Goal: Task Accomplishment & Management: Complete application form

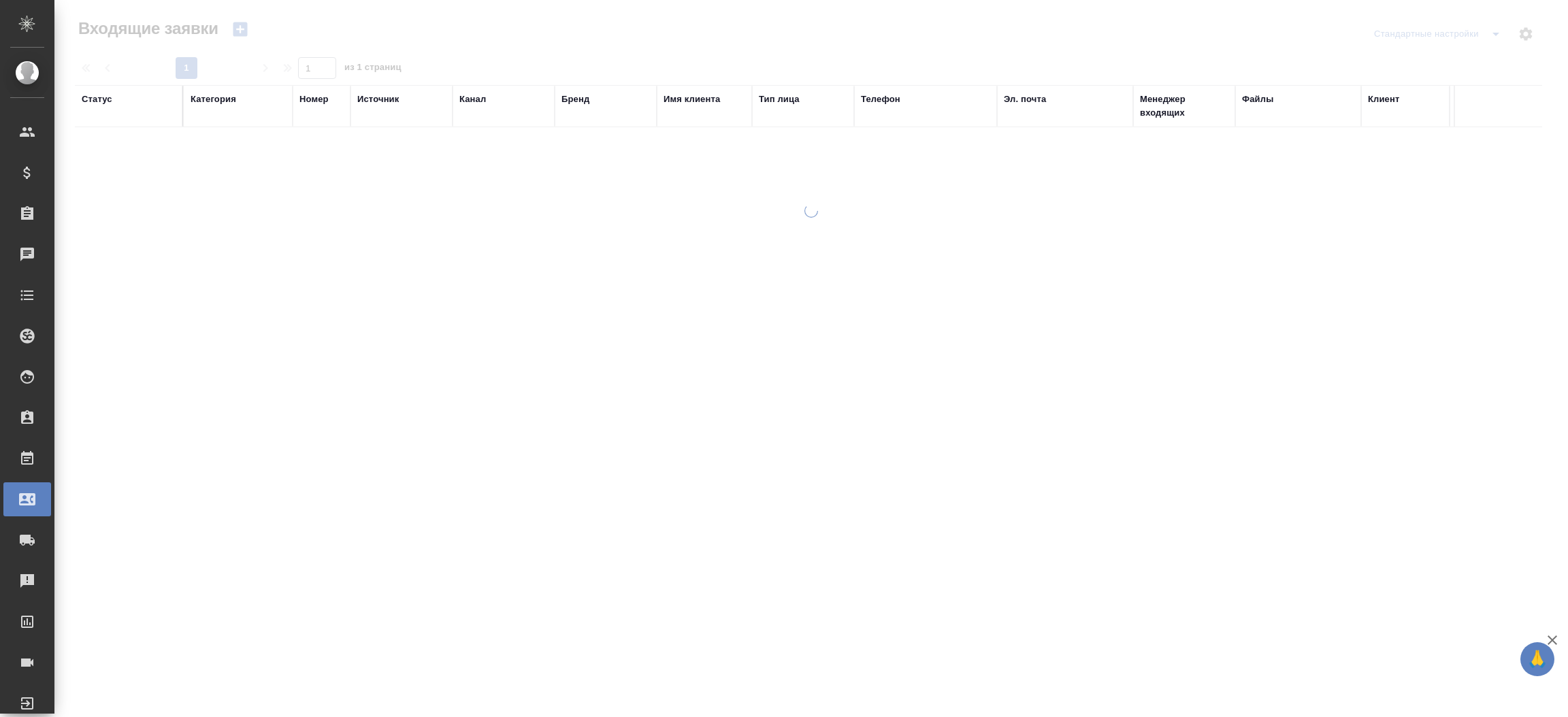
select select "RU"
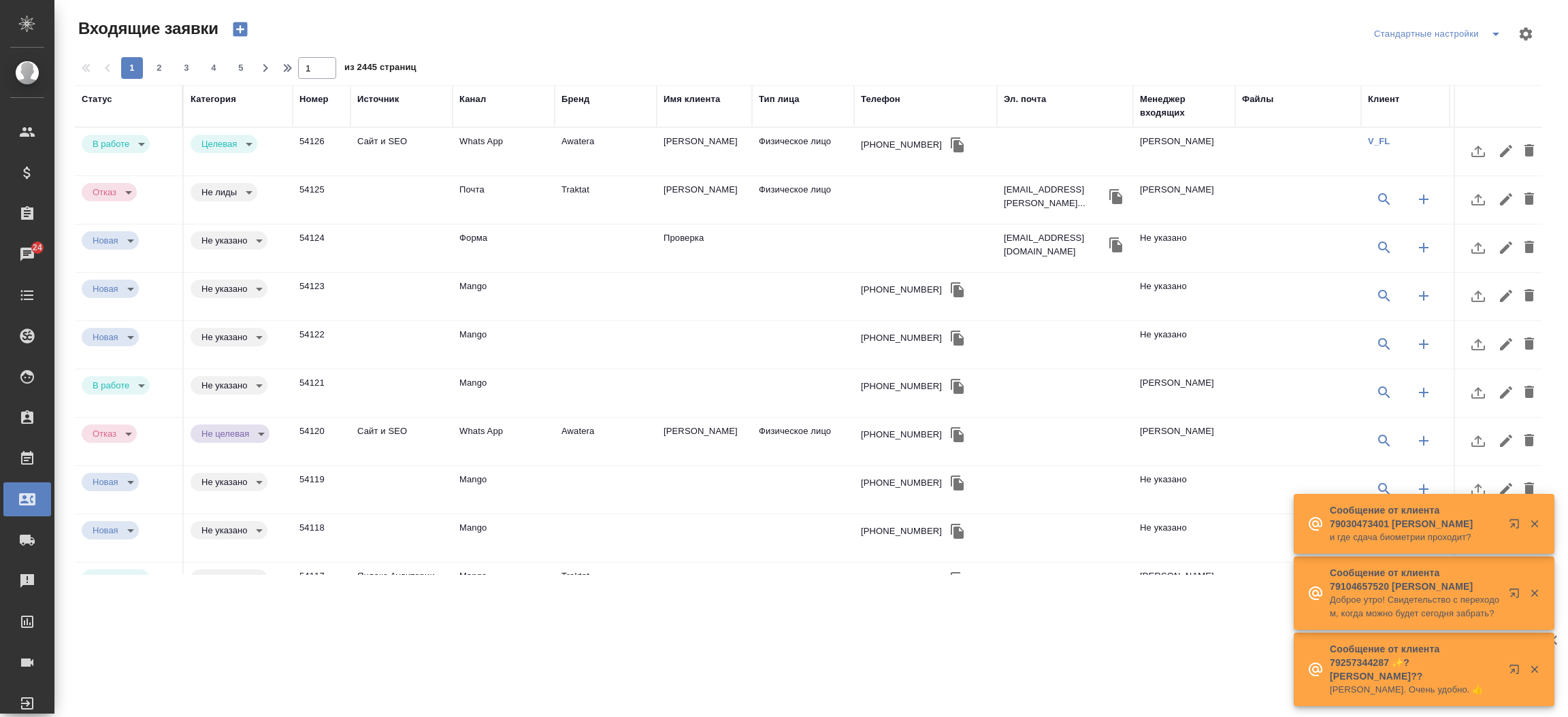
click at [995, 664] on div ".cls-1 fill:#fff; AWATERA Прутько Ирина i.prutko Клиенты Спецификации Заказы 24…" at bounding box center [784, 358] width 1568 height 717
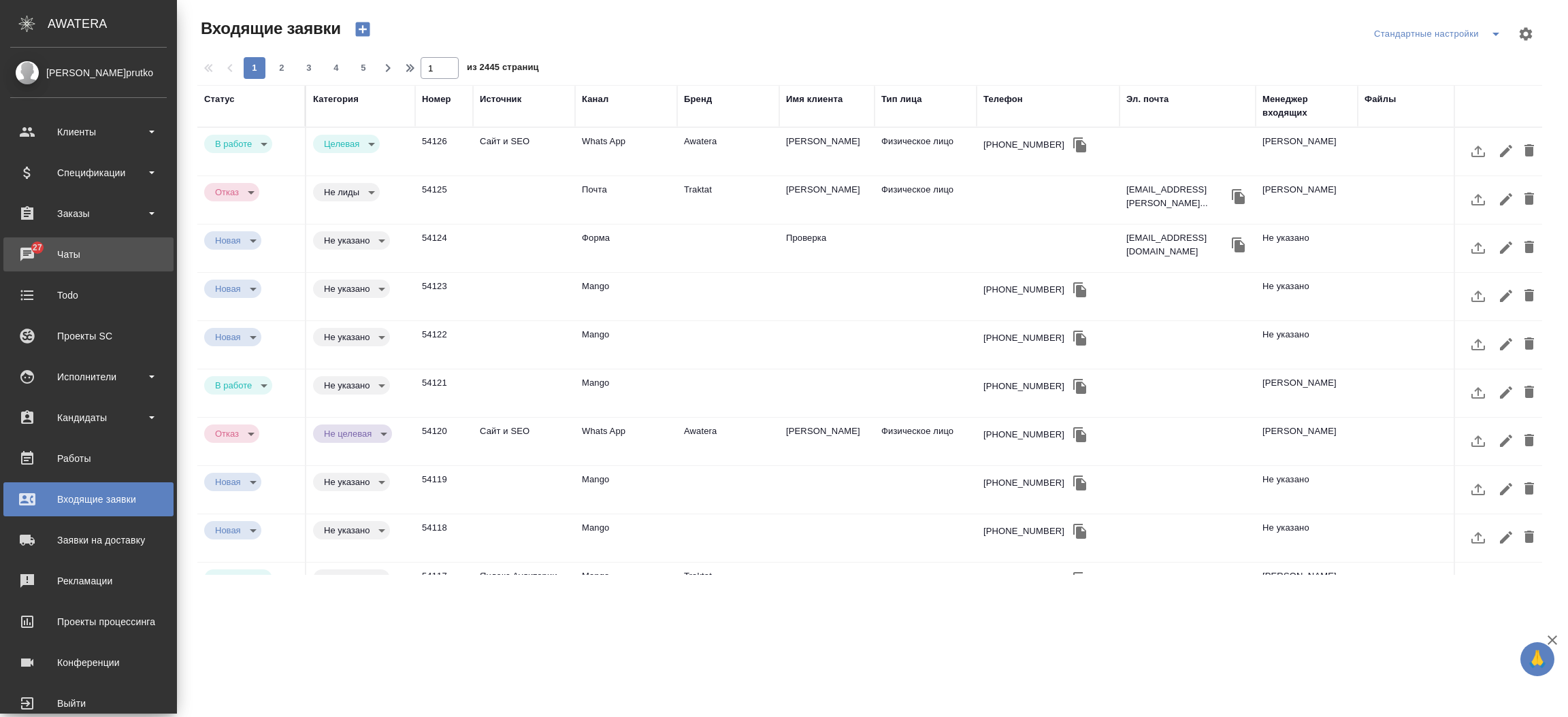
click at [32, 260] on icon at bounding box center [27, 254] width 16 height 16
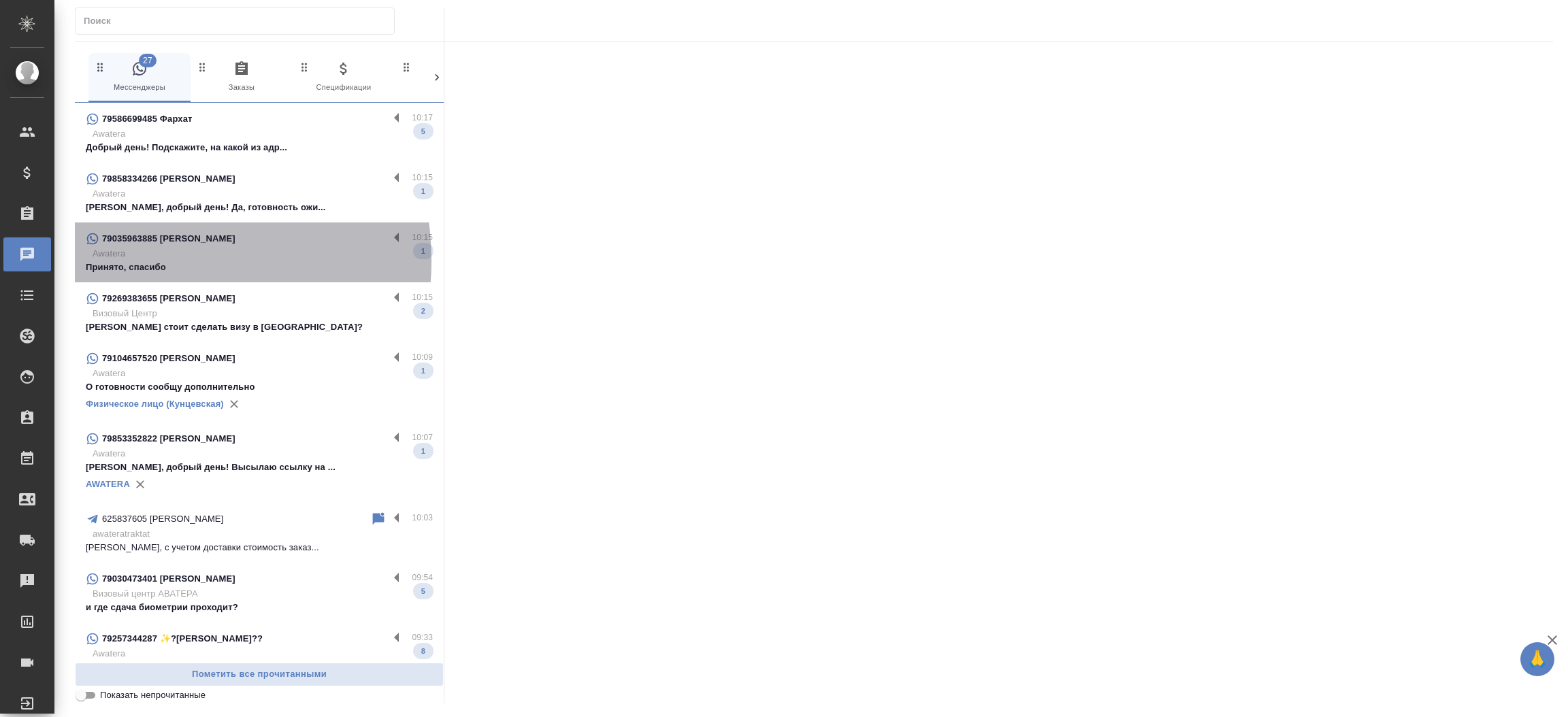
click at [145, 260] on p "Принято, спасибо" at bounding box center [259, 267] width 347 height 13
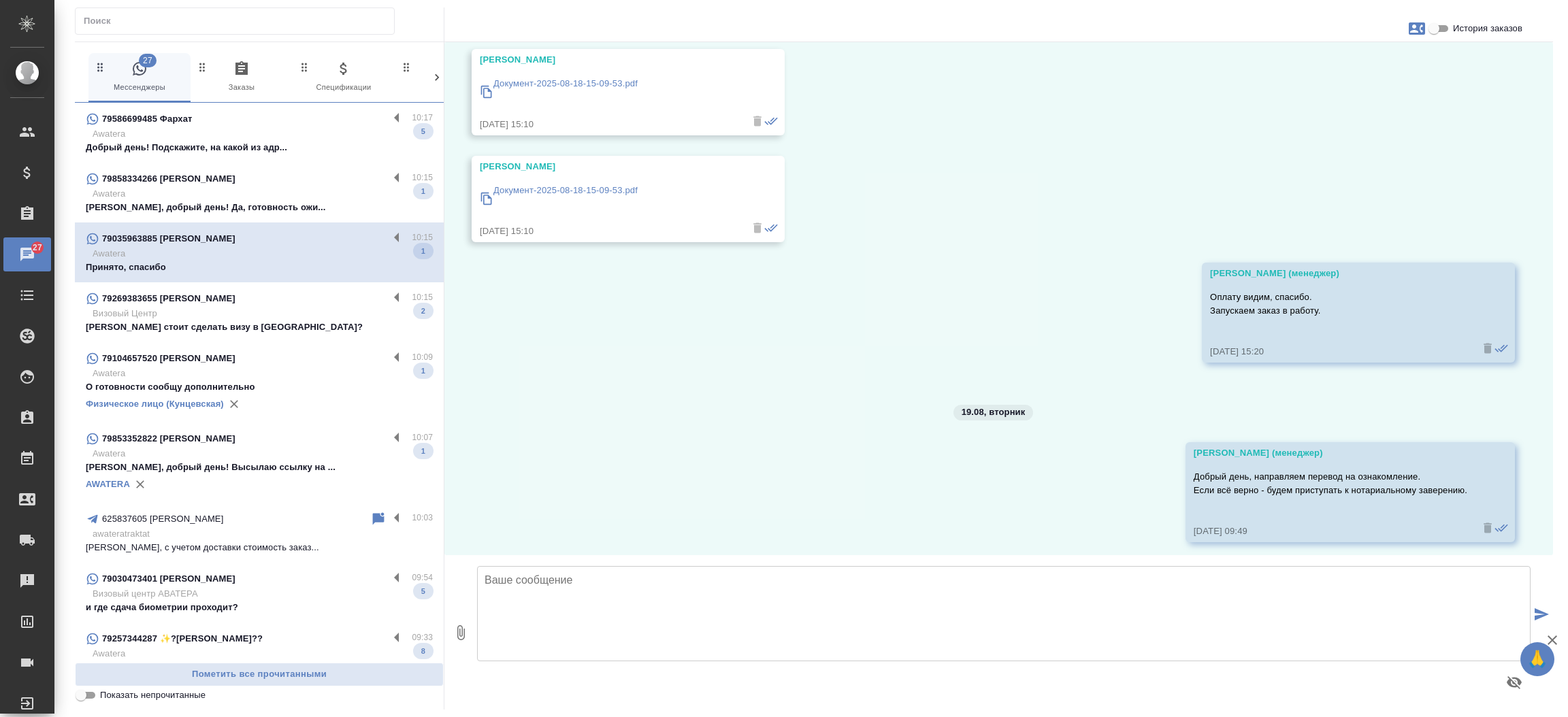
scroll to position [3009, 0]
click at [230, 332] on p "[PERSON_NAME] стоит сделать визу в [GEOGRAPHIC_DATA]?" at bounding box center [259, 327] width 347 height 13
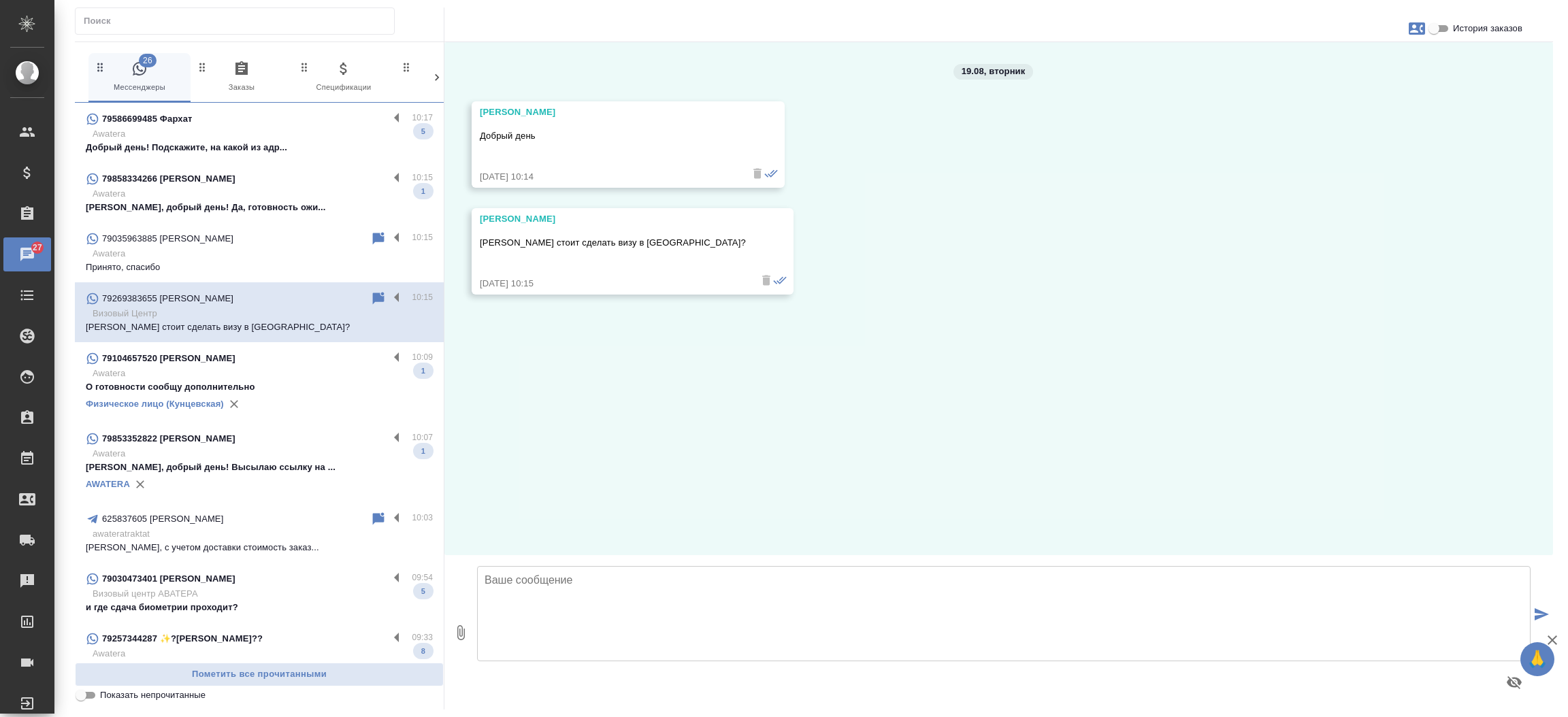
scroll to position [0, 0]
click at [1418, 27] on icon "button" at bounding box center [1416, 28] width 16 height 13
click at [1353, 59] on span "Создать заявку" at bounding box center [1358, 65] width 64 height 13
select select "RU"
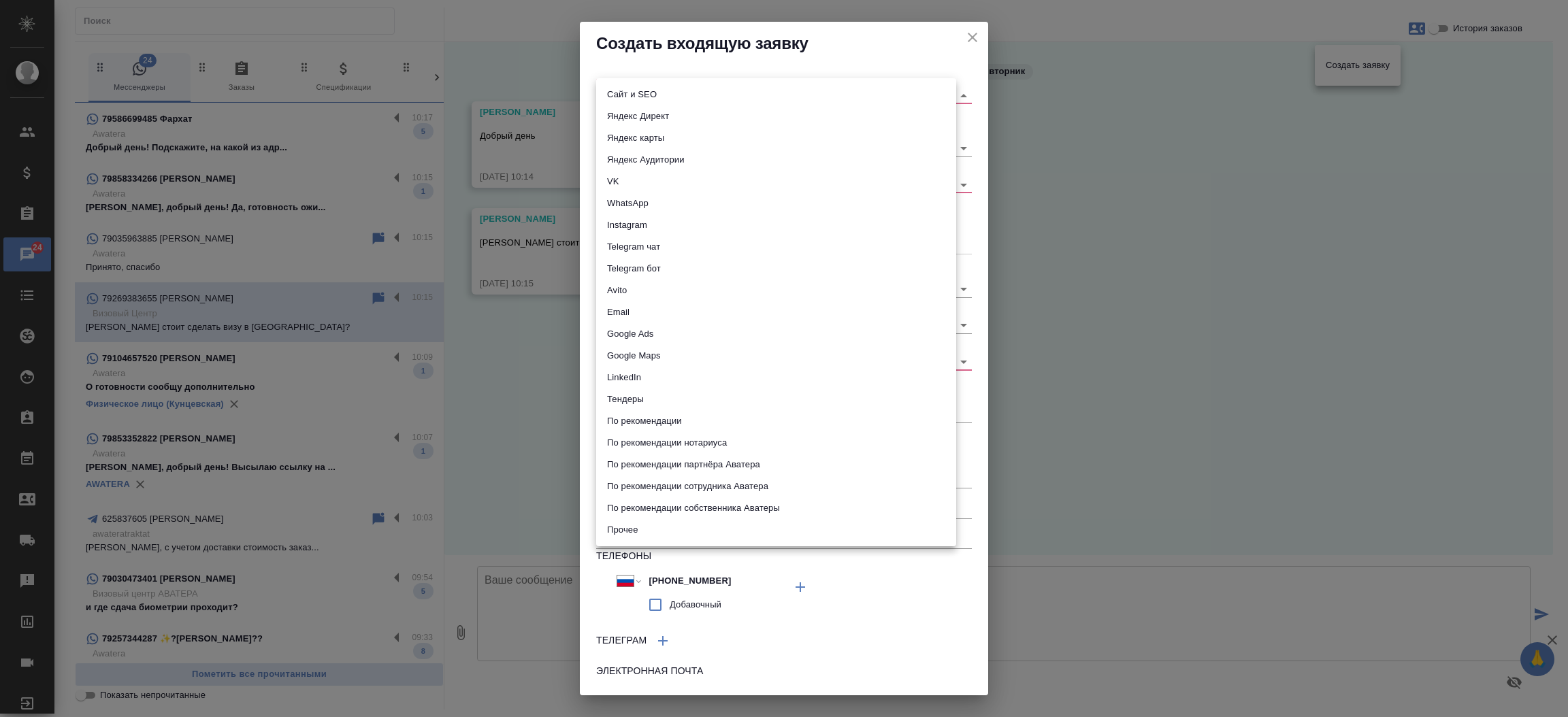
click at [683, 90] on body "🙏 .cls-1 fill:#fff; AWATERA Прутько Ирина i.prutko Клиенты Спецификации Заказы …" at bounding box center [784, 358] width 1568 height 717
click at [683, 90] on li "Сайт и SEO" at bounding box center [776, 95] width 360 height 22
type input "seo"
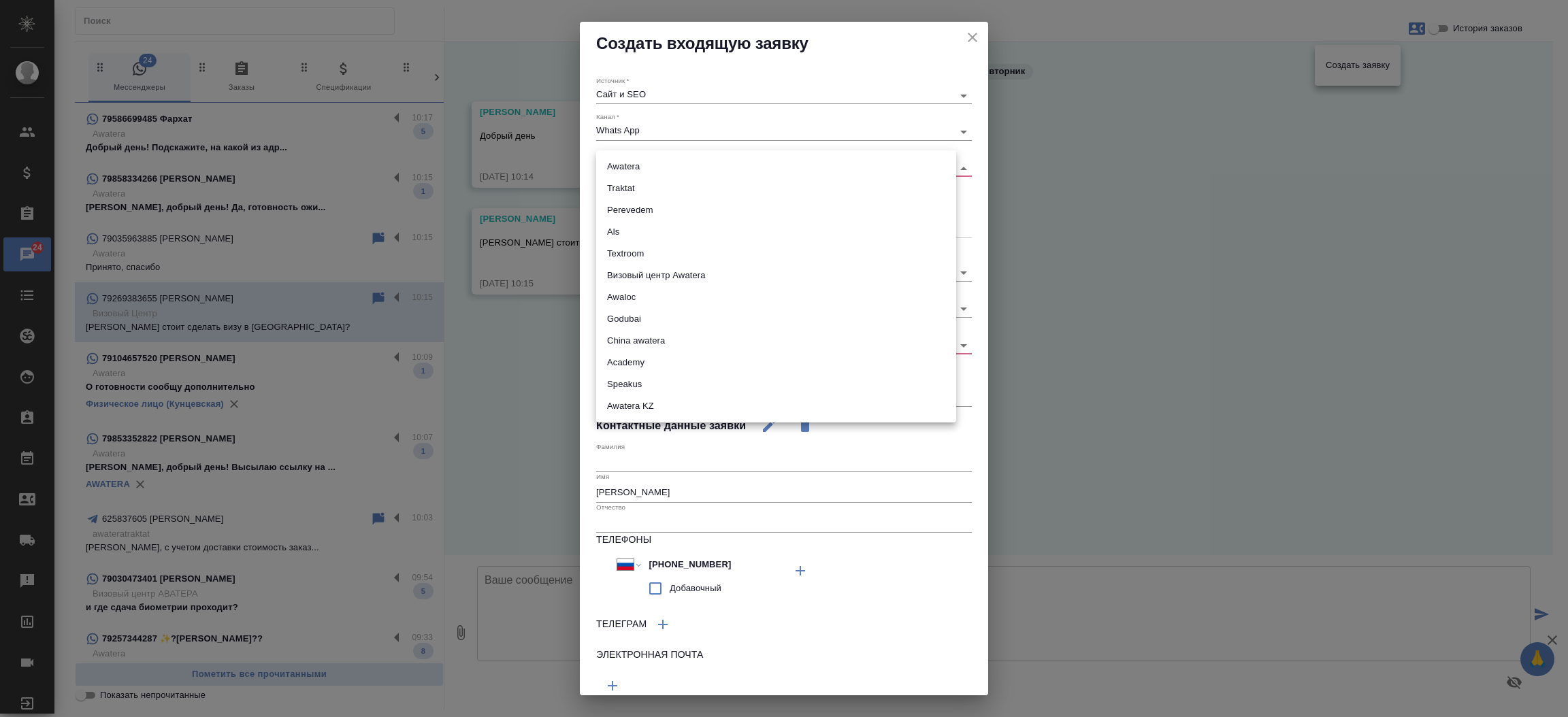
click at [660, 165] on body "🙏 .cls-1 fill:#fff; AWATERA Прутько Ирина i.prutko Клиенты Спецификации Заказы …" at bounding box center [784, 358] width 1568 height 717
click at [658, 269] on li "Визовый центр Awatera" at bounding box center [776, 276] width 360 height 22
type input "visaCenterAwatera"
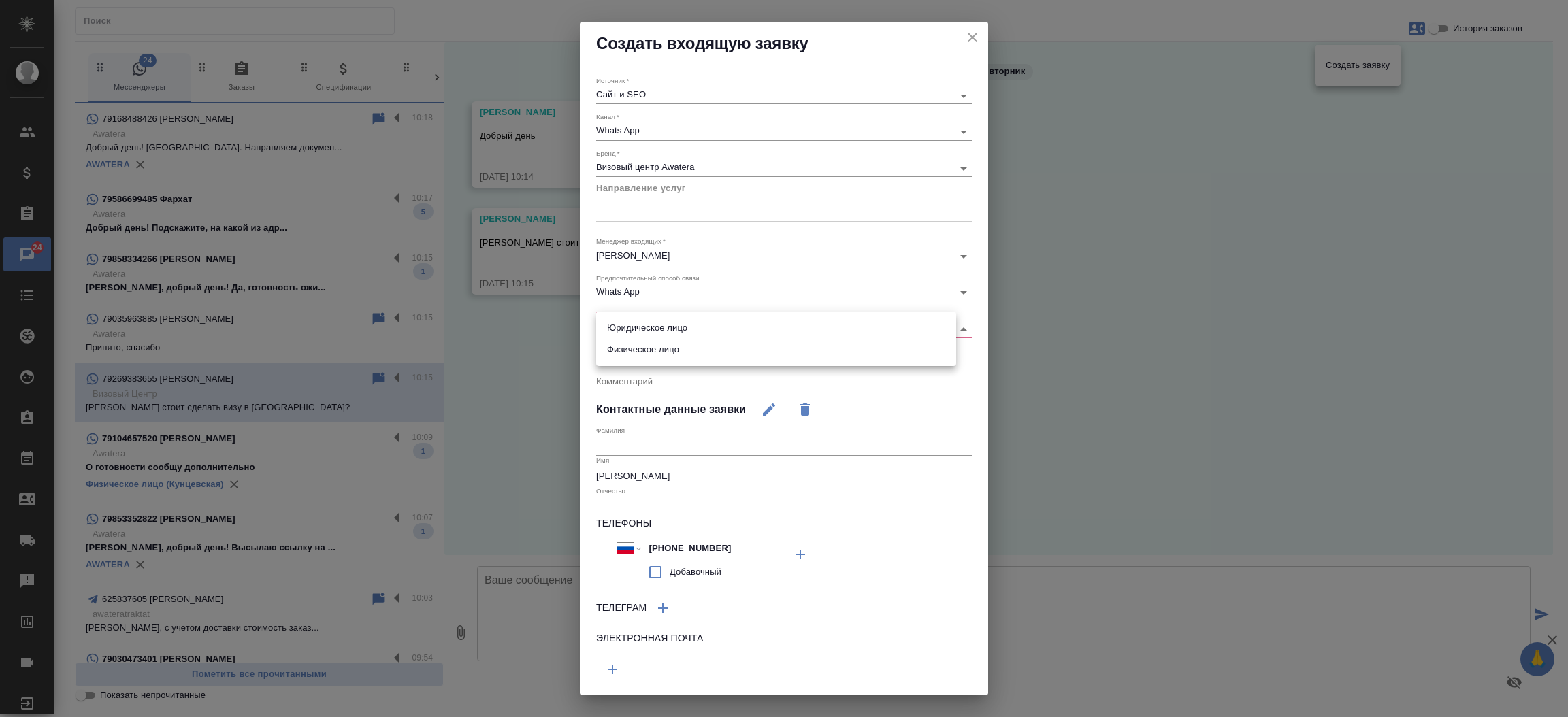
click at [601, 331] on body "🙏 .cls-1 fill:#fff; AWATERA Прутько Ирина i.prutko Клиенты Спецификации Заказы …" at bounding box center [784, 358] width 1568 height 717
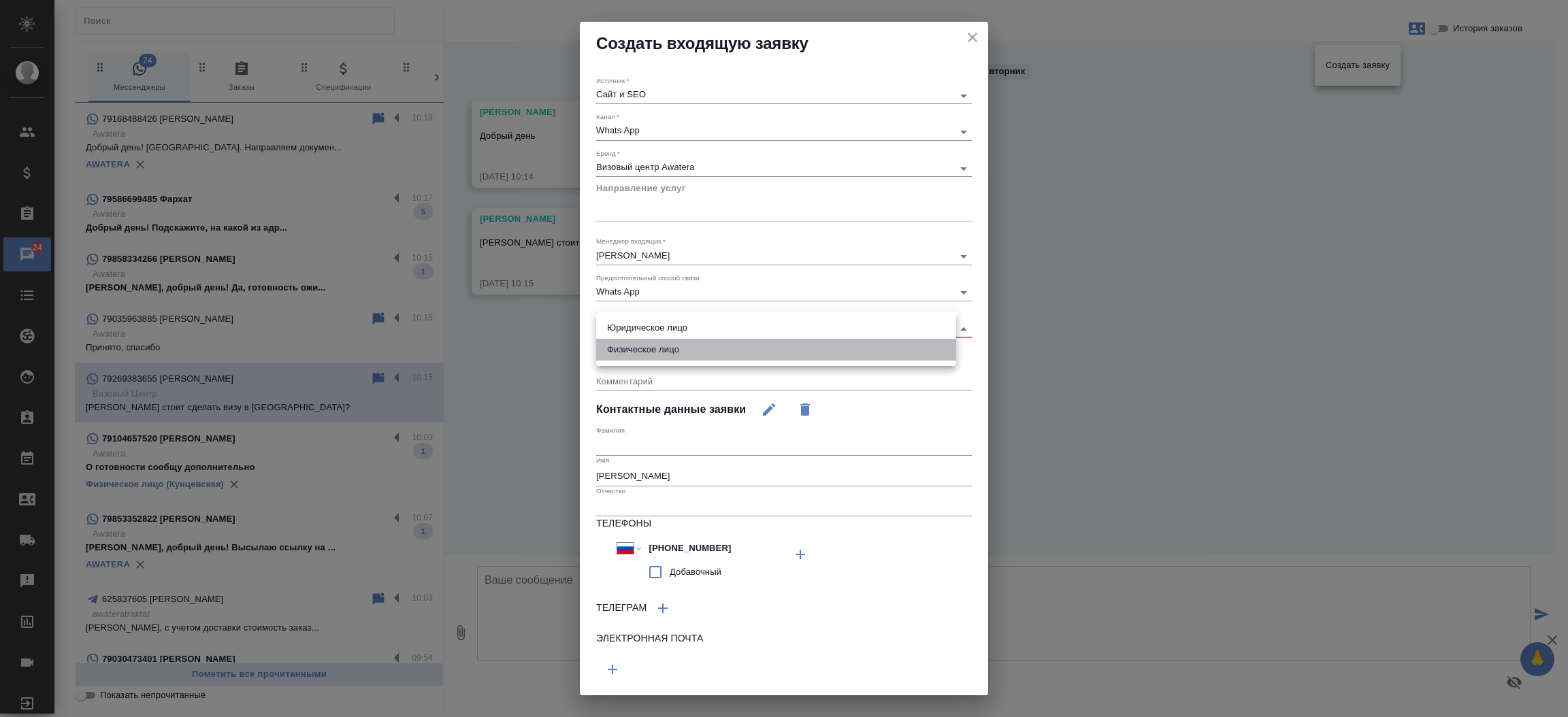
click at [618, 353] on li "Физическое лицо" at bounding box center [776, 349] width 360 height 22
type input "private"
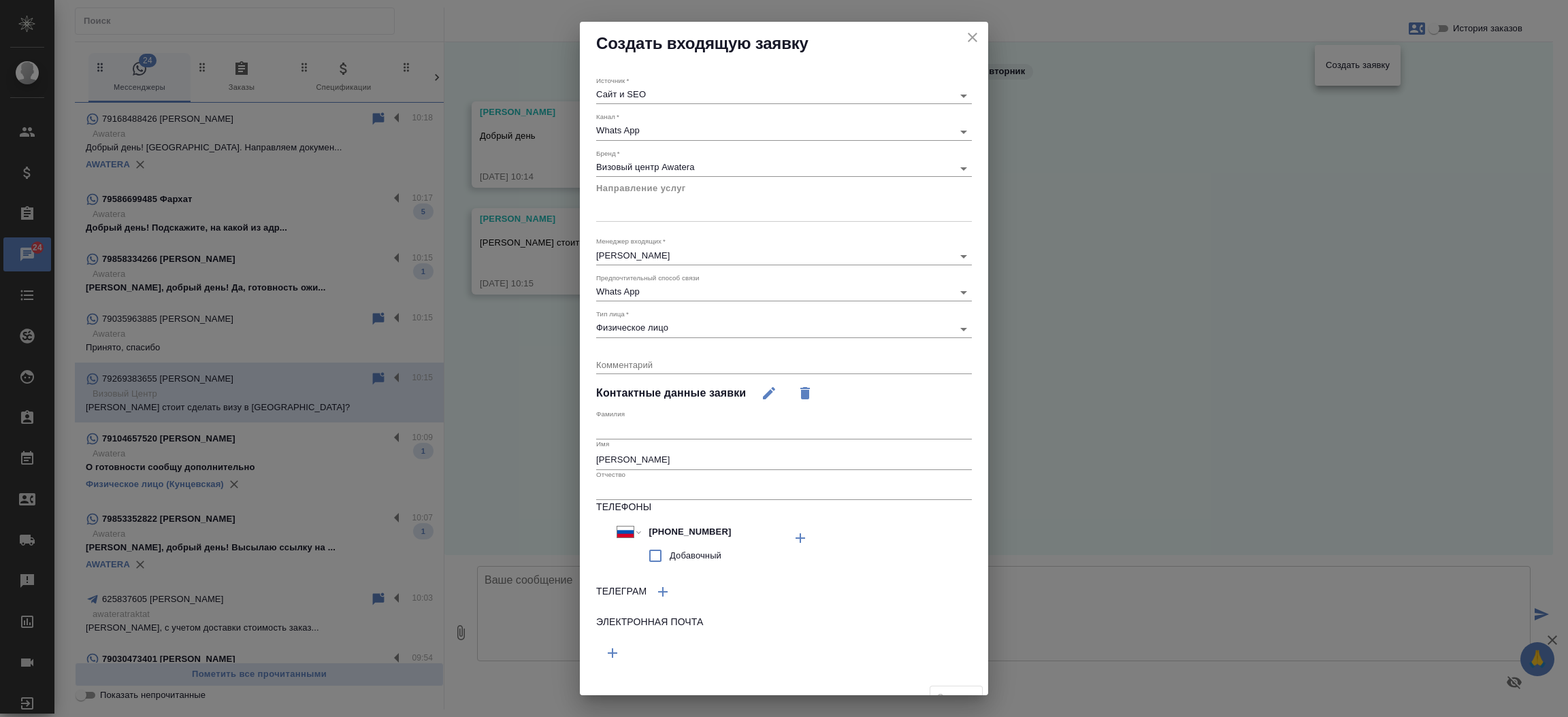
click at [693, 219] on div at bounding box center [784, 209] width 375 height 26
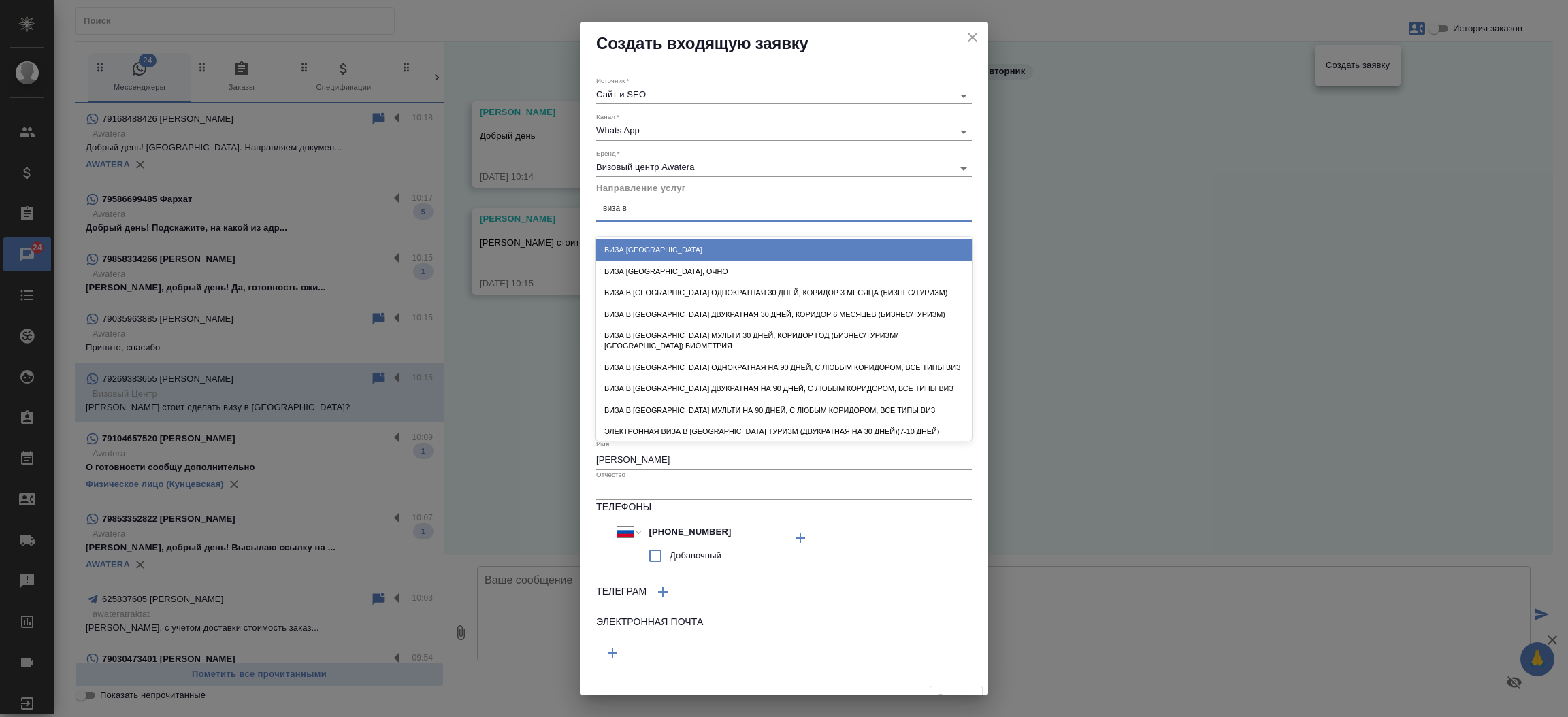
type input "виза в ит"
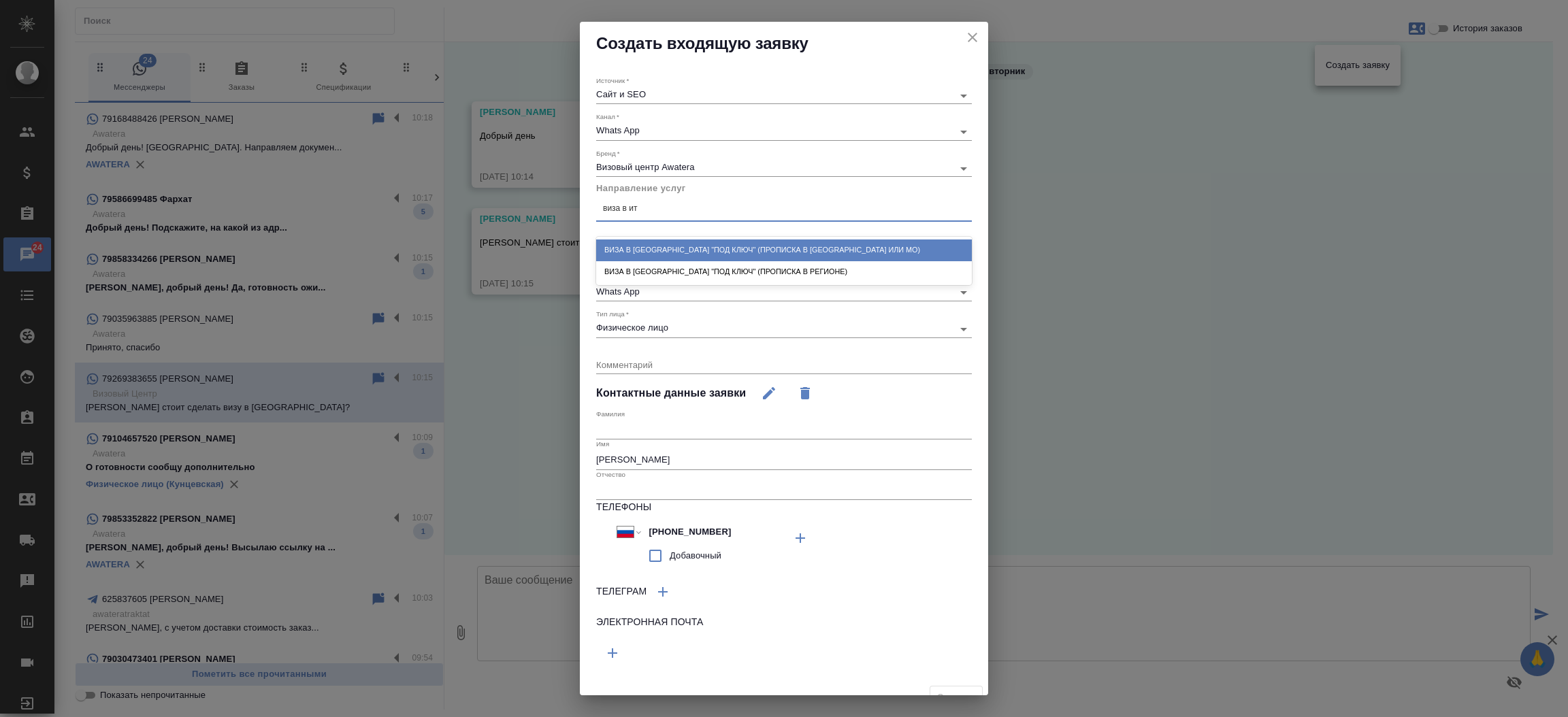
click at [701, 247] on div "Виза в Италию "под ключ" (прописка в Москве или МО)" at bounding box center [784, 250] width 375 height 21
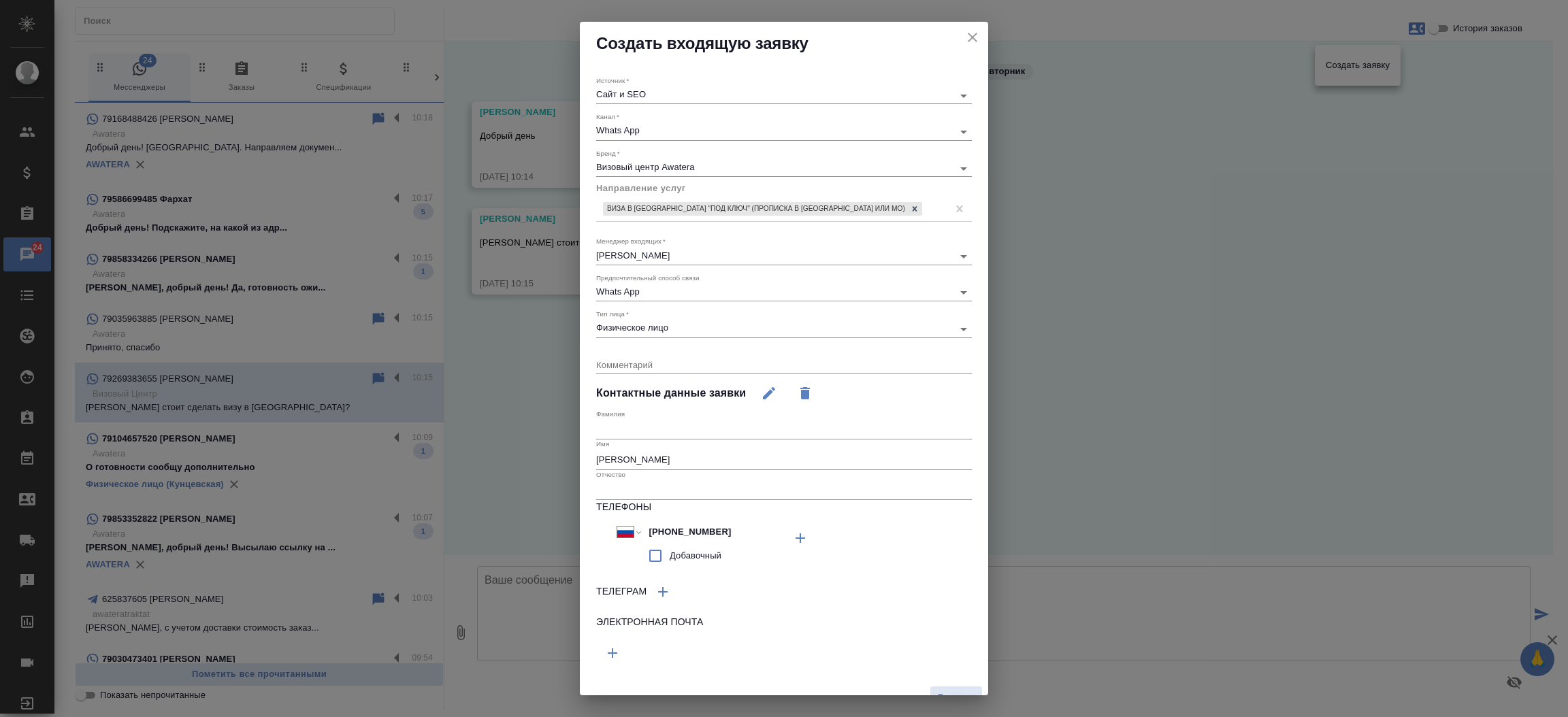
scroll to position [18, 0]
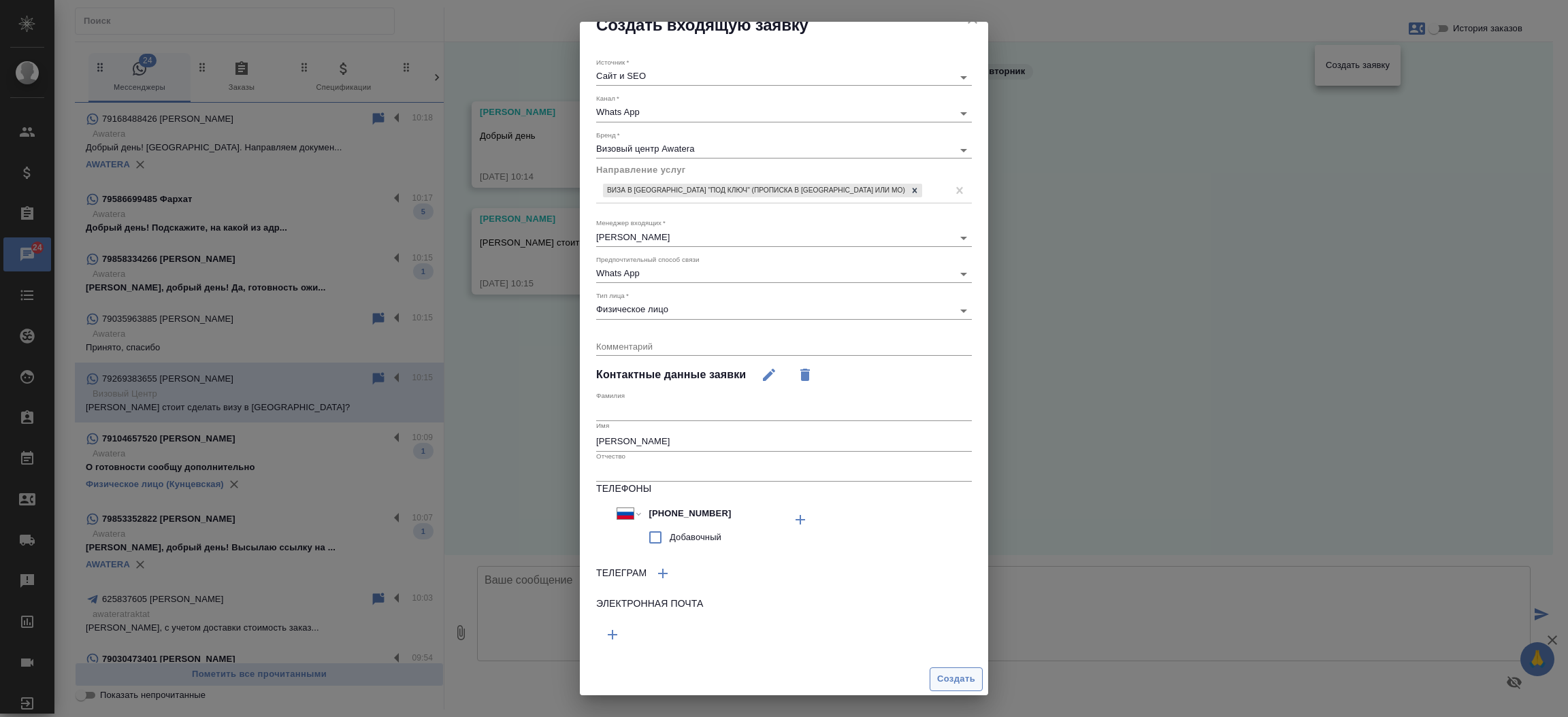
drag, startPoint x: 936, startPoint y: 660, endPoint x: 936, endPoint y: 679, distance: 19.0
click at [936, 679] on div "Создать" at bounding box center [784, 678] width 408 height 34
click at [937, 679] on span "Создать" at bounding box center [955, 678] width 38 height 16
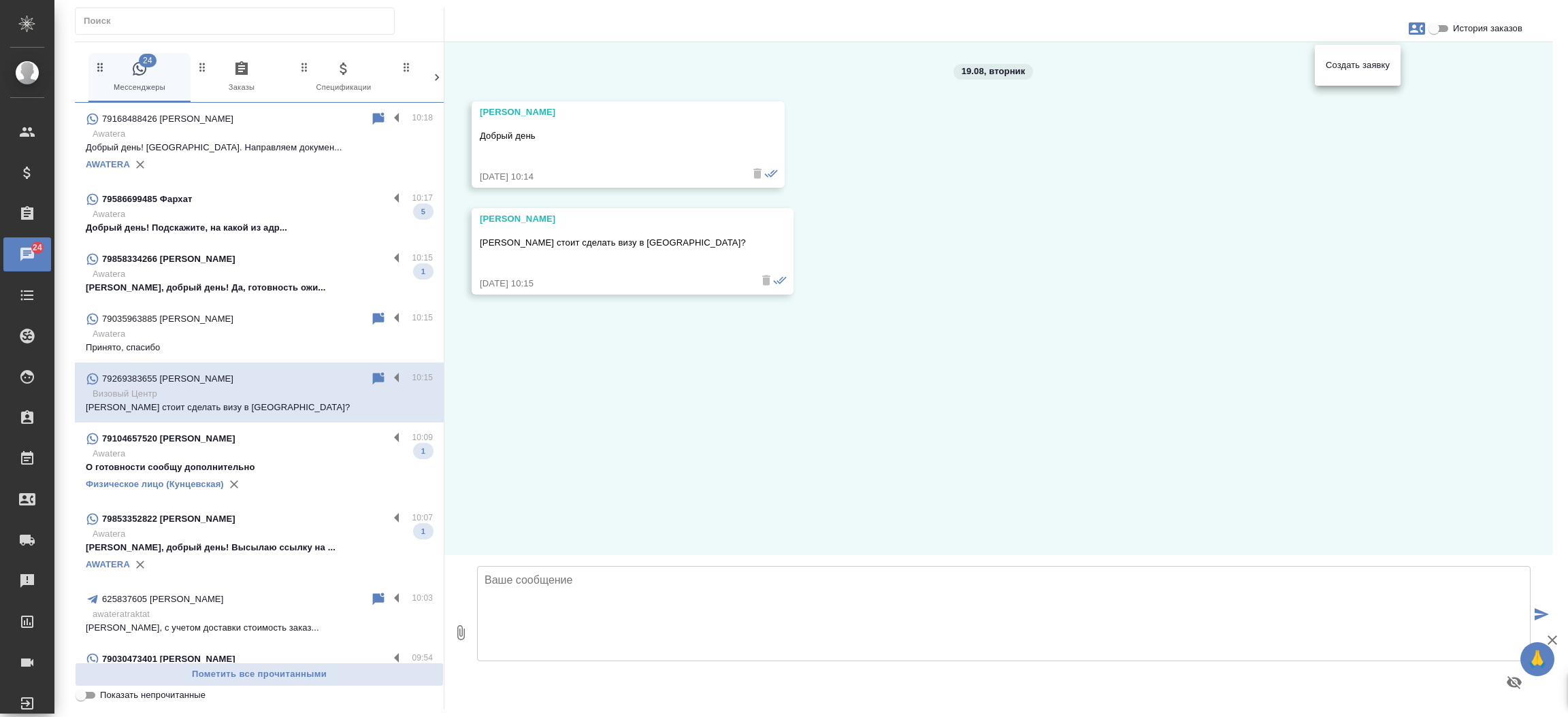
click at [195, 448] on div at bounding box center [784, 358] width 1568 height 717
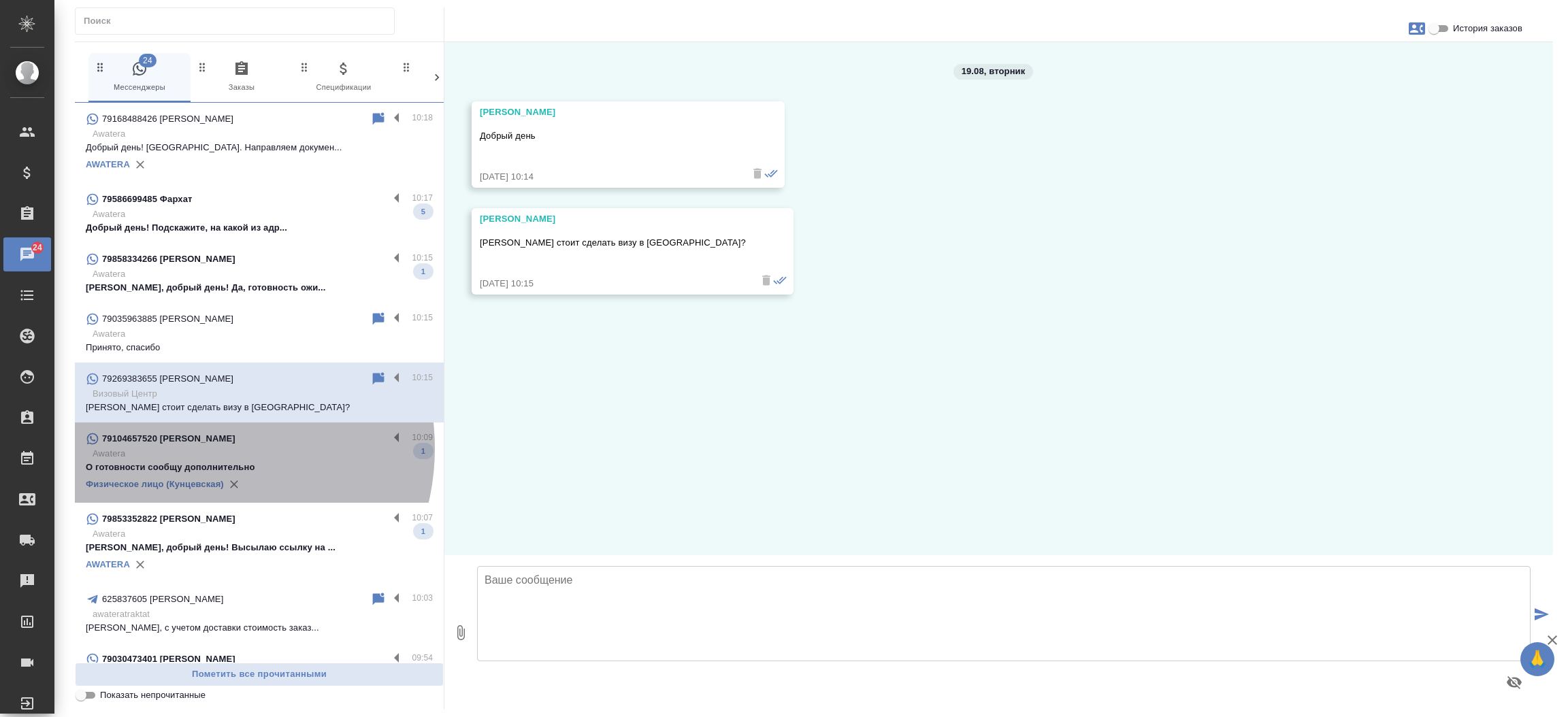
click at [195, 448] on p "Awatera" at bounding box center [262, 453] width 340 height 13
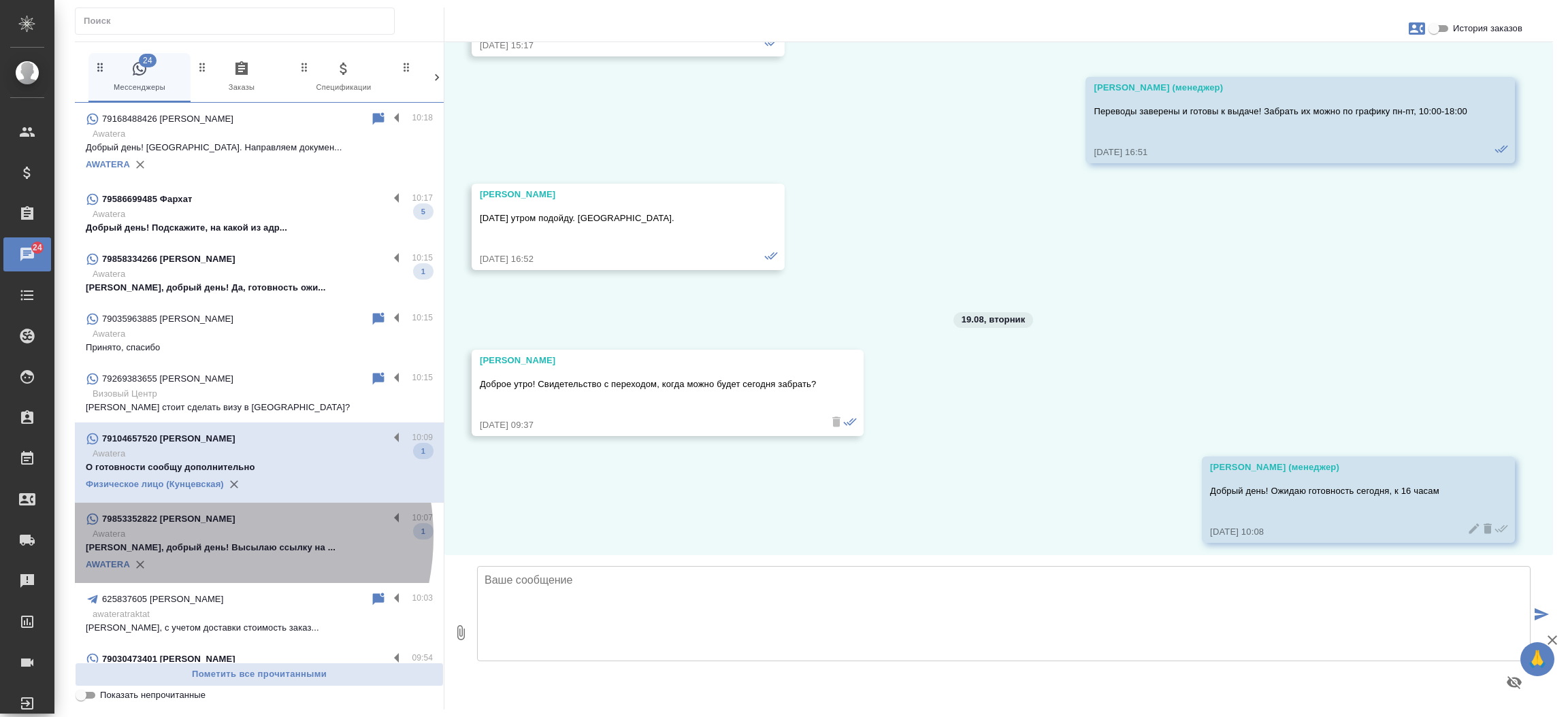
click at [194, 537] on p "Awatera" at bounding box center [262, 534] width 340 height 13
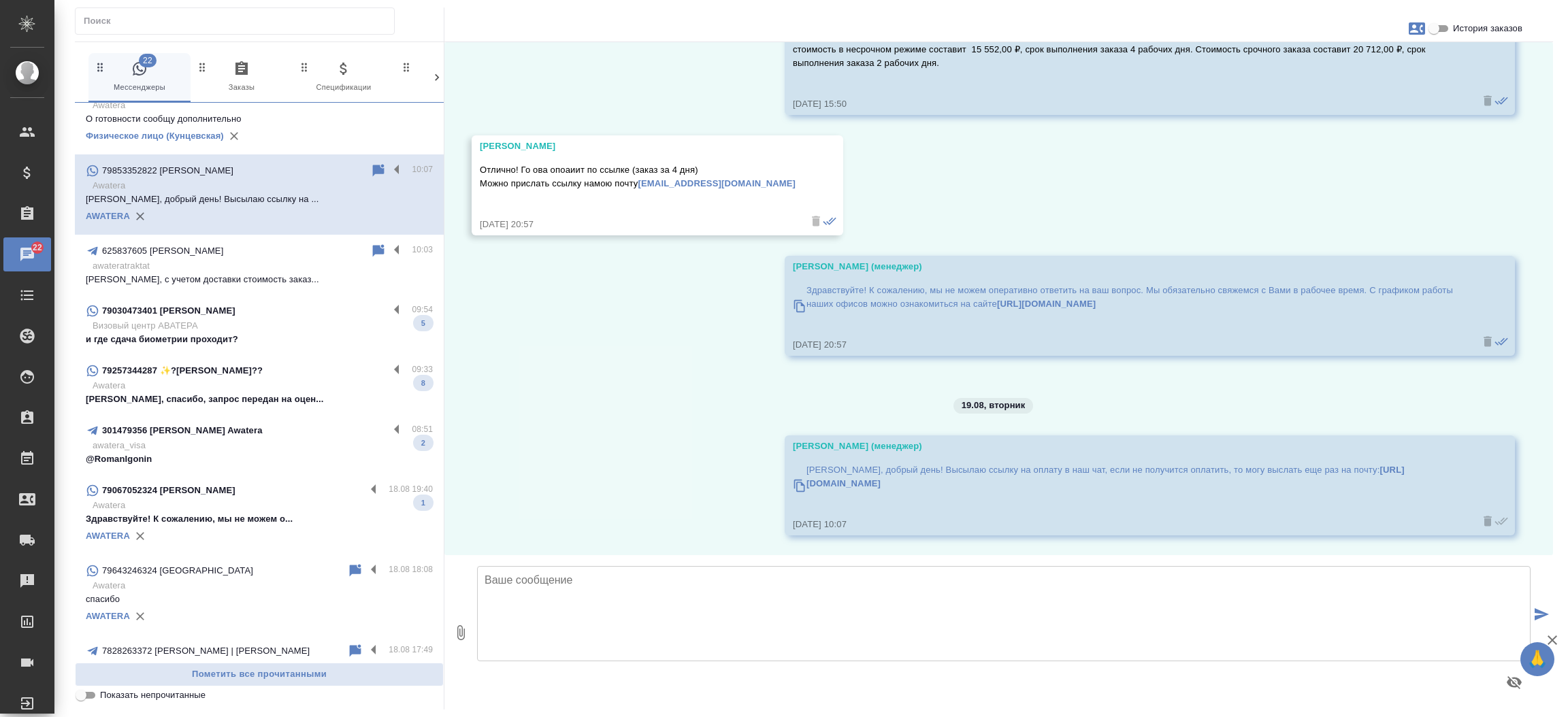
scroll to position [353, 0]
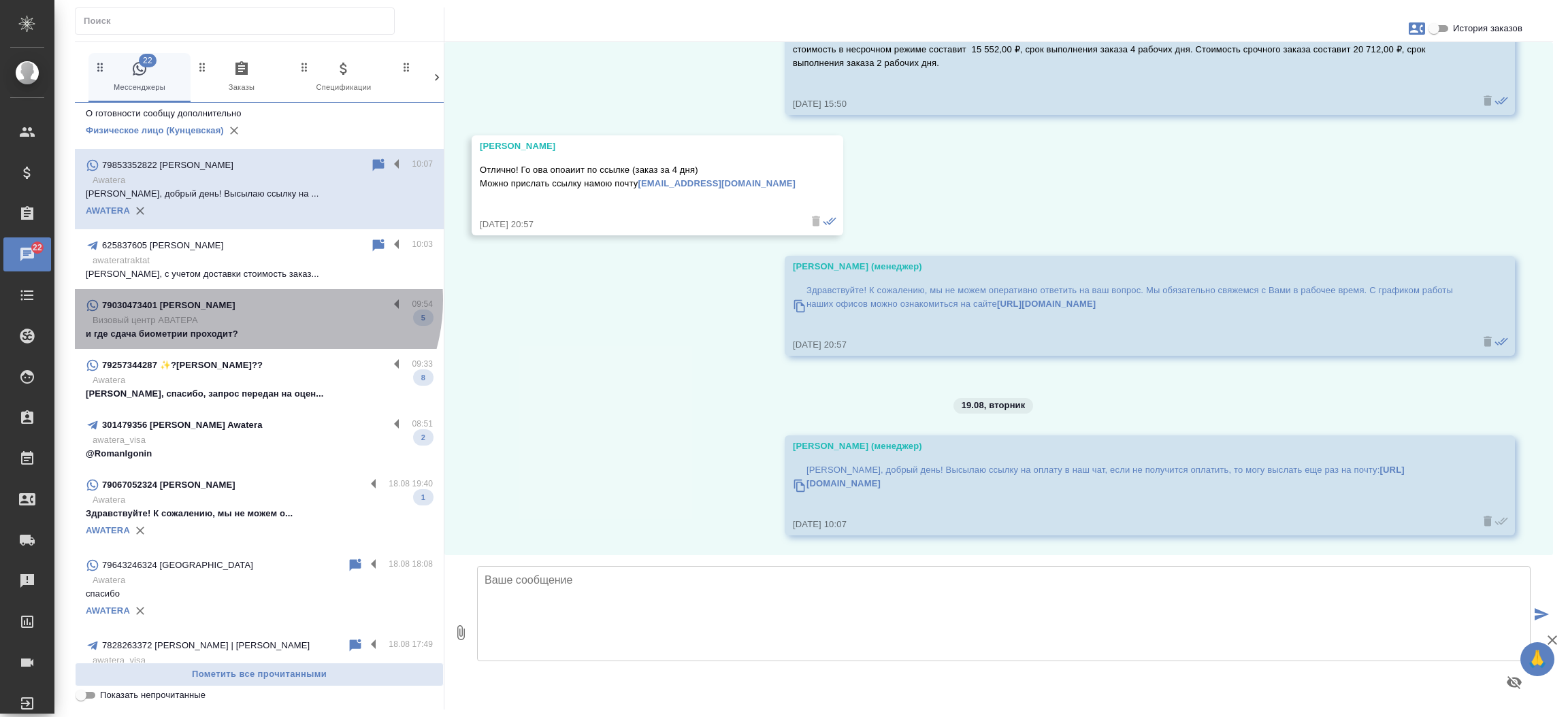
click at [256, 299] on div "79030473401 [PERSON_NAME]" at bounding box center [236, 305] width 303 height 16
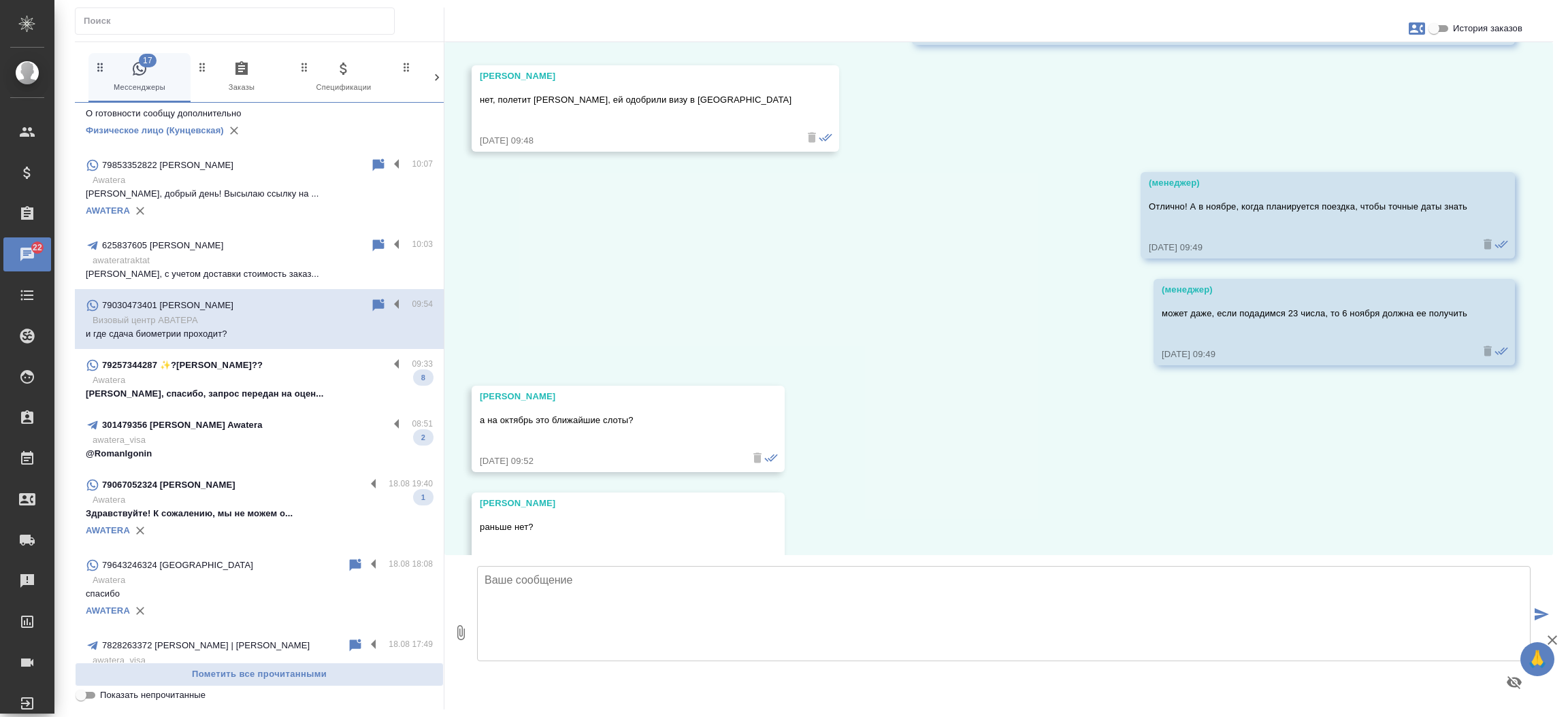
scroll to position [16067, 0]
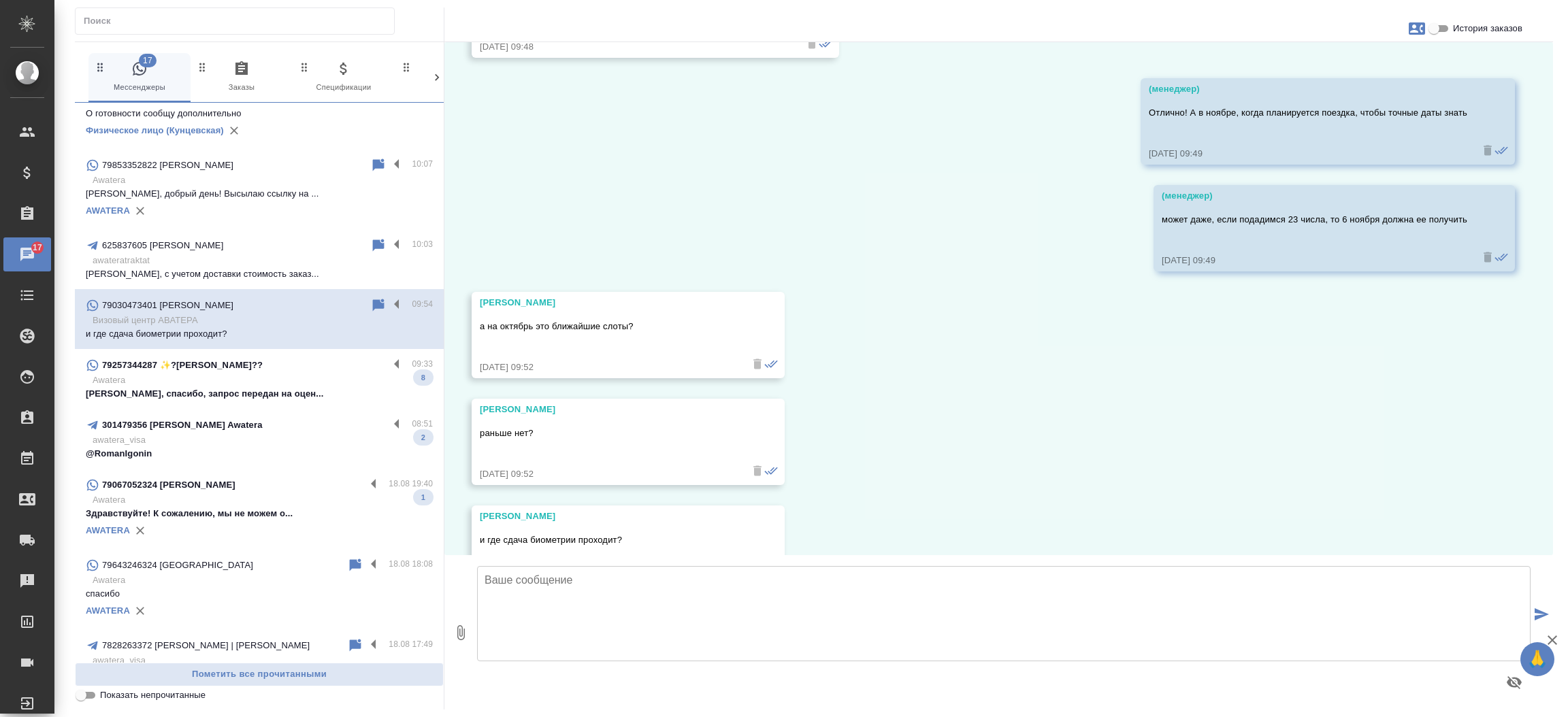
click at [548, 296] on div "Дарья Рожкова" at bounding box center [608, 302] width 257 height 13
click at [1441, 24] on input "История заказов" at bounding box center [1434, 28] width 49 height 16
checkbox input "true"
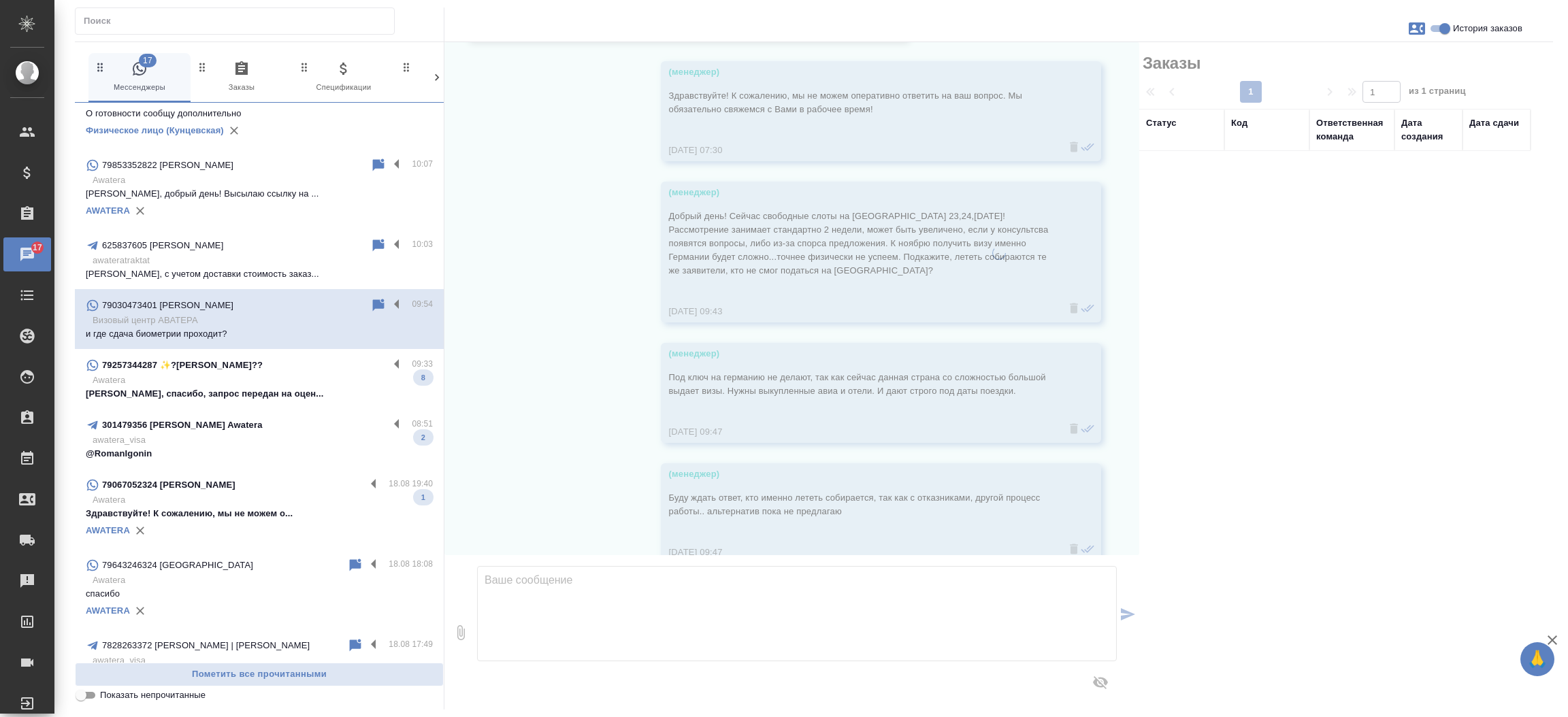
scroll to position [16653, 0]
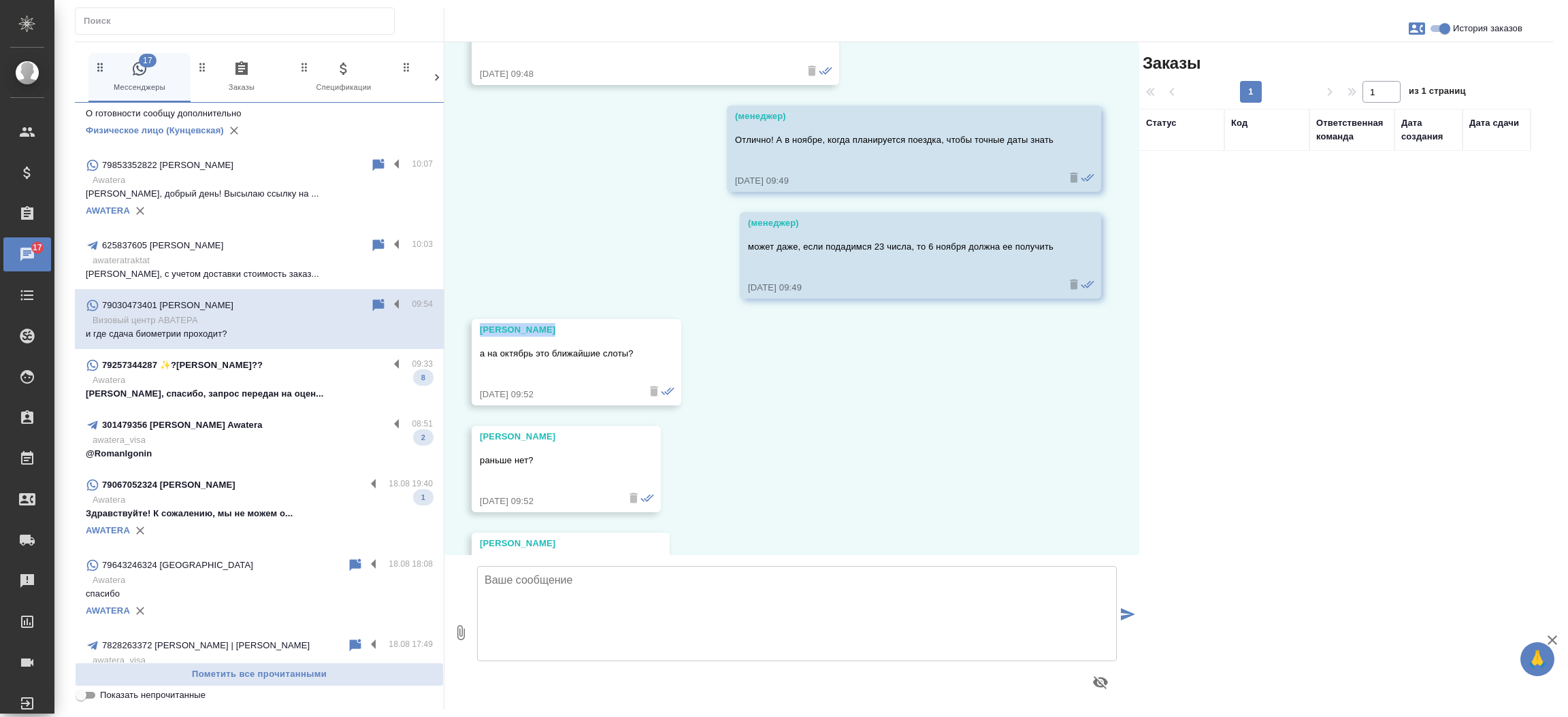
drag, startPoint x: 554, startPoint y: 240, endPoint x: 479, endPoint y: 245, distance: 75.2
click at [479, 323] on div "Дарья Рожкова" at bounding box center [556, 330] width 154 height 13
copy div "Дарья Рожкова"
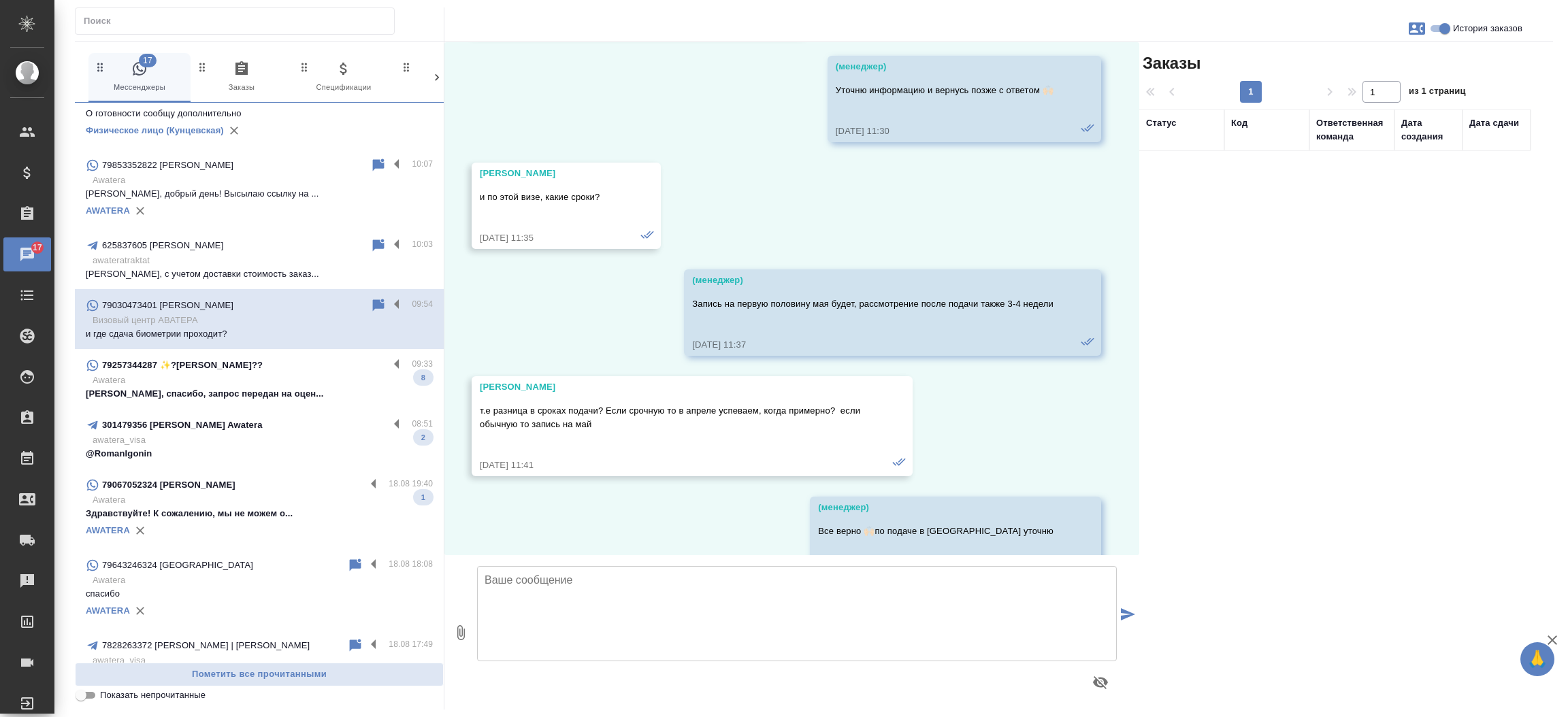
scroll to position [0, 0]
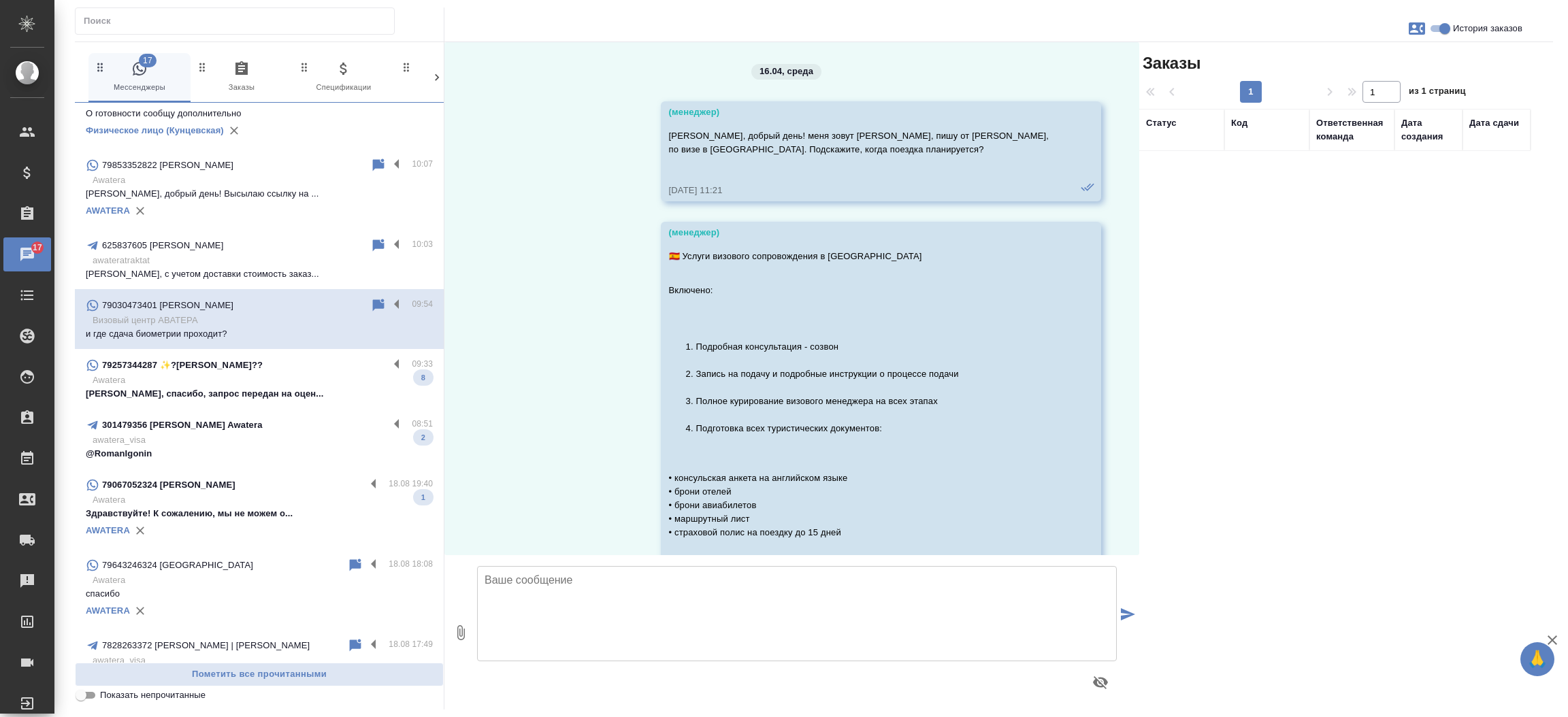
click at [165, 395] on p "Наталья, спасибо, запрос передан на оцен..." at bounding box center [259, 394] width 347 height 13
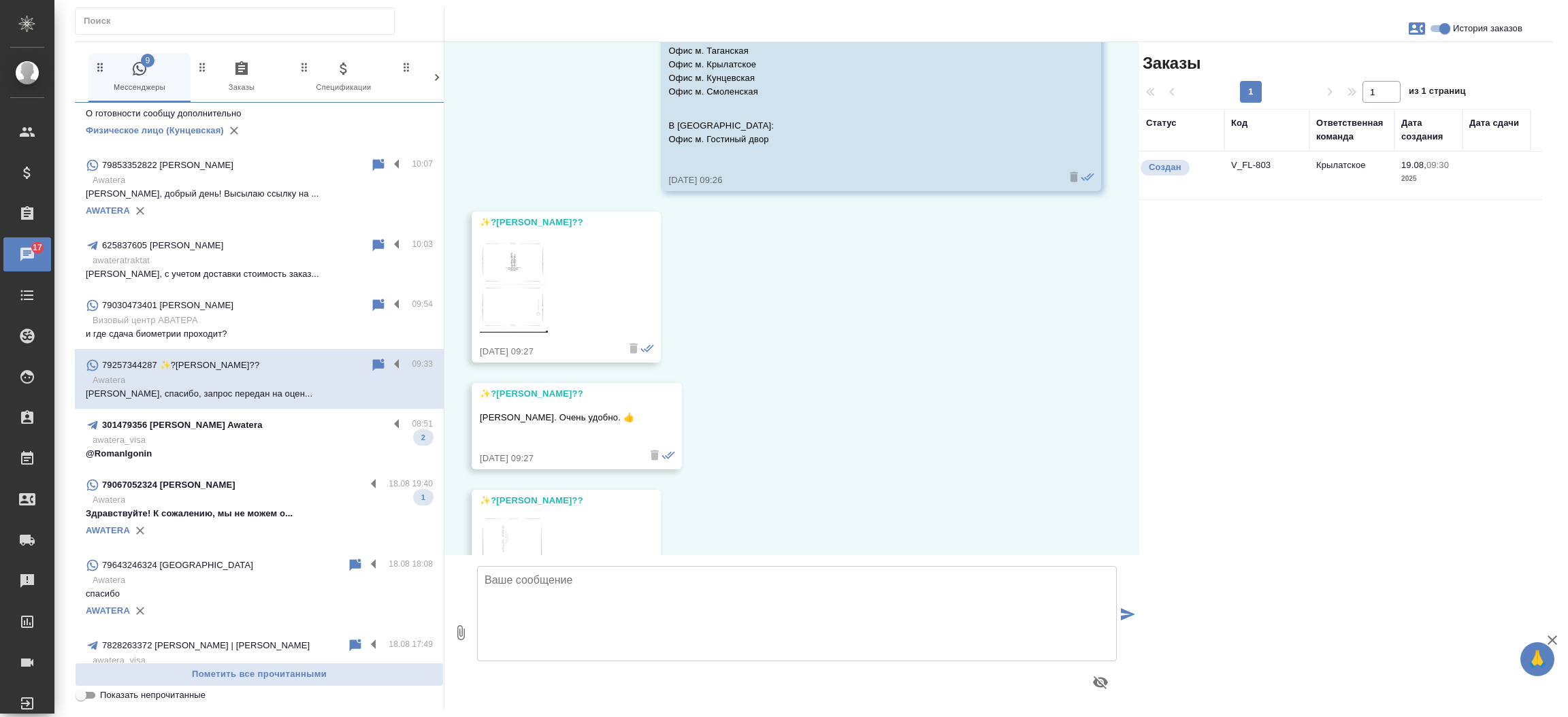
scroll to position [1309, 0]
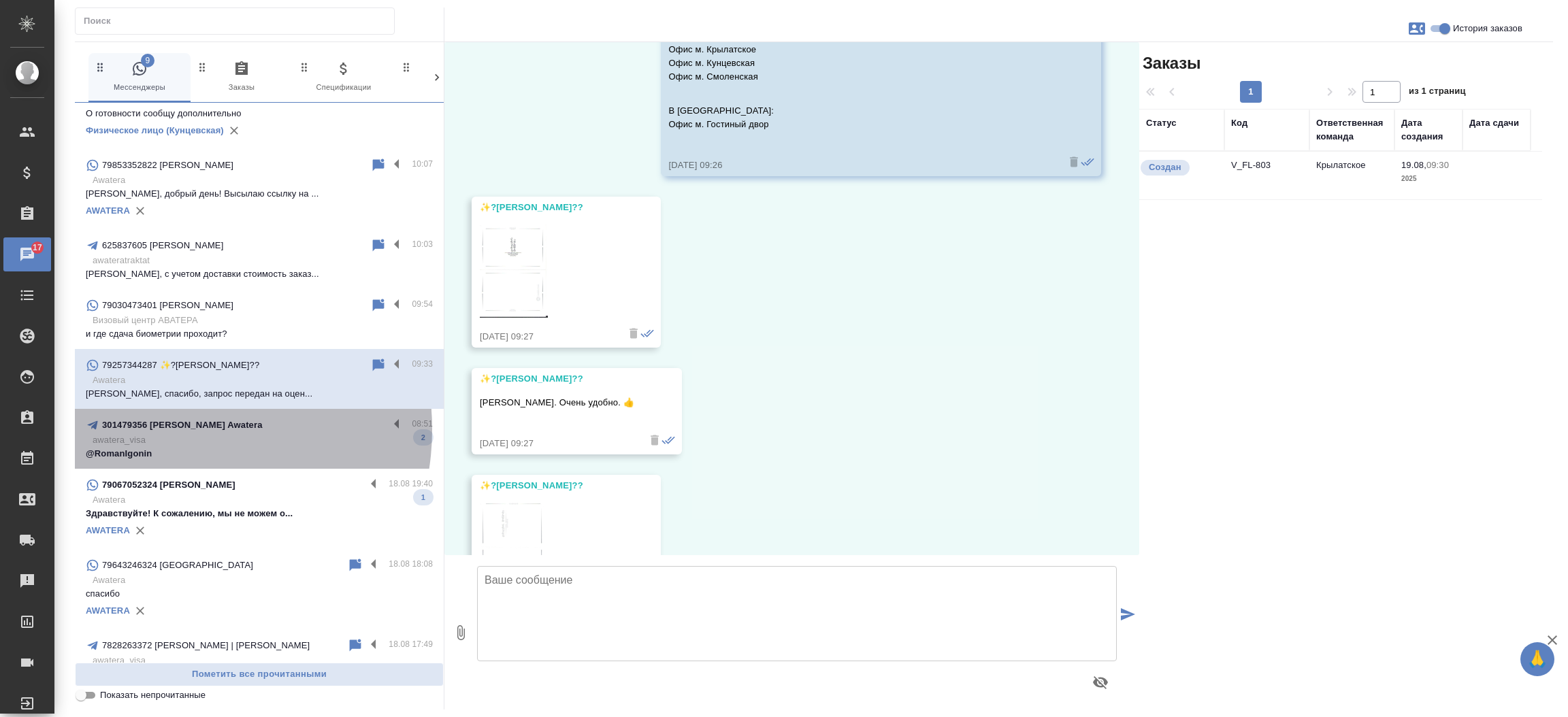
click at [171, 429] on p "301479356 [PERSON_NAME] Awatera" at bounding box center [183, 425] width 161 height 13
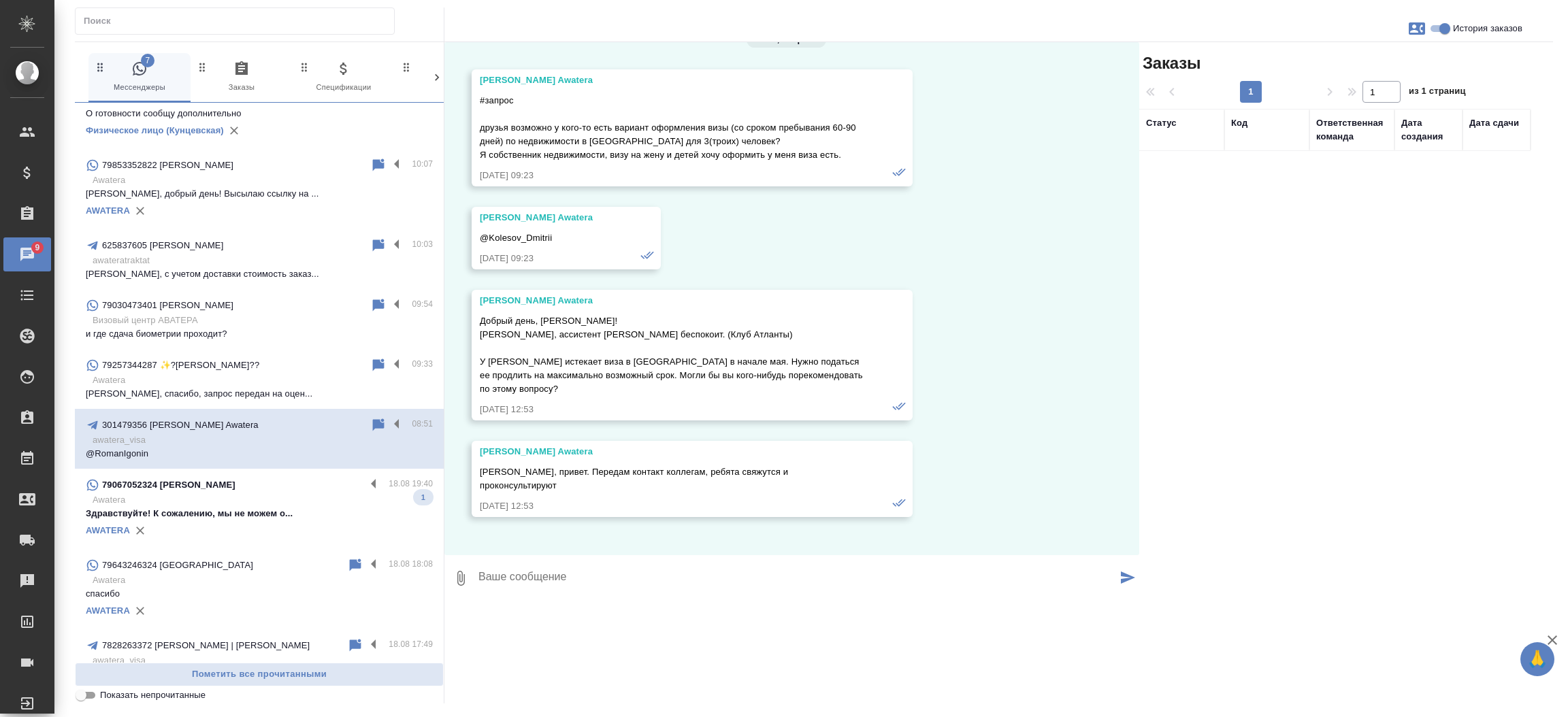
scroll to position [40970, 0]
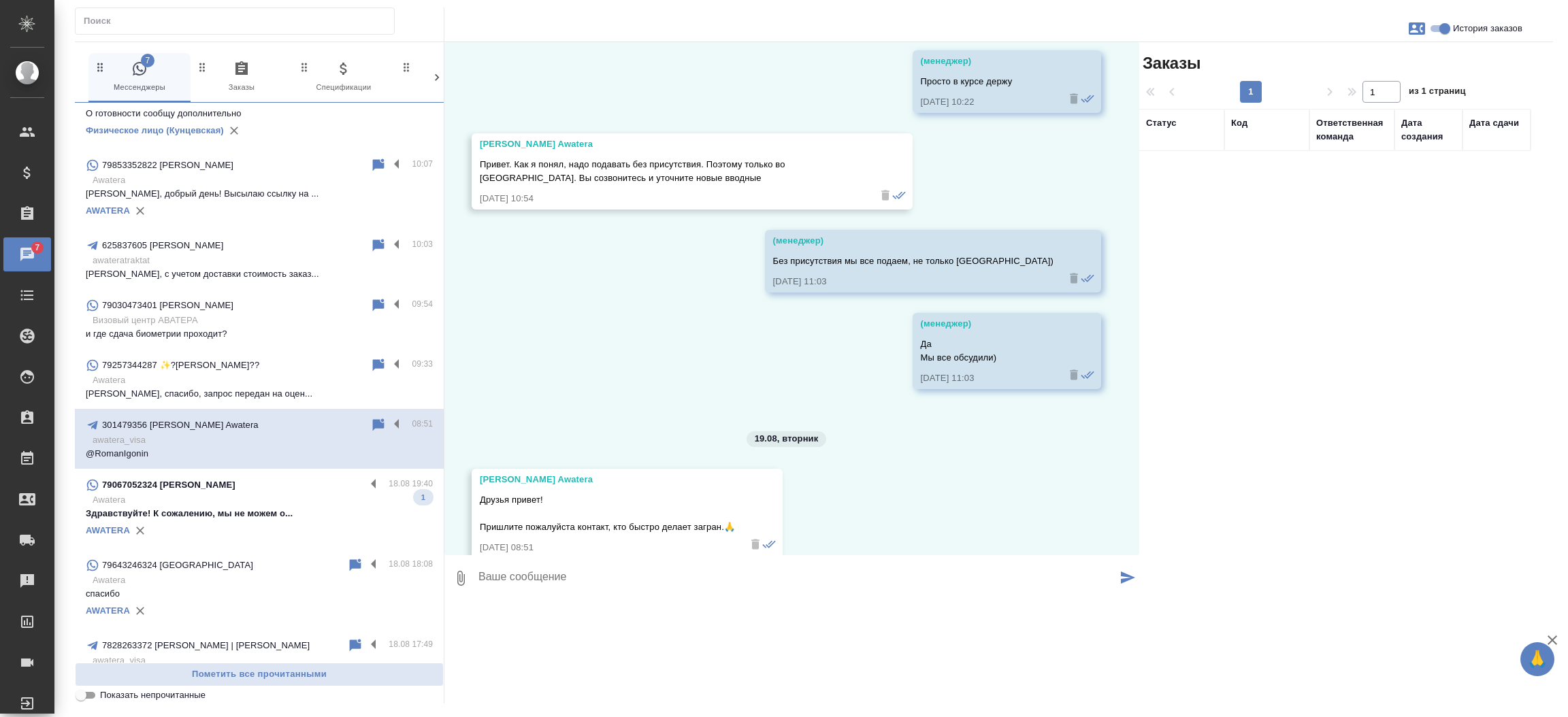
drag, startPoint x: 613, startPoint y: 583, endPoint x: 483, endPoint y: 585, distance: 130.0
click at [484, 689] on div "Алексей Шестериков Awatera @RomanIgonin 19.08.25, 08:51" at bounding box center [567, 720] width 189 height 63
click at [483, 693] on div "Алексей Шестериков Awatera" at bounding box center [546, 699] width 133 height 13
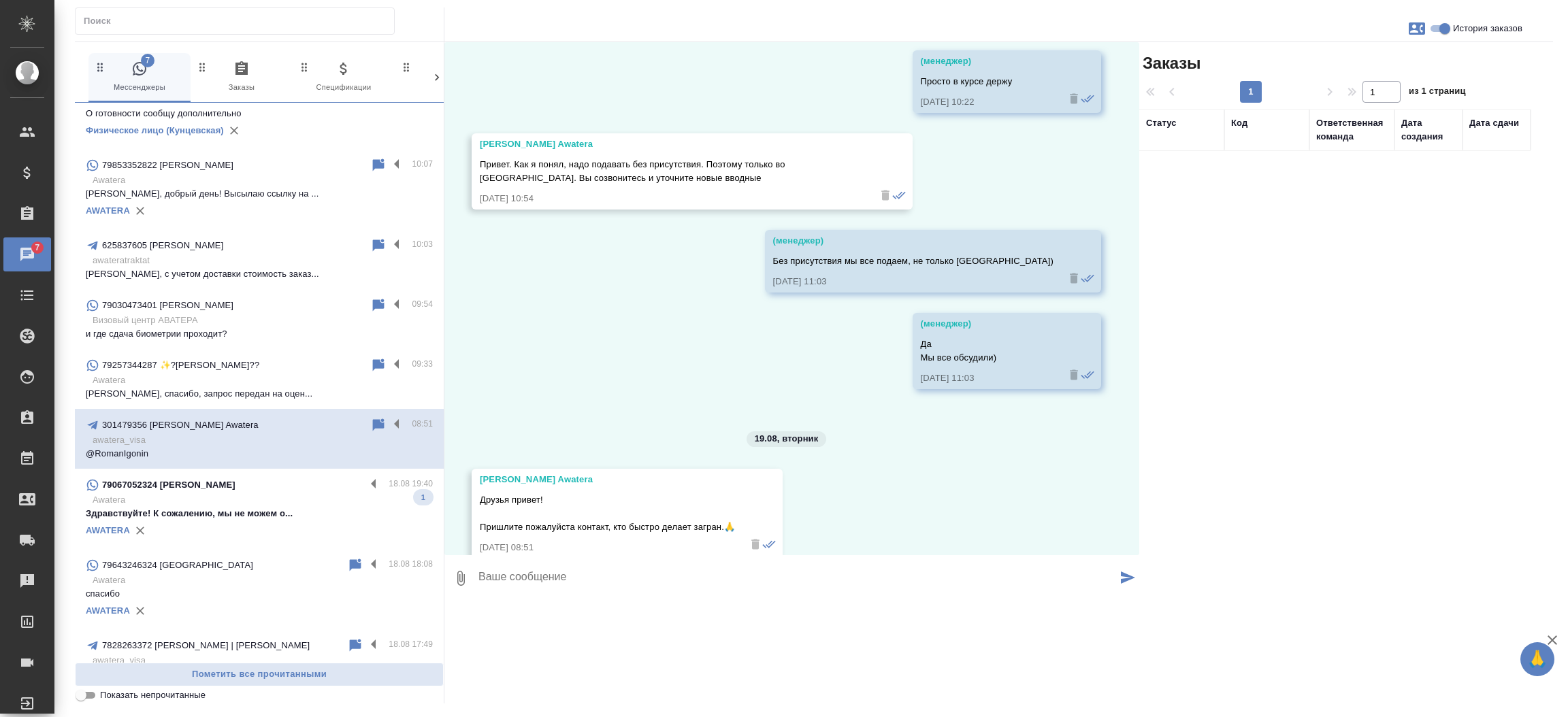
copy div "Алексей Шестериков Awatera"
click at [195, 512] on p "Здравствуйте! К сожалению, мы не можем о..." at bounding box center [259, 513] width 347 height 13
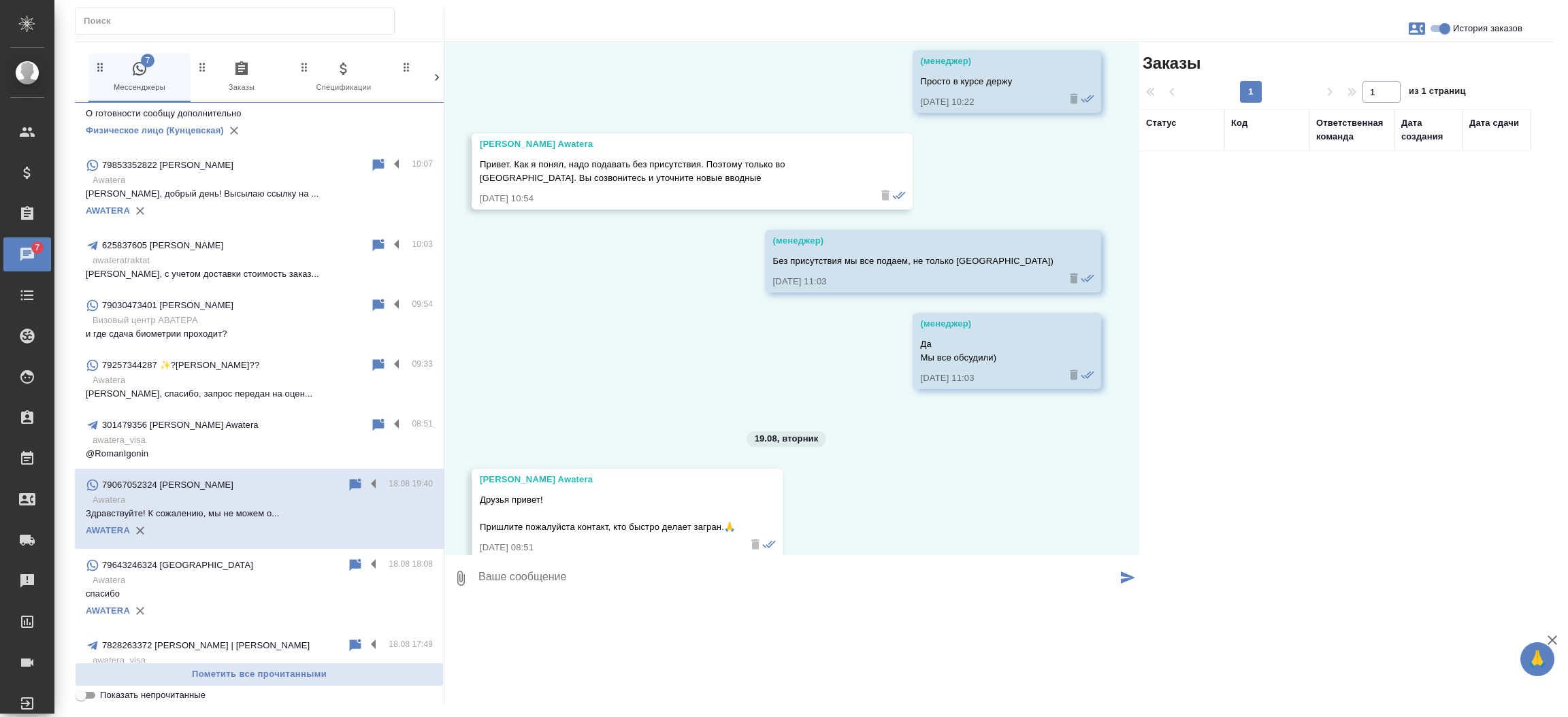
click at [195, 512] on p "Здравствуйте! К сожалению, мы не можем о..." at bounding box center [259, 513] width 347 height 13
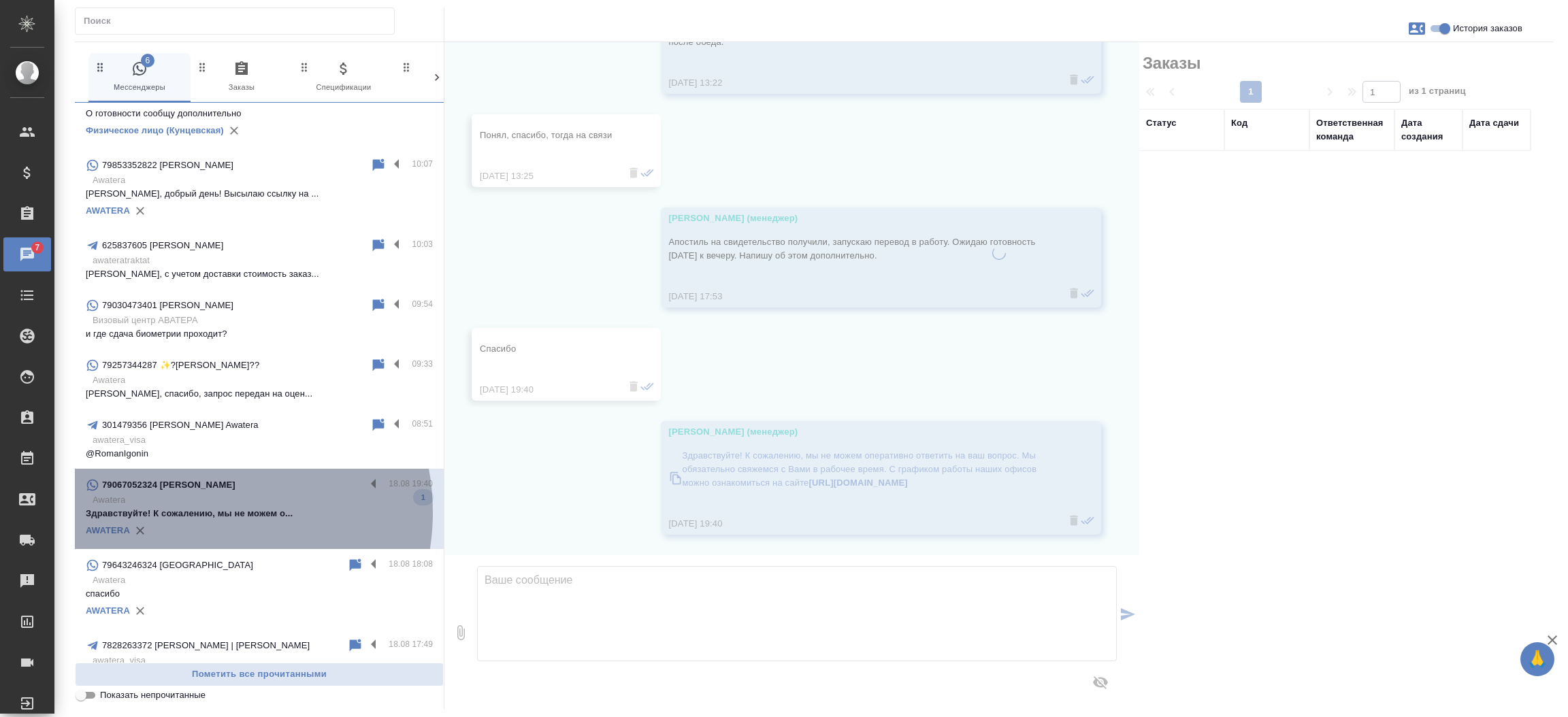
click at [195, 512] on p "Здравствуйте! К сожалению, мы не можем о..." at bounding box center [259, 513] width 347 height 13
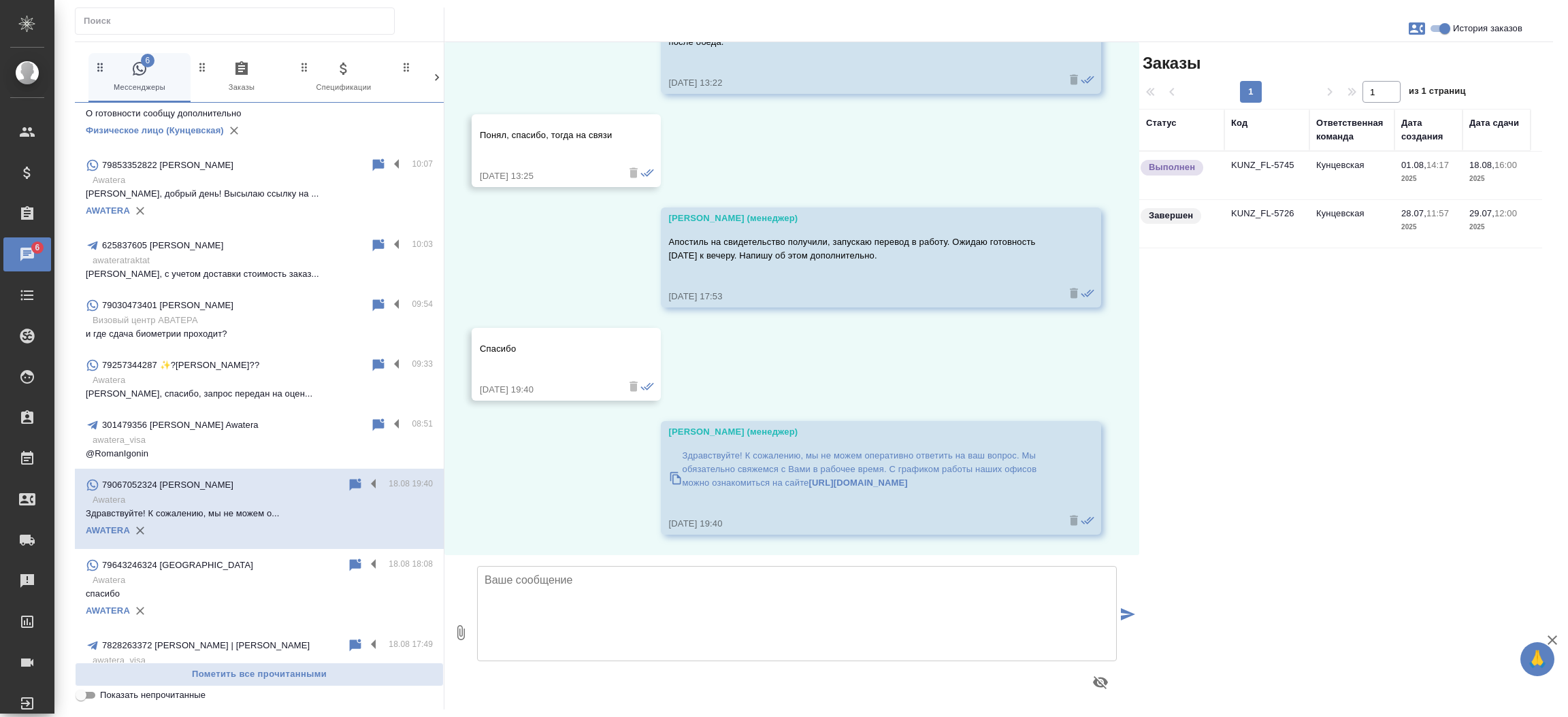
scroll to position [0, 0]
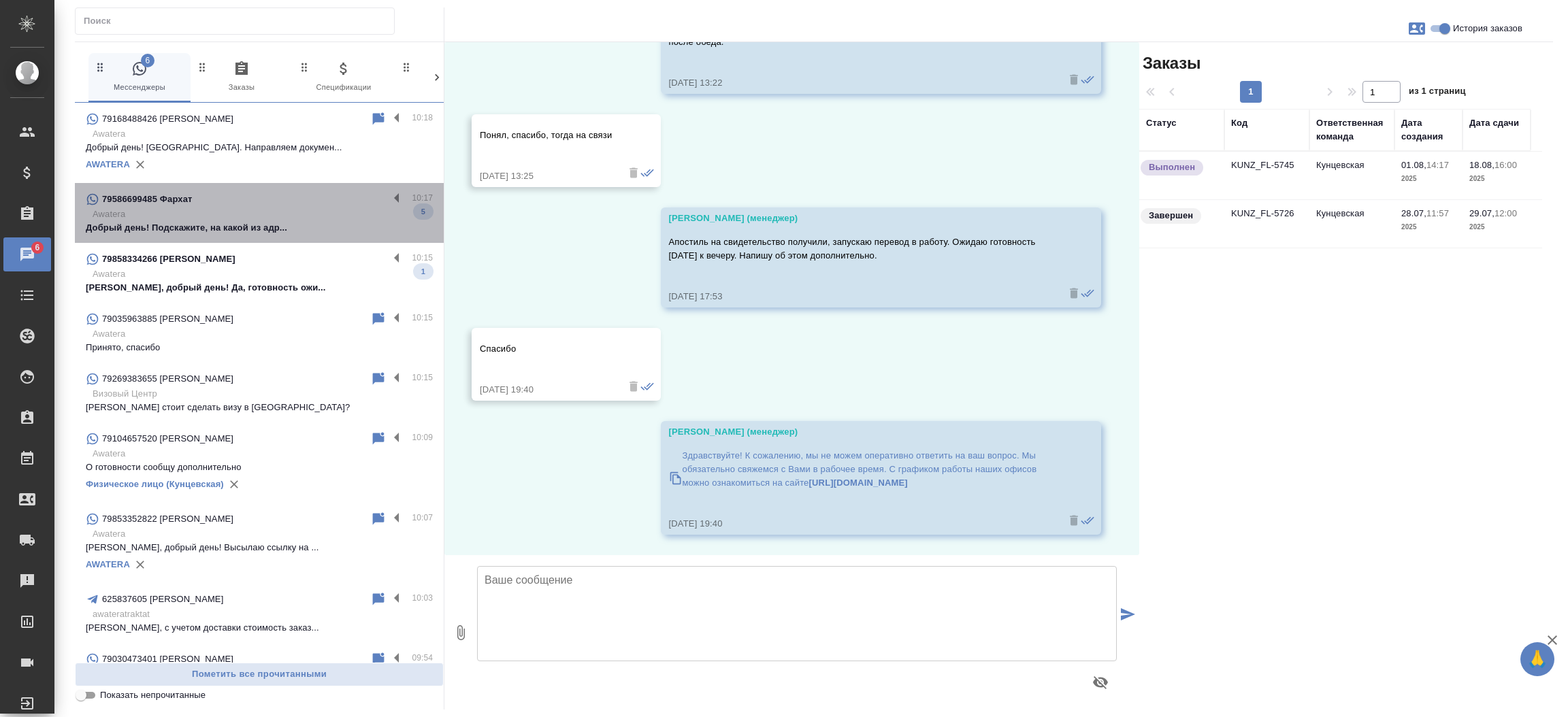
click at [267, 224] on p "Добрый день! Подскажите, на какой из адр..." at bounding box center [259, 228] width 347 height 13
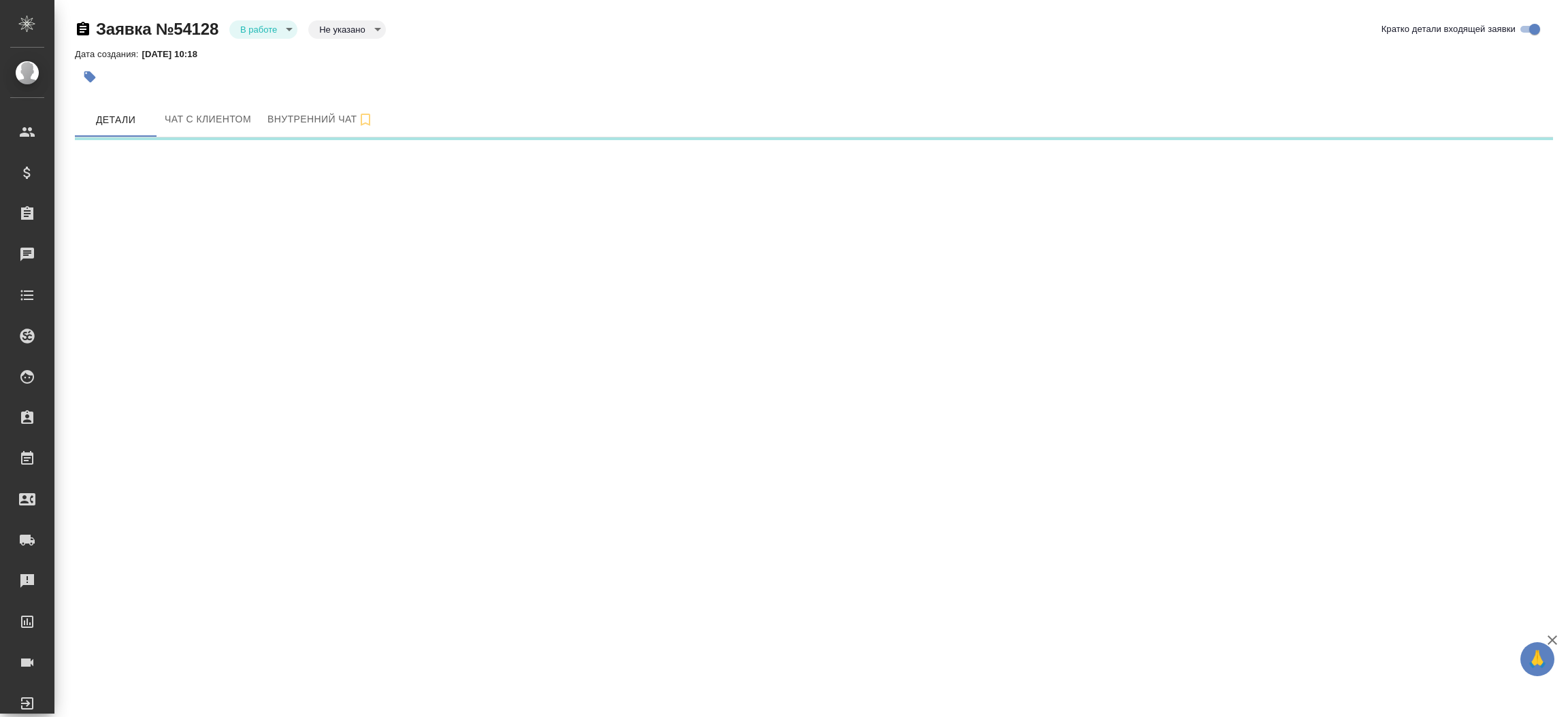
select select "RU"
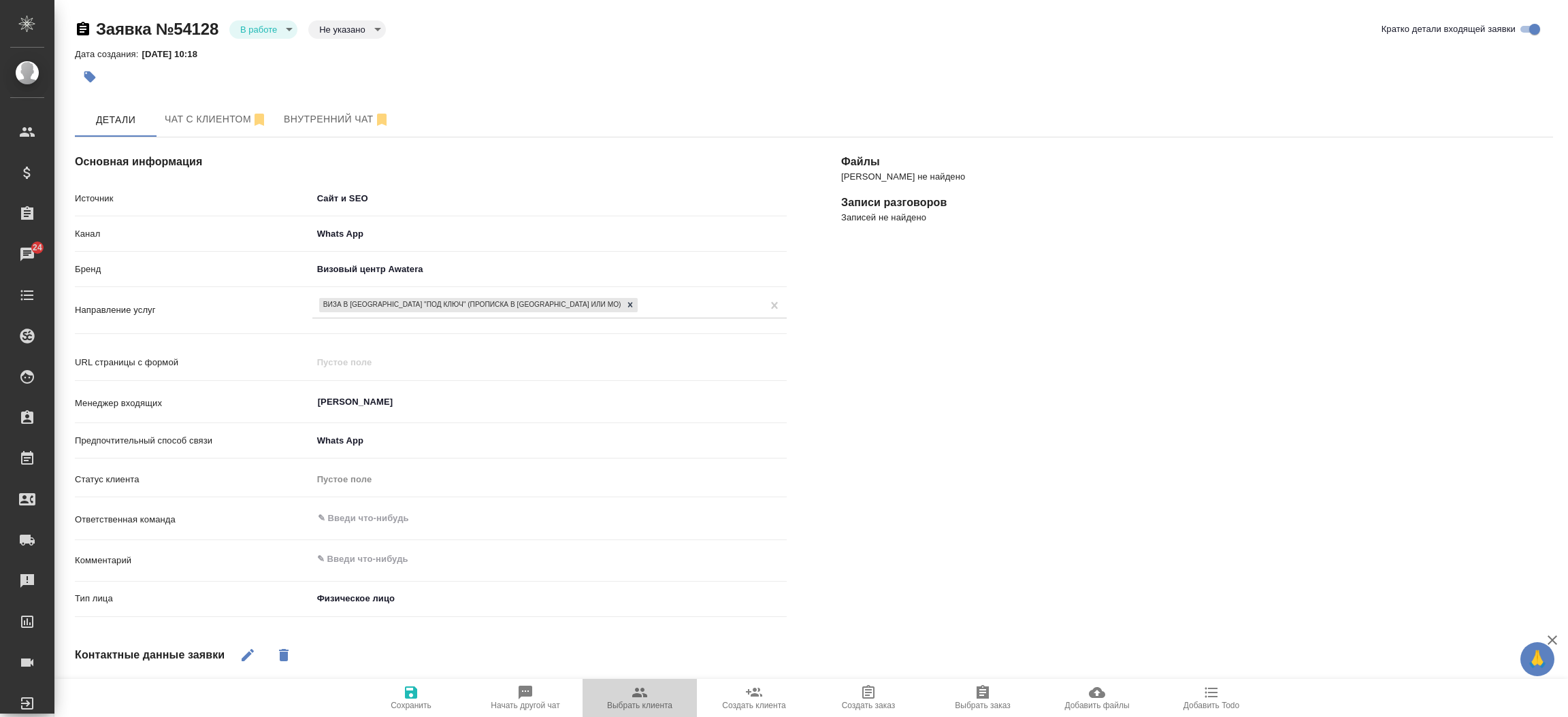
click at [647, 683] on button "Выбрать клиента" at bounding box center [639, 697] width 114 height 38
type textarea "x"
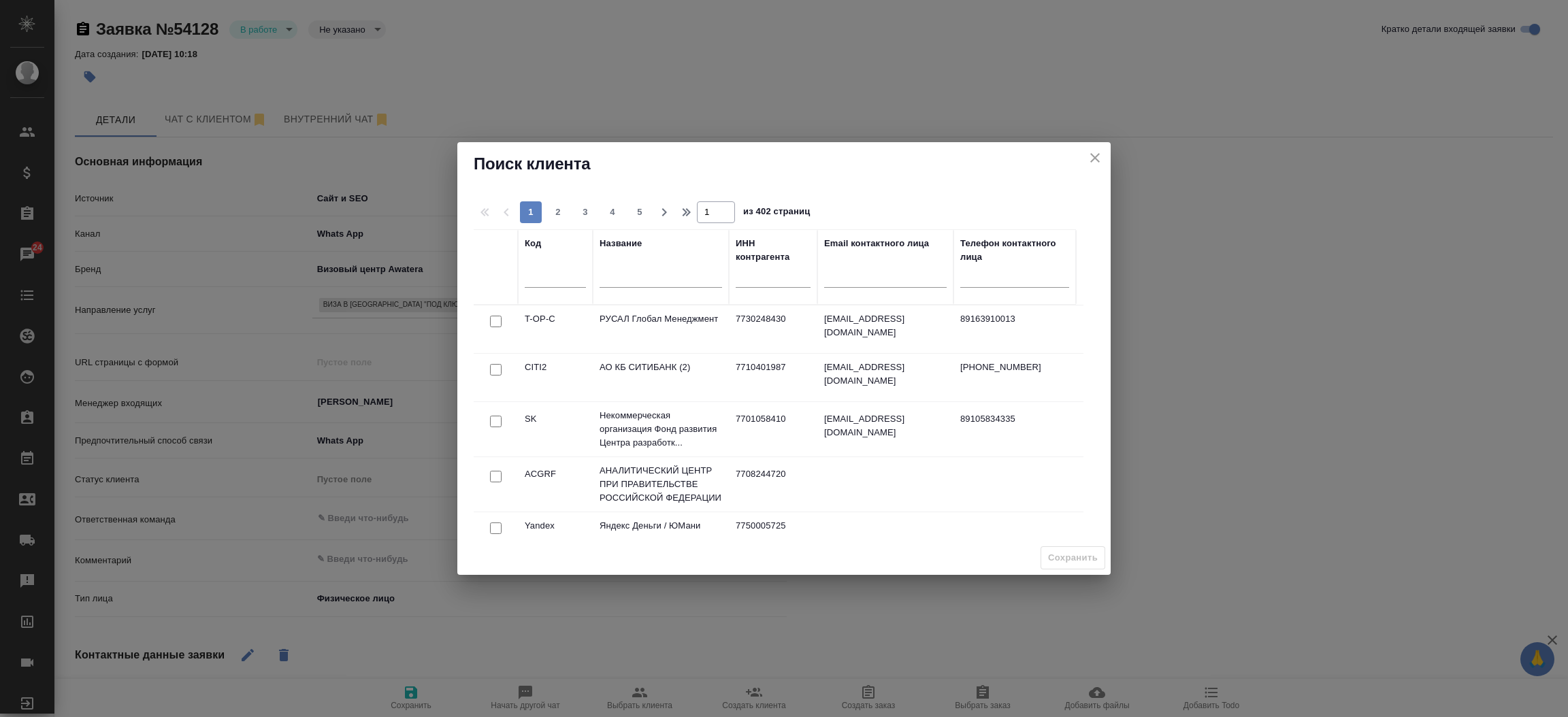
click at [629, 266] on div at bounding box center [660, 281] width 122 height 34
click at [626, 277] on input "text" at bounding box center [660, 279] width 122 height 17
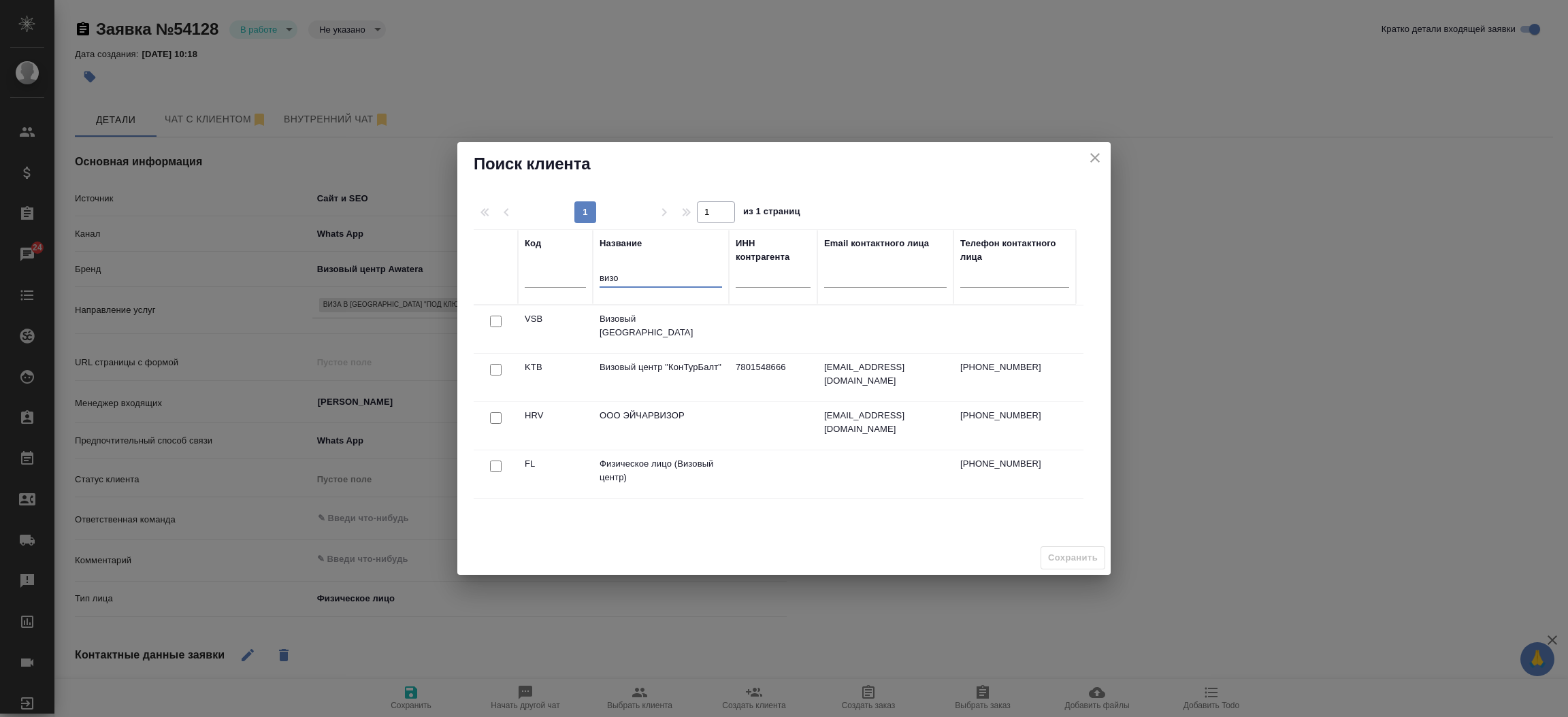
type input "визо"
click at [500, 328] on input "checkbox" at bounding box center [496, 322] width 12 height 12
checkbox input "true"
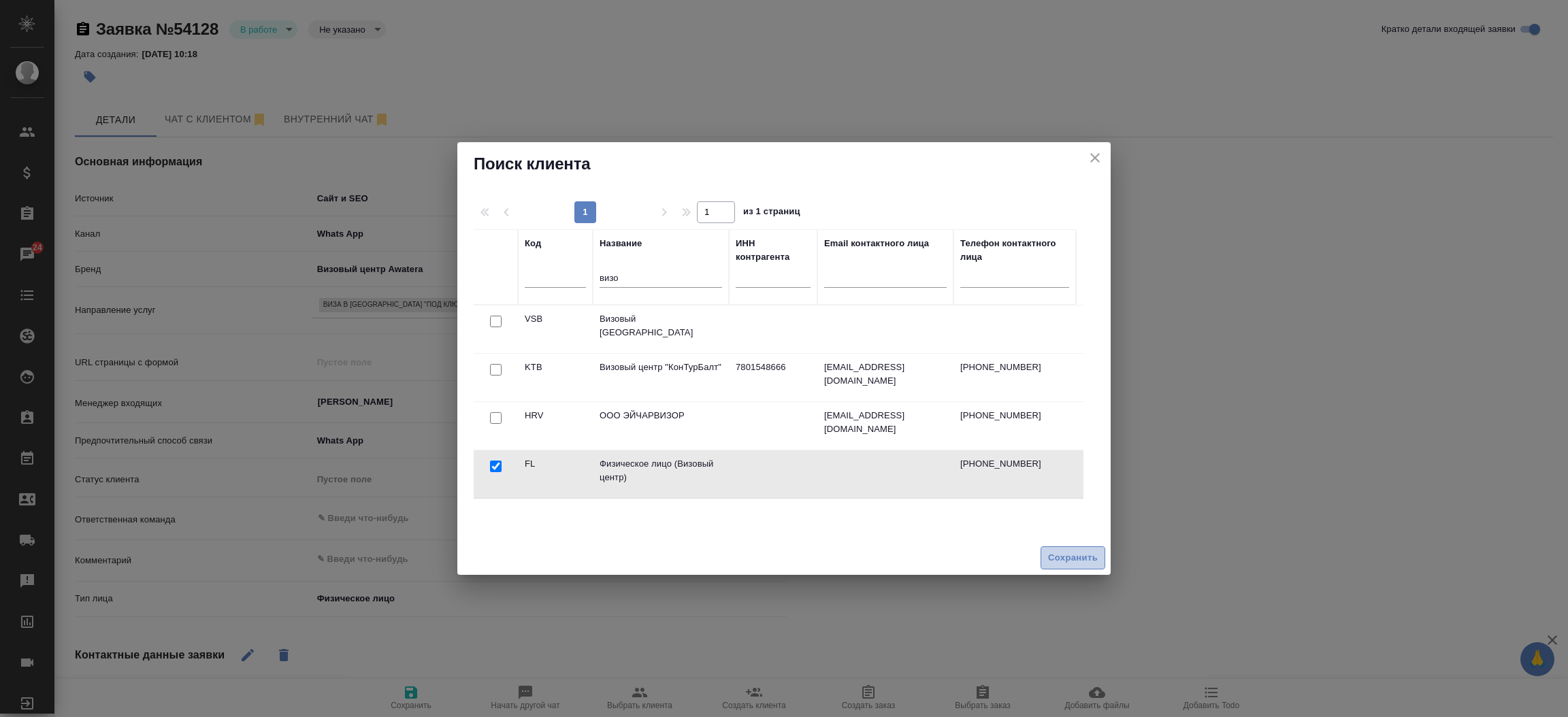
click at [1069, 560] on span "Сохранить" at bounding box center [1073, 558] width 49 height 16
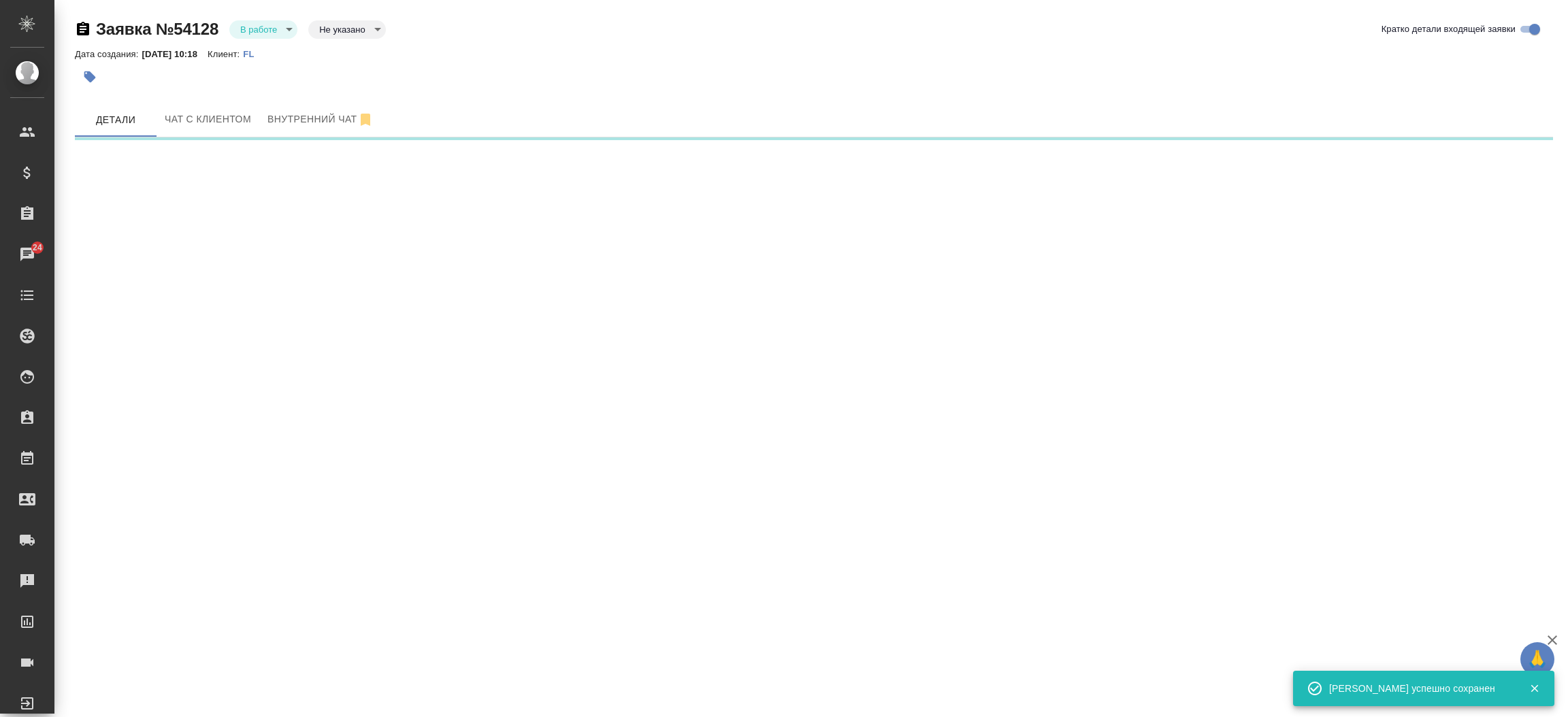
select select "RU"
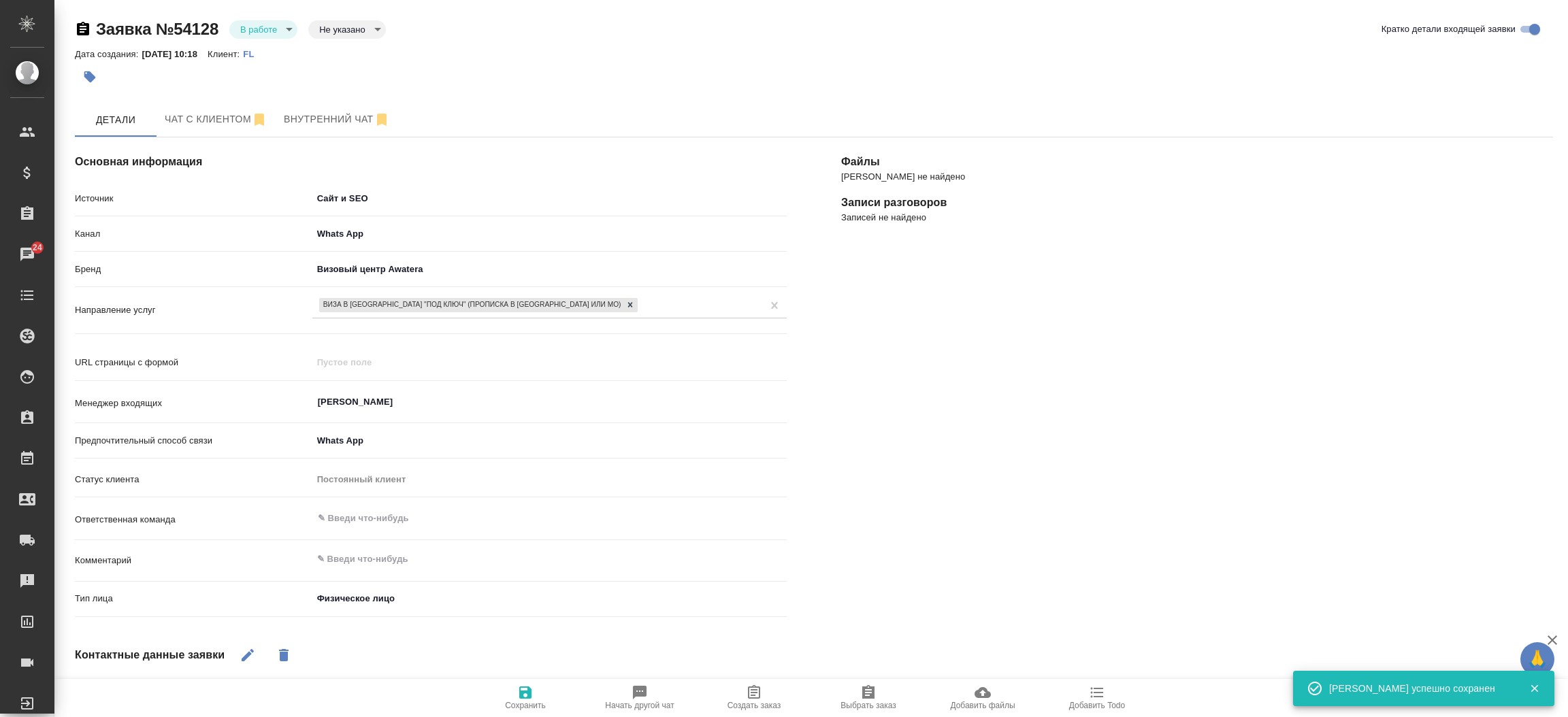
click at [719, 692] on span "Создать заказ" at bounding box center [753, 697] width 98 height 26
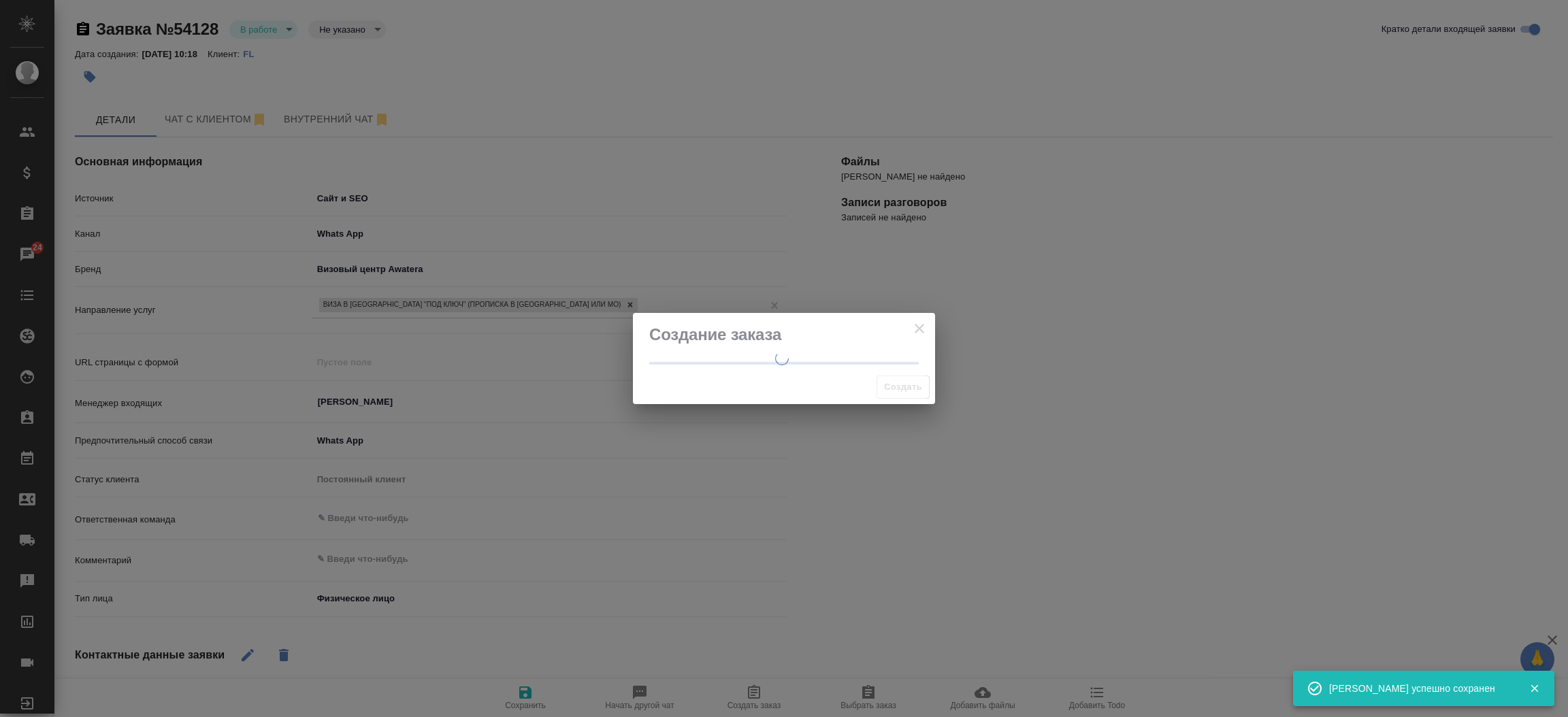
type textarea "x"
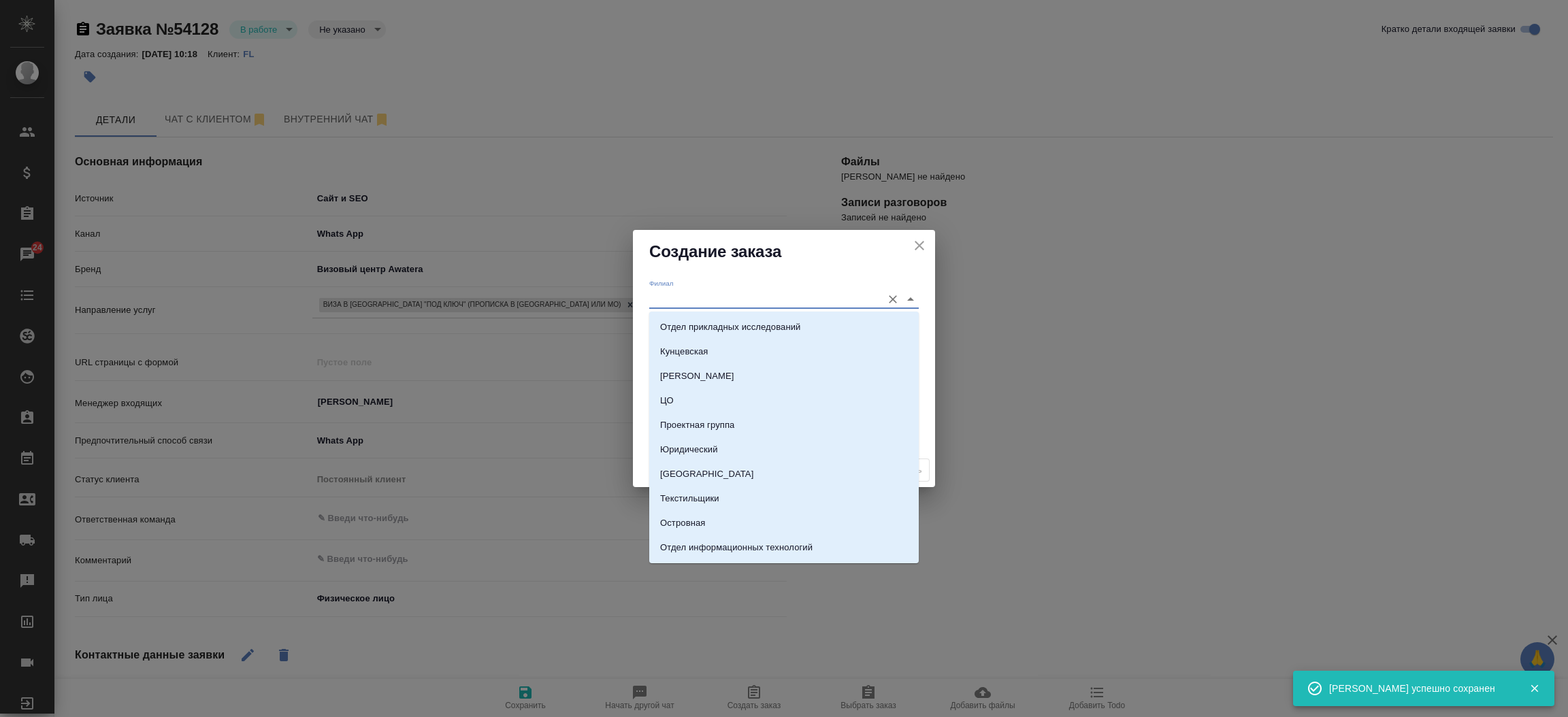
click at [700, 296] on input "Филиал" at bounding box center [763, 299] width 226 height 18
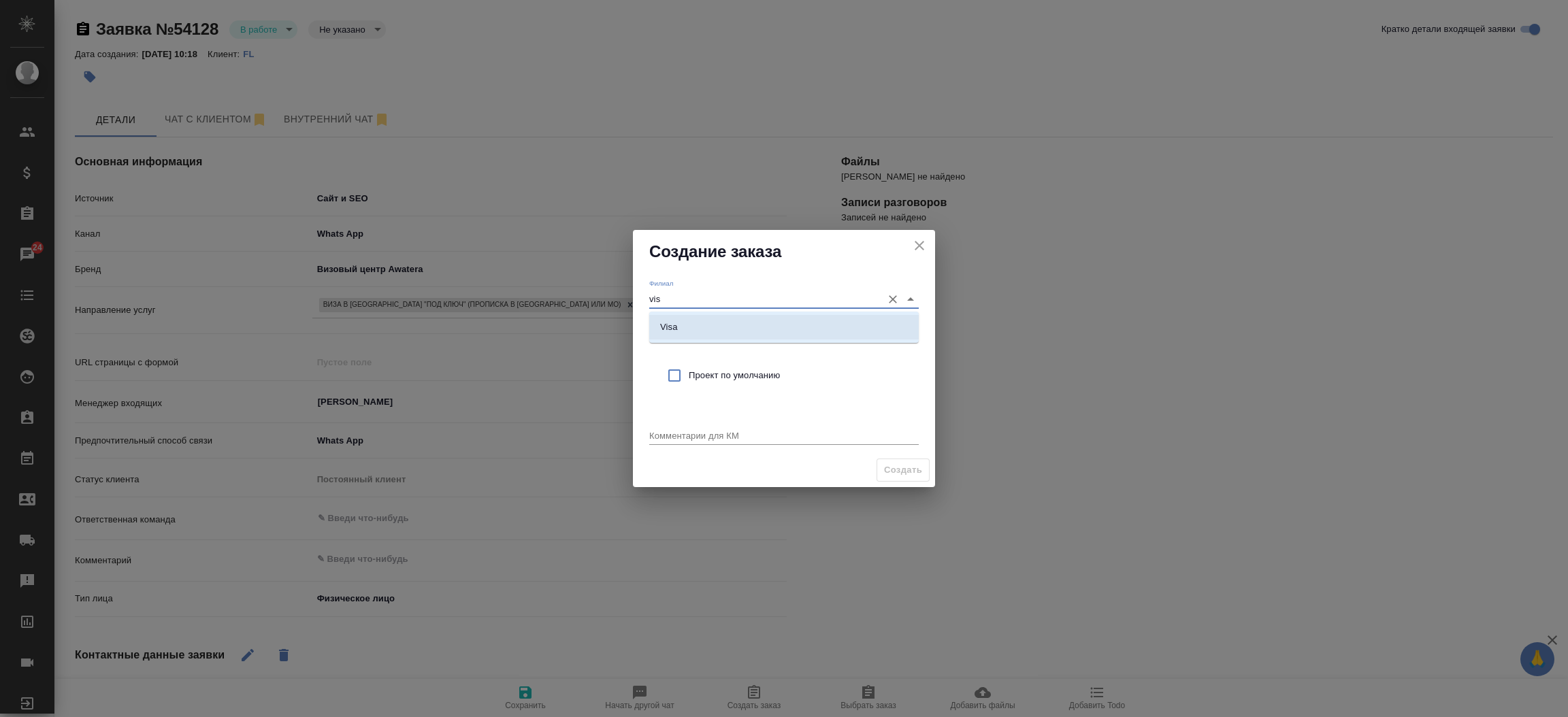
click at [693, 329] on li "Visa" at bounding box center [784, 327] width 270 height 24
type input "Visa"
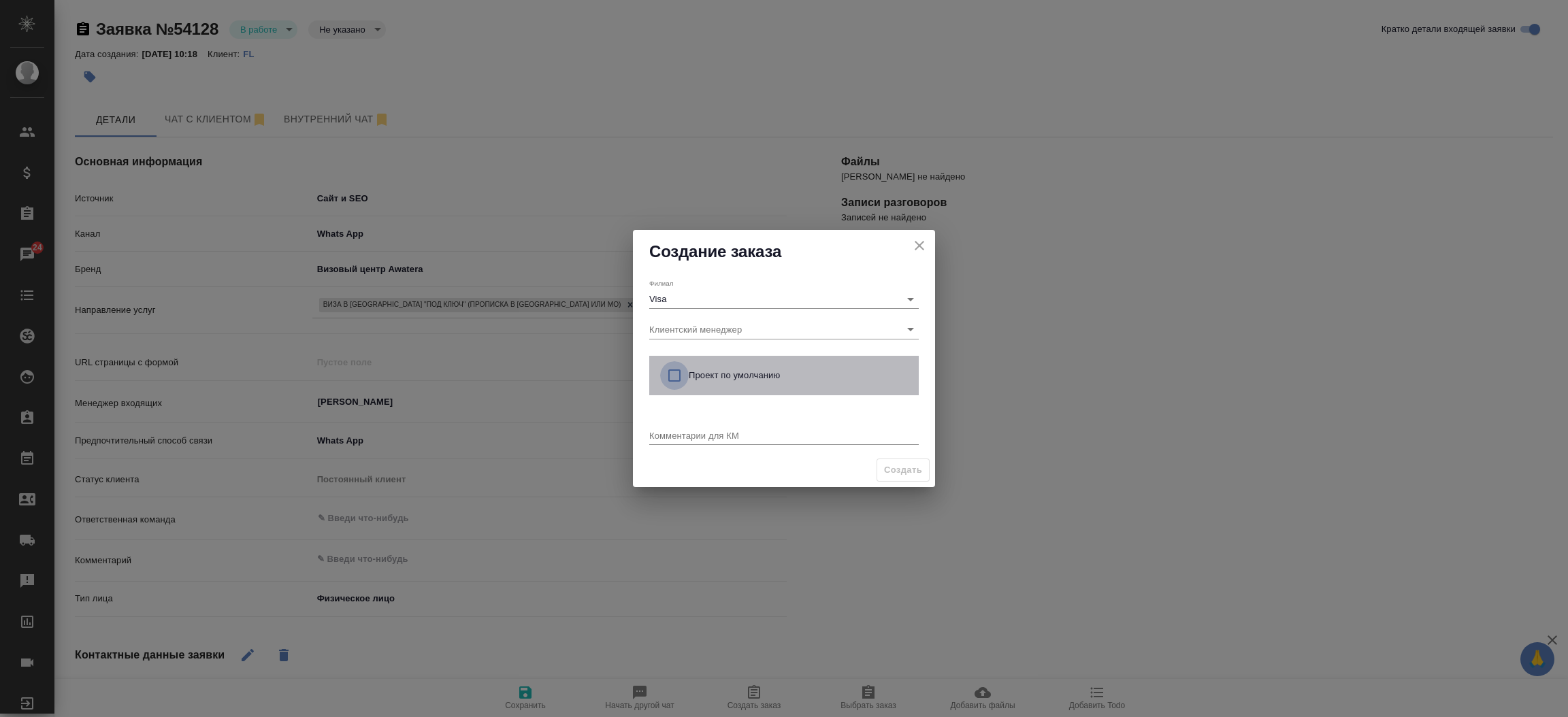
click at [677, 381] on input "checkbox" at bounding box center [675, 375] width 28 height 28
checkbox input "true"
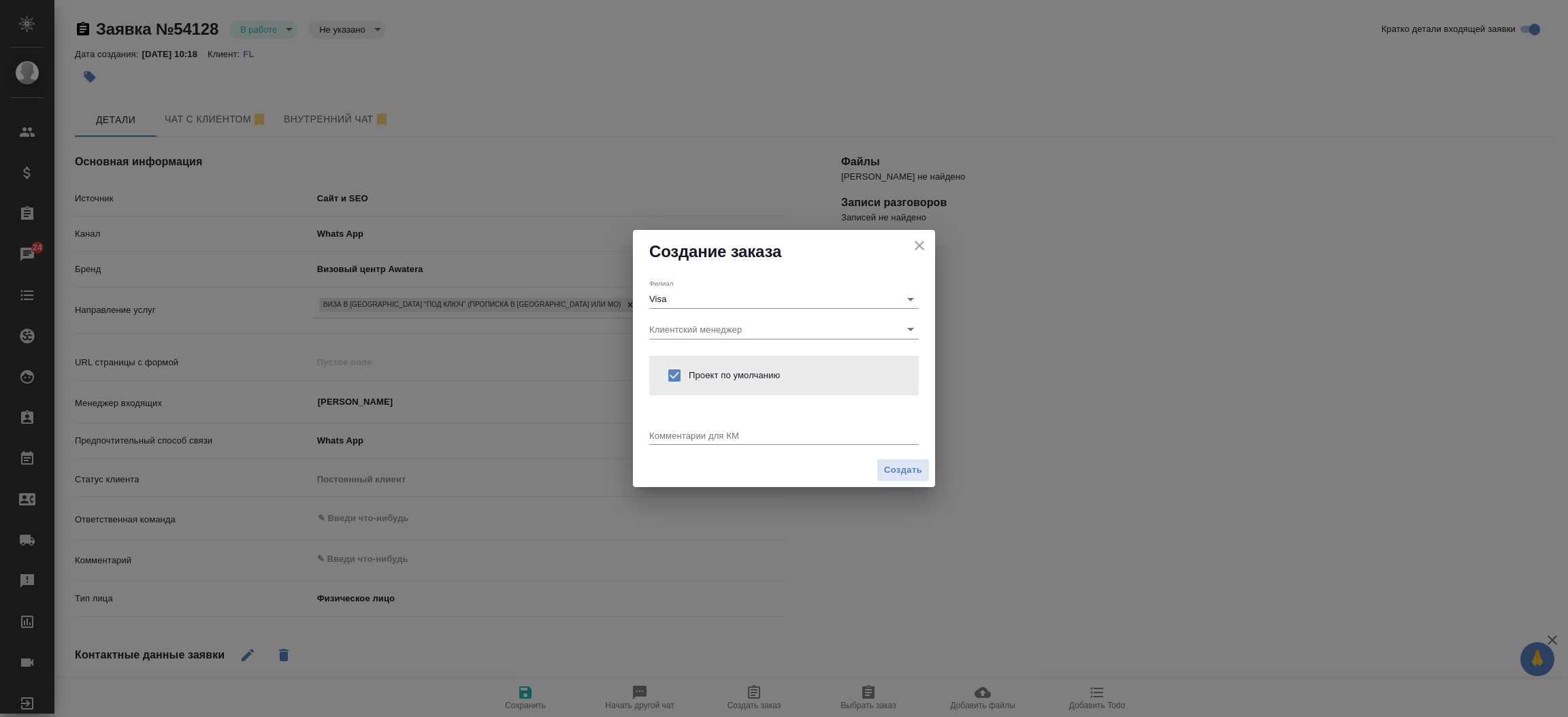
click at [671, 441] on div "x" at bounding box center [784, 436] width 270 height 17
type textarea "j"
type textarea "от КВ: виза в Италию, ответ в вотс"
click at [913, 467] on span "Создать" at bounding box center [903, 470] width 38 height 16
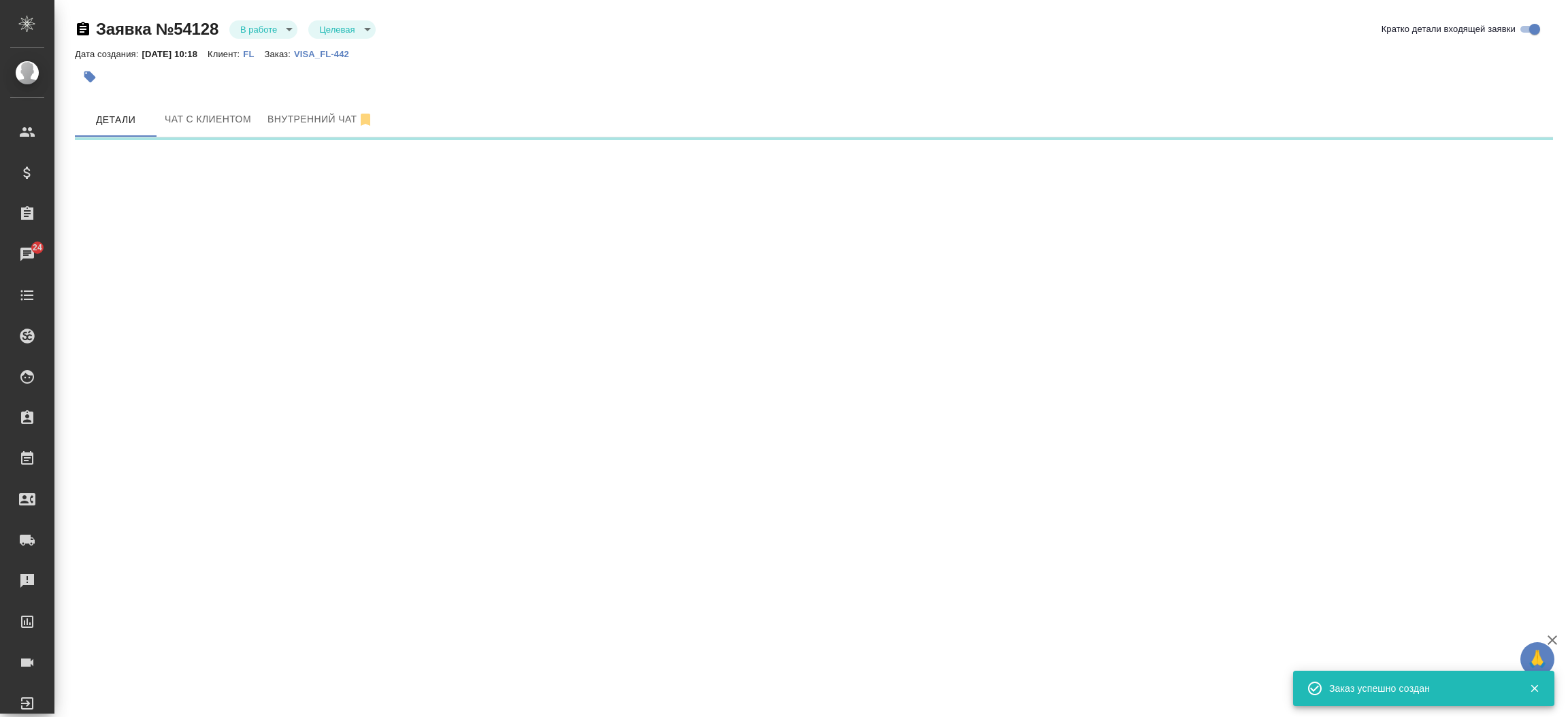
select select "RU"
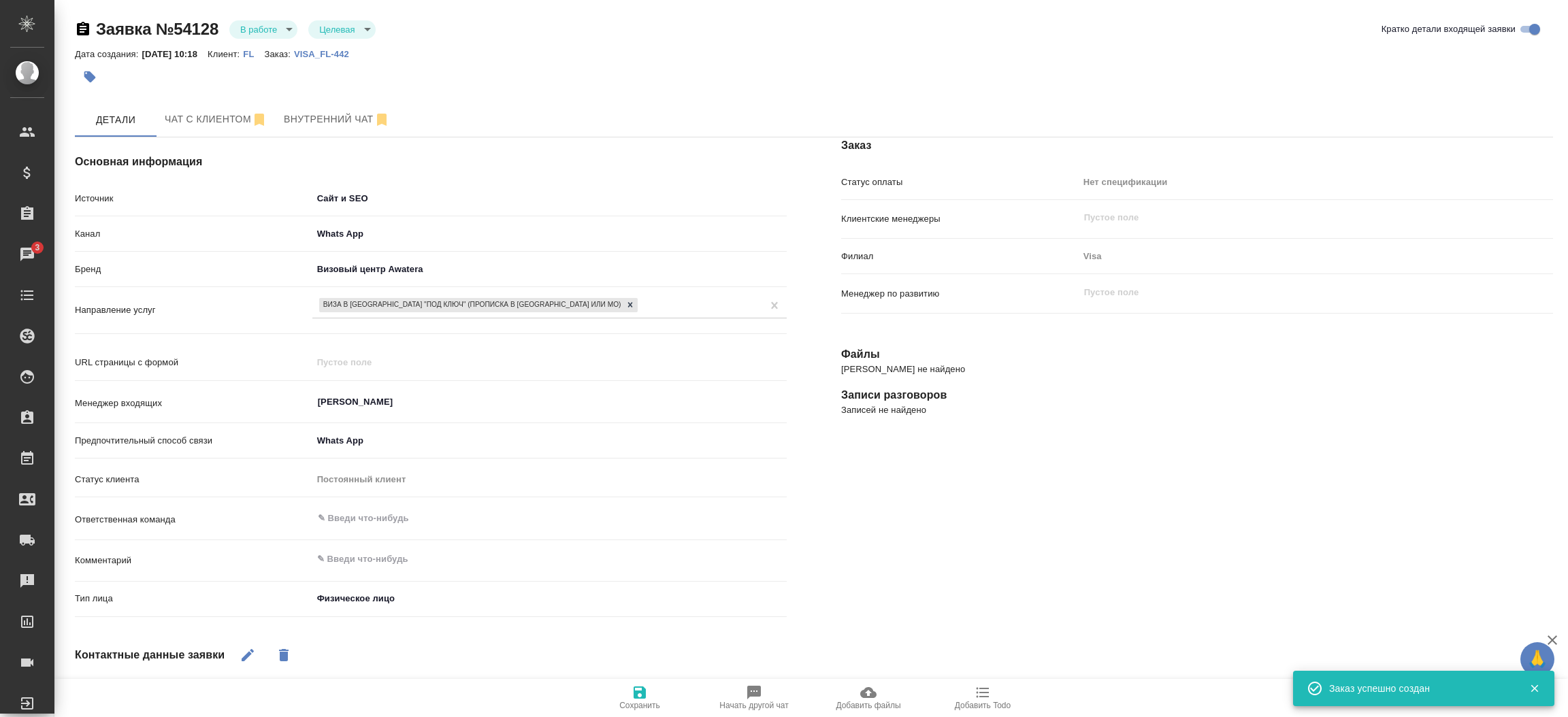
type textarea "x"
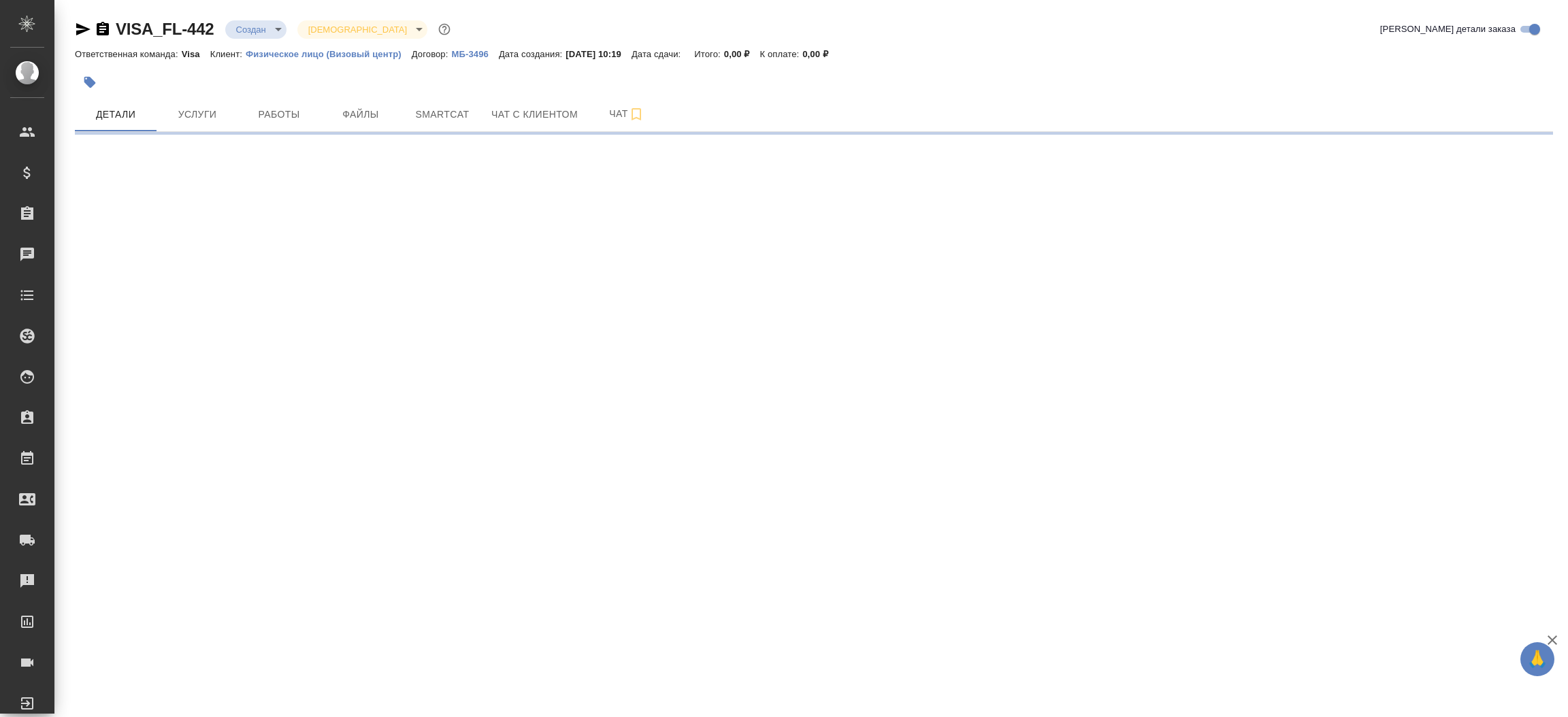
select select "RU"
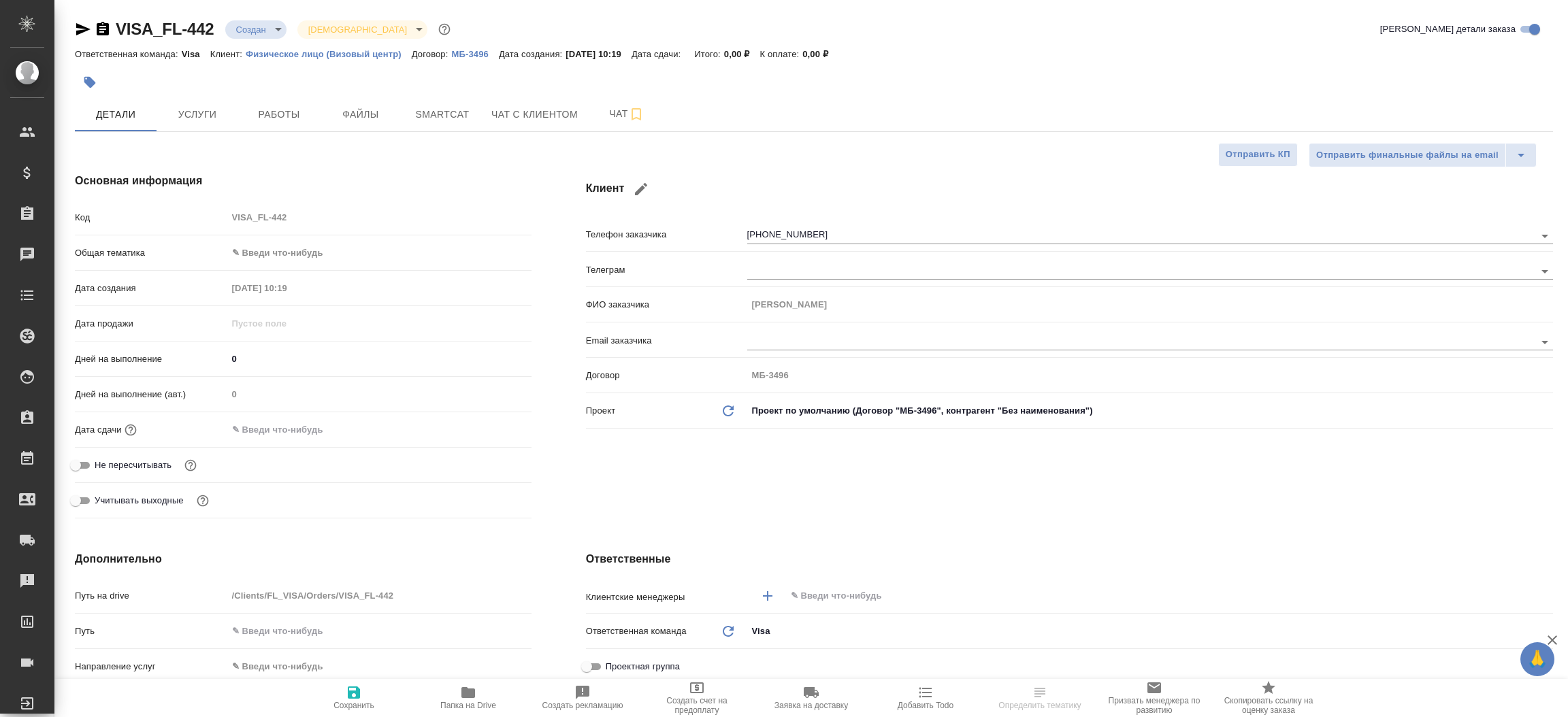
click at [82, 32] on icon "button" at bounding box center [83, 29] width 14 height 13
type textarea "x"
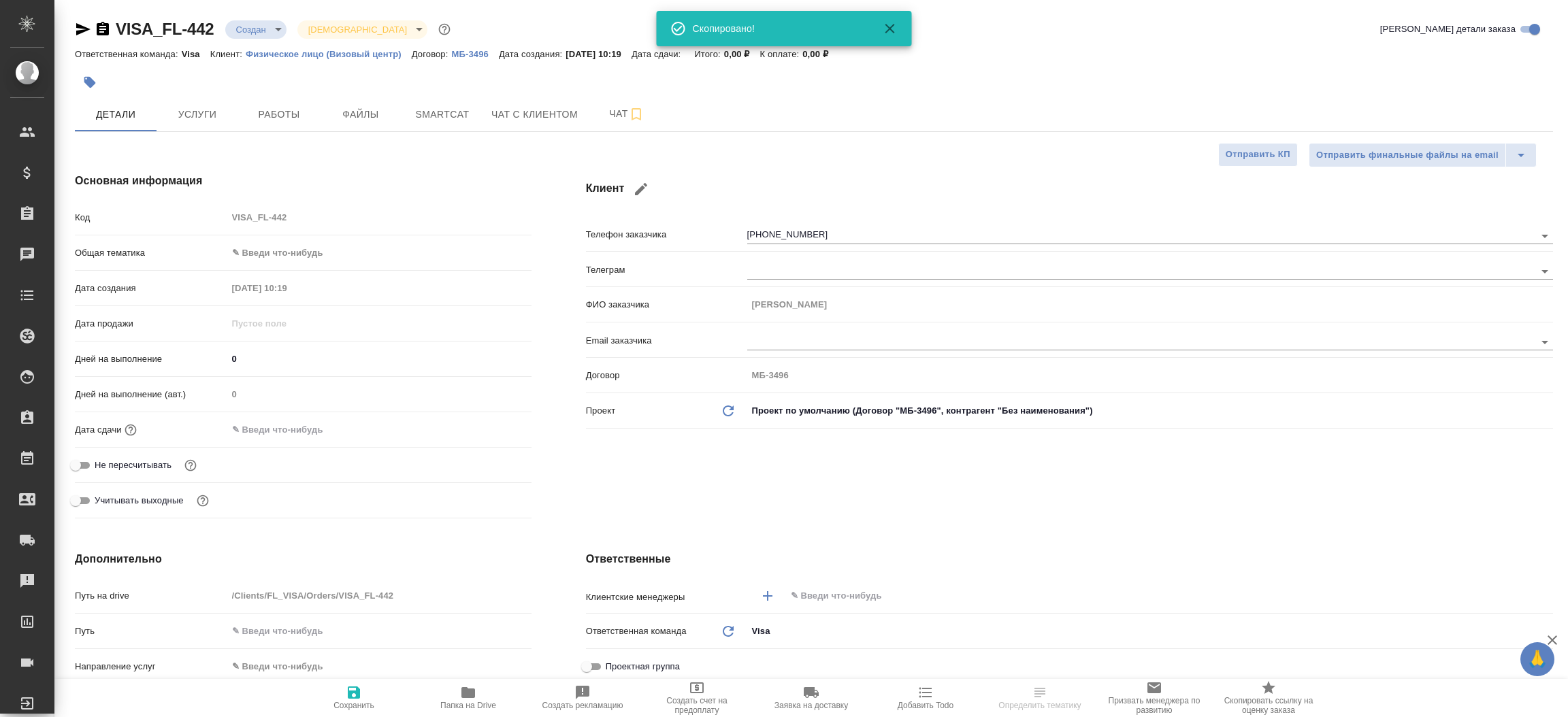
type textarea "x"
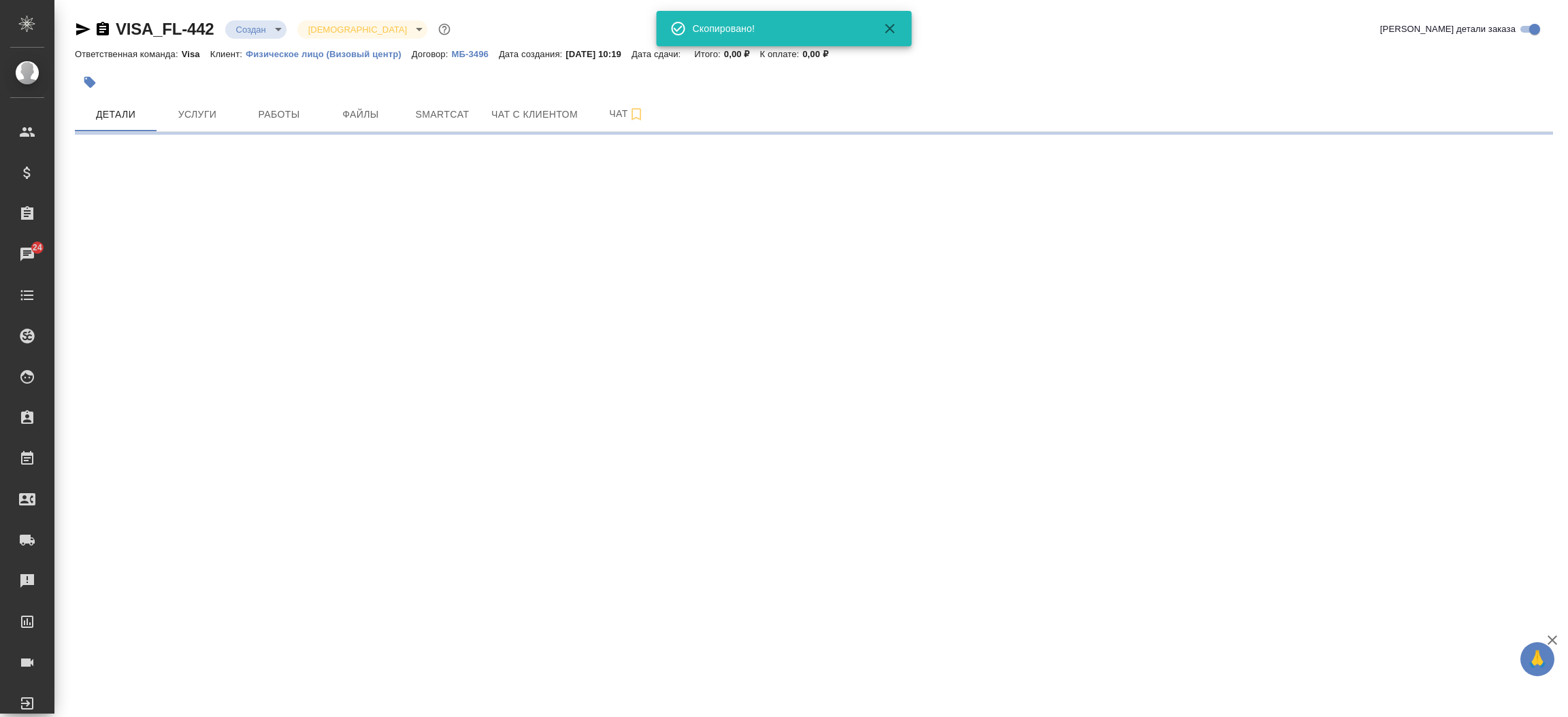
select select "RU"
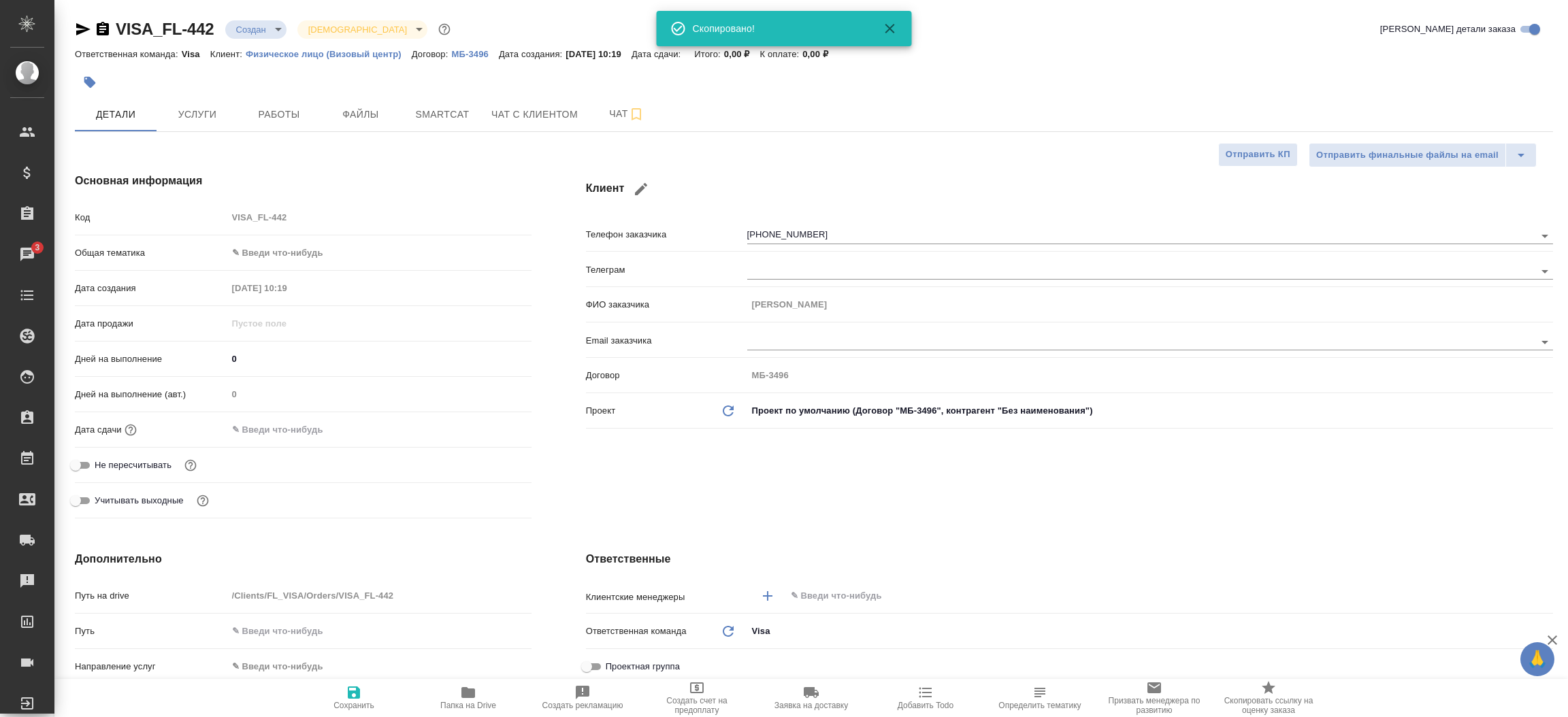
type textarea "x"
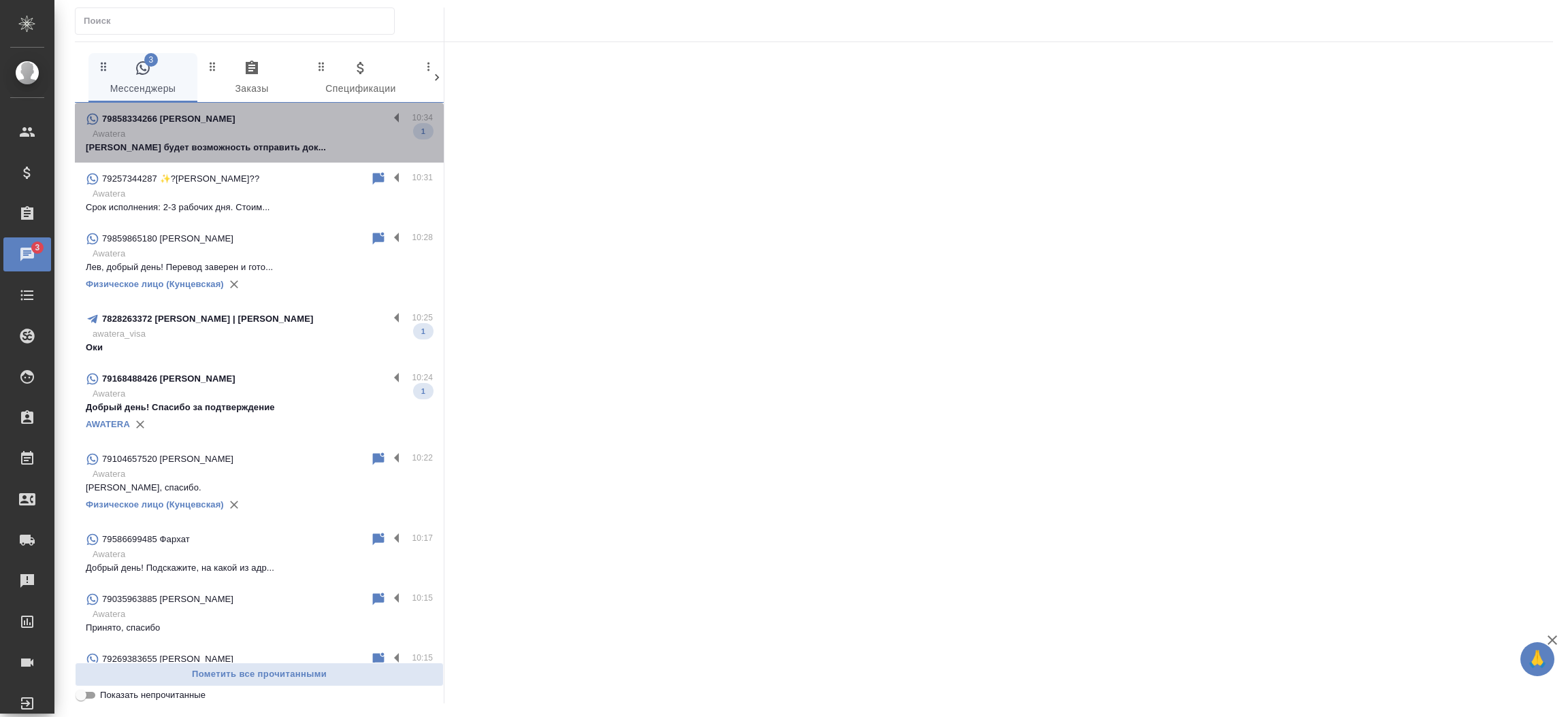
click at [279, 146] on p "Курьером будет возможность отправить док..." at bounding box center [259, 147] width 347 height 13
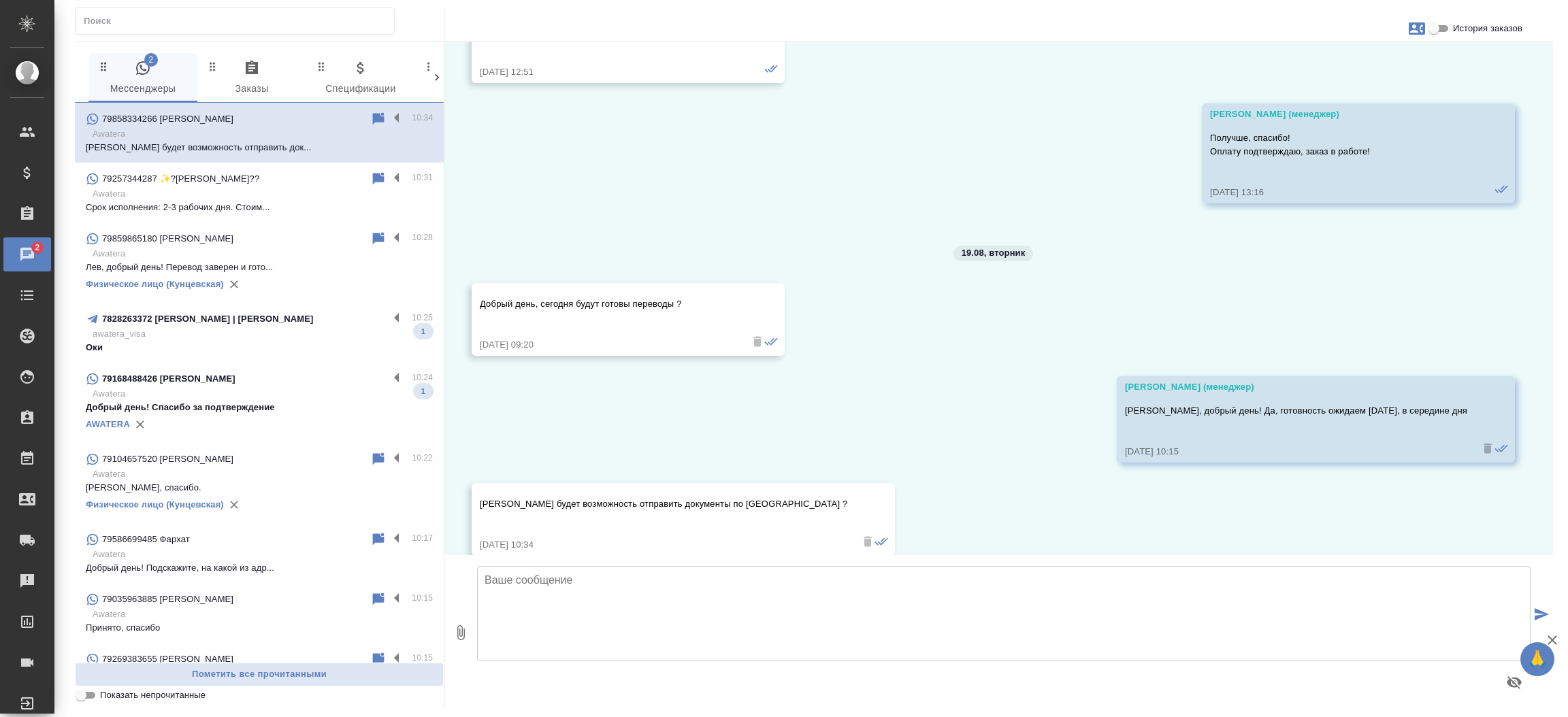
scroll to position [8526, 0]
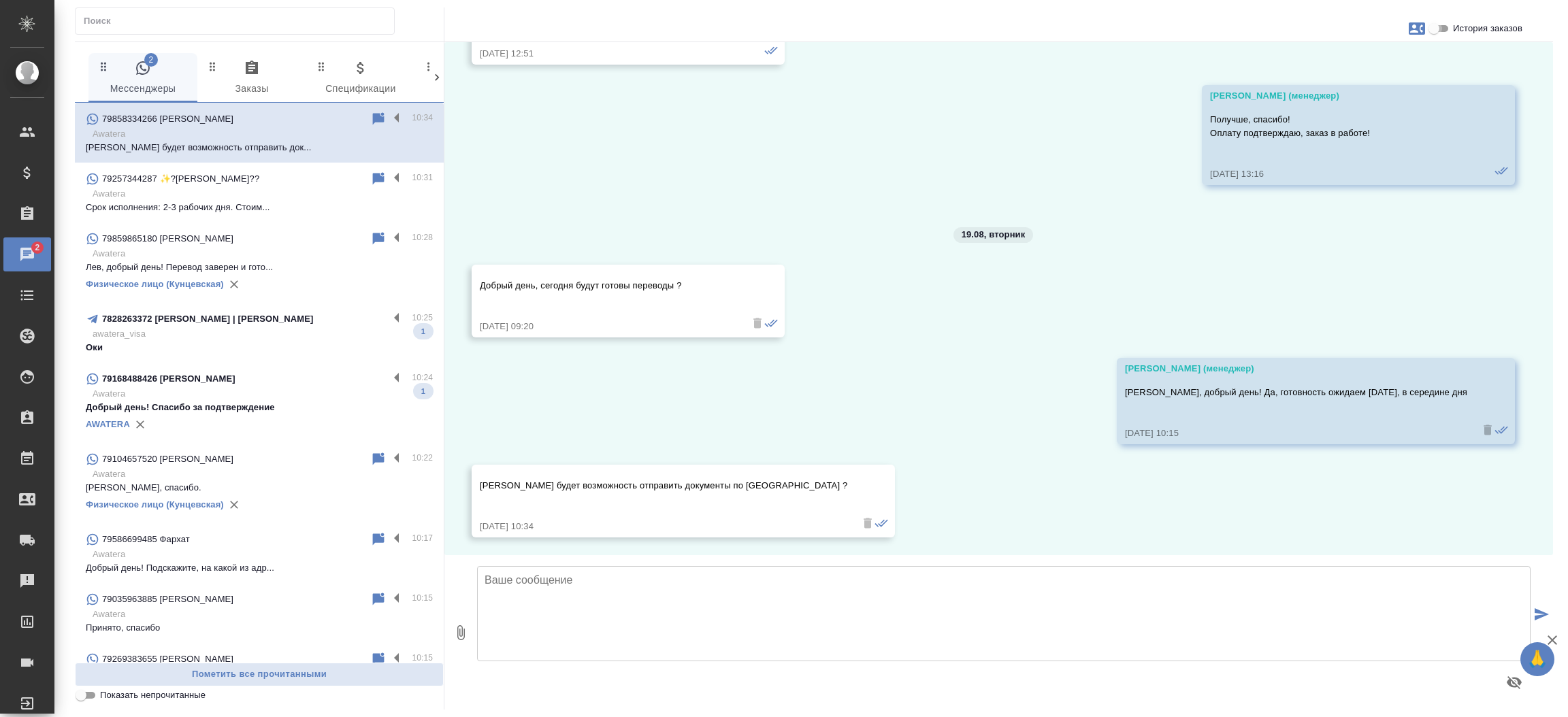
click at [1431, 31] on input "История заказов" at bounding box center [1434, 28] width 49 height 16
checkbox input "true"
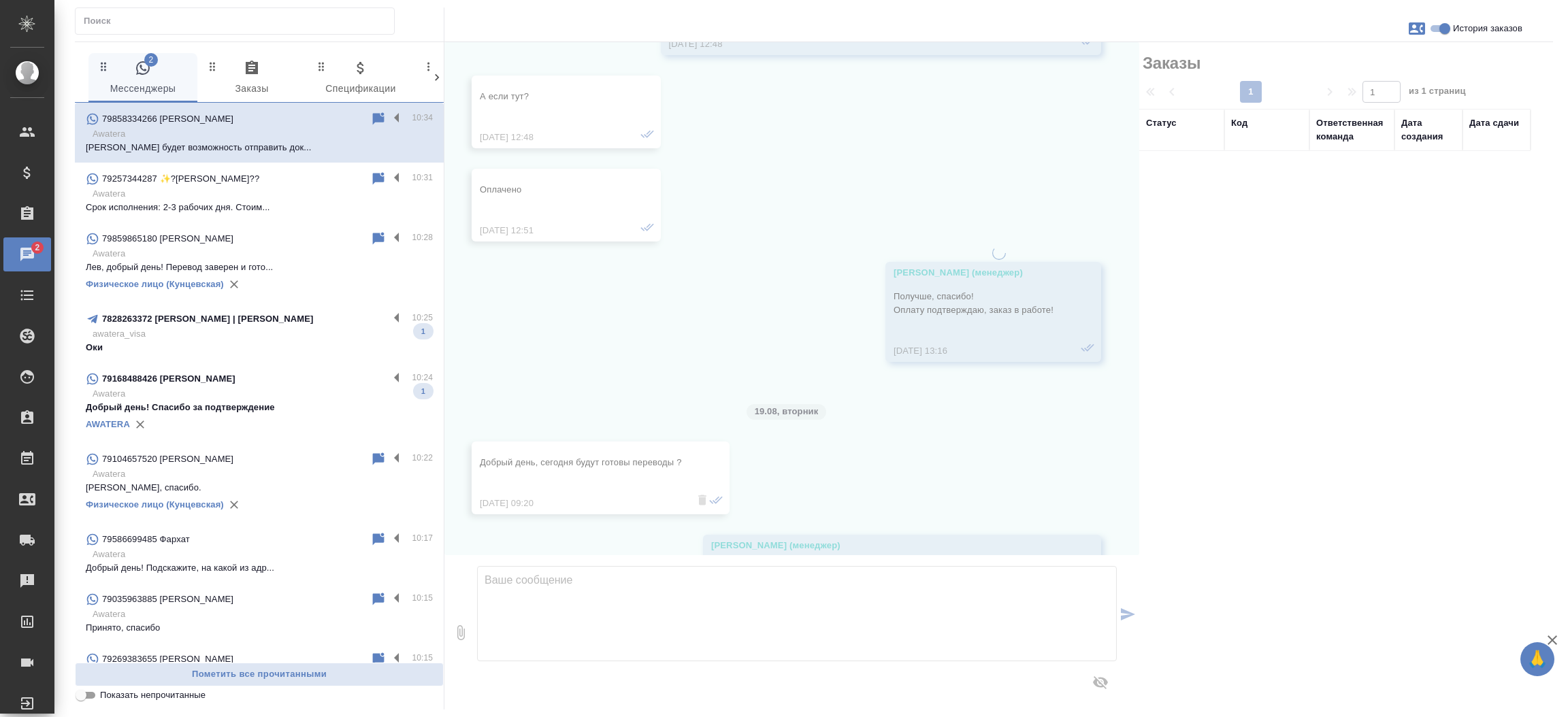
scroll to position [8662, 0]
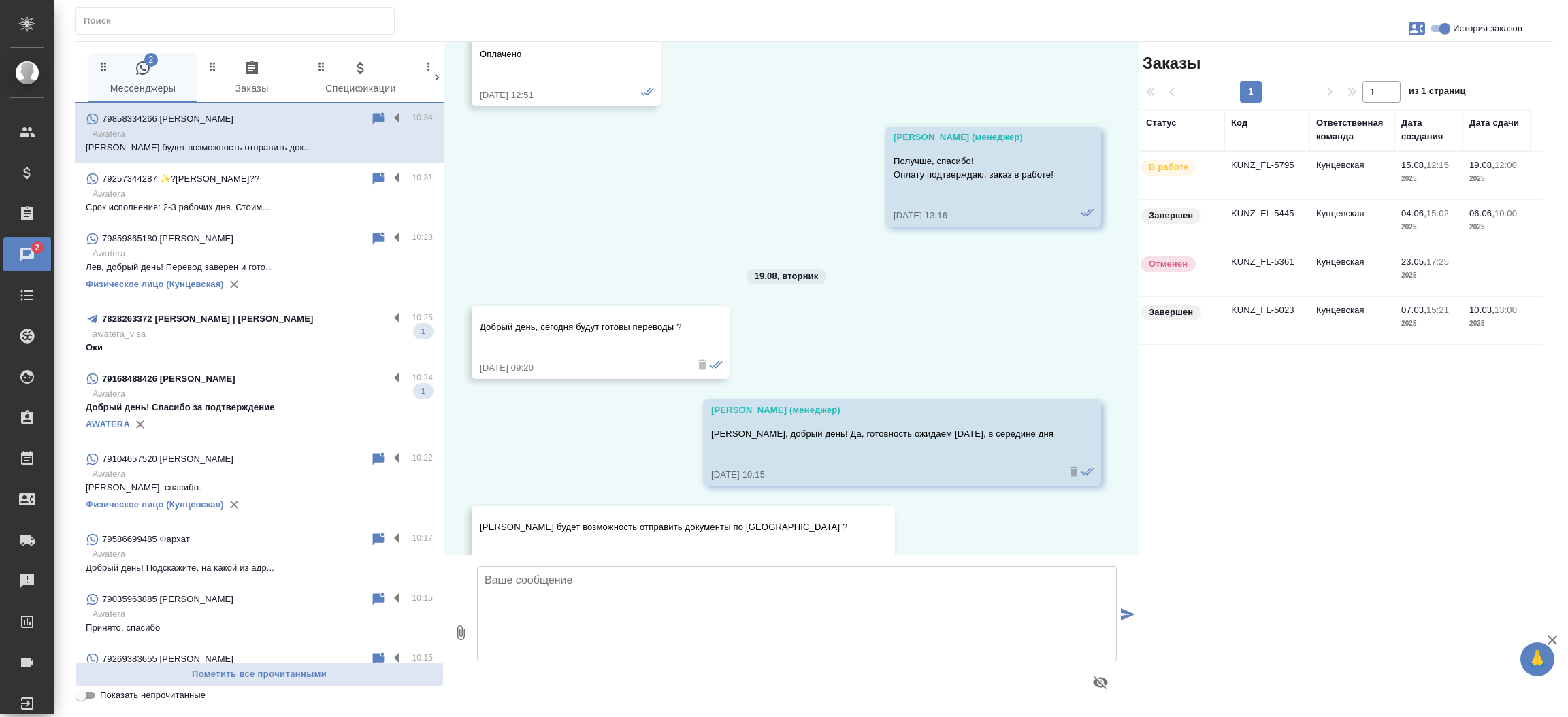
click at [1231, 165] on td "KUNZ_FL-5795" at bounding box center [1267, 175] width 85 height 48
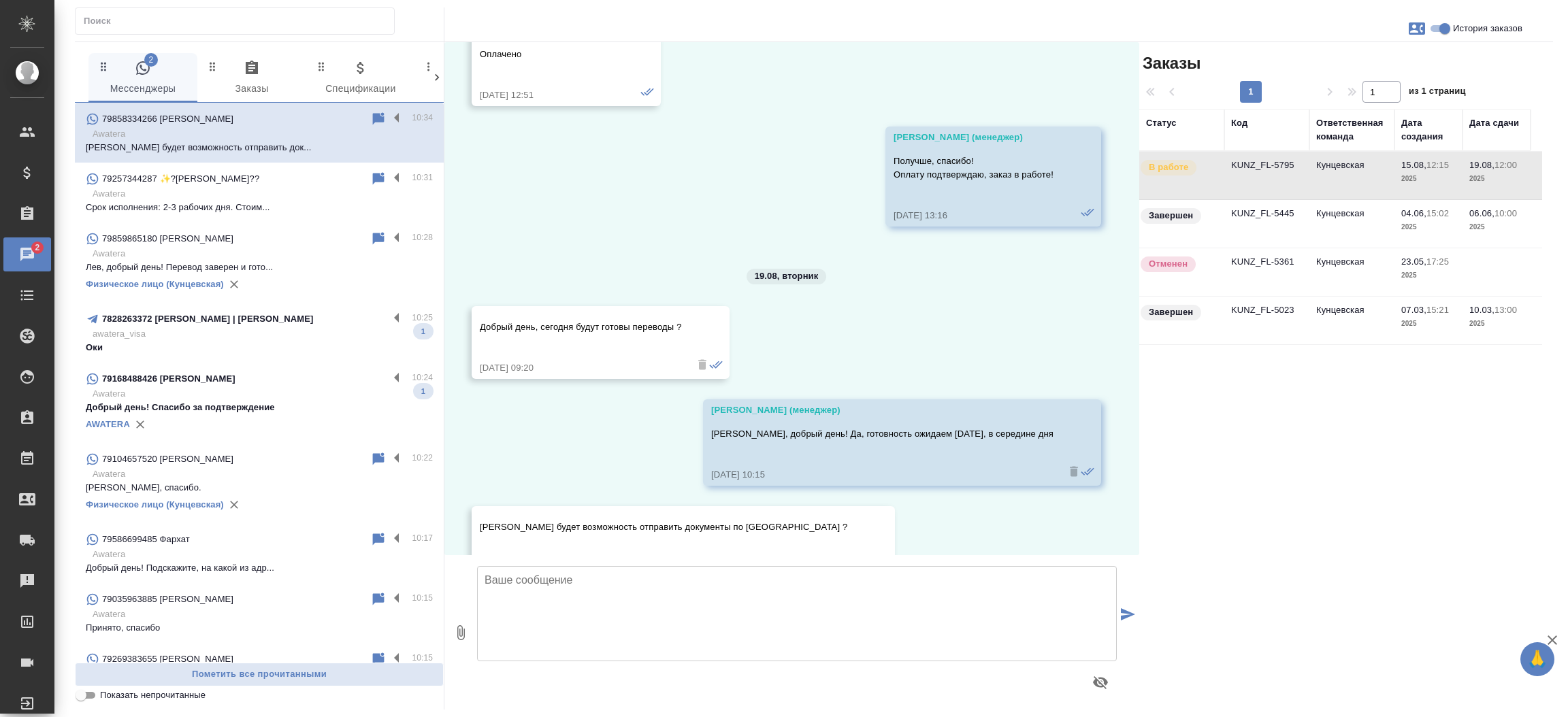
click at [1231, 165] on td "KUNZ_FL-5795" at bounding box center [1267, 175] width 85 height 48
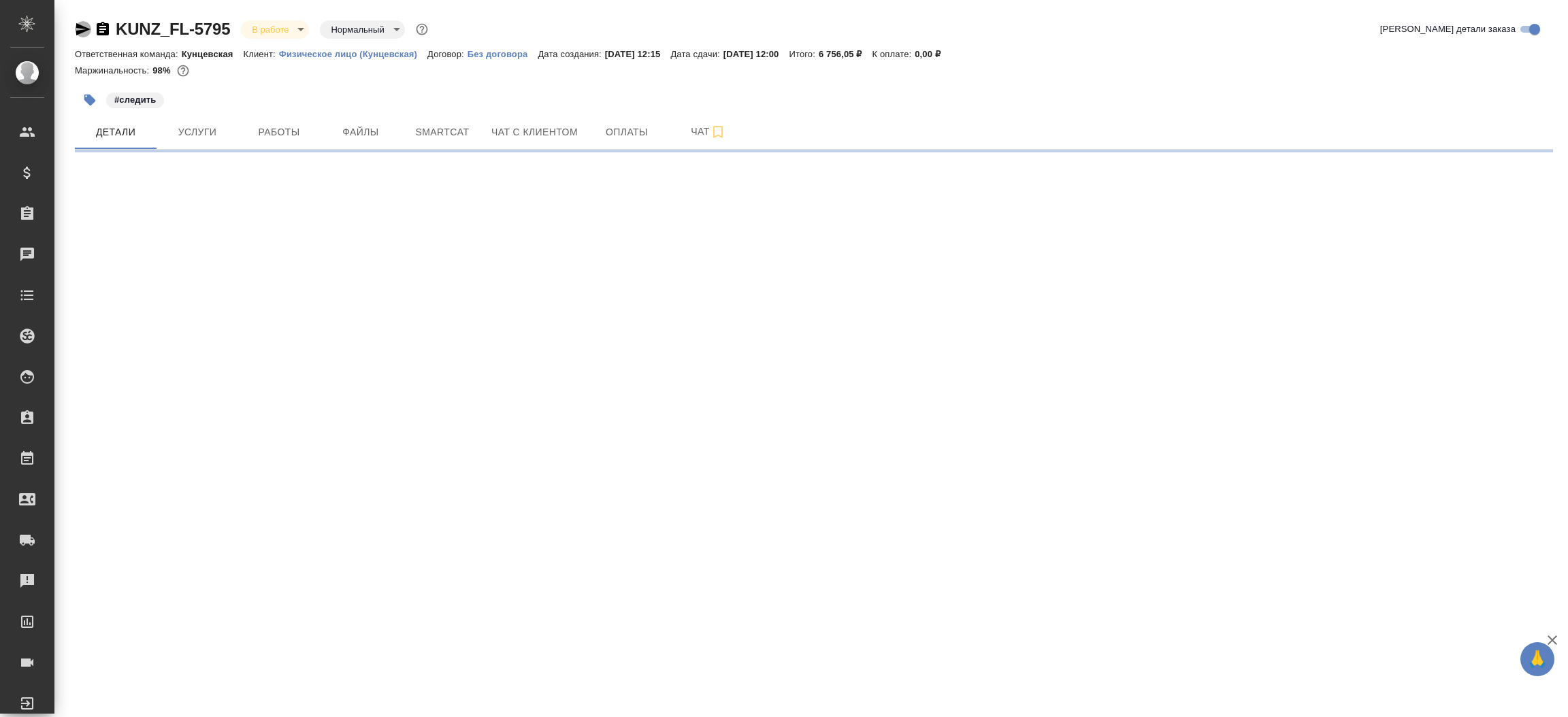
click at [80, 34] on icon "button" at bounding box center [82, 28] width 16 height 16
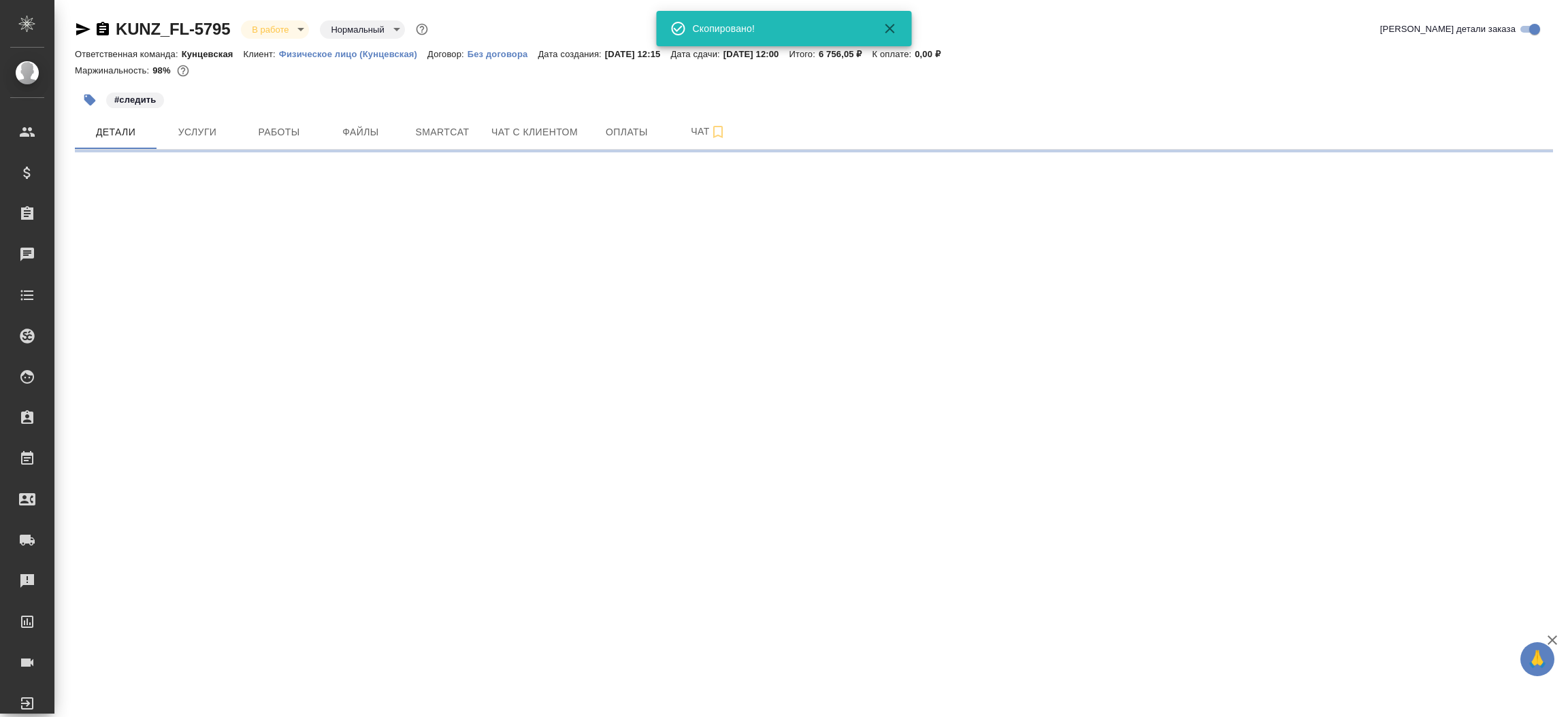
select select "RU"
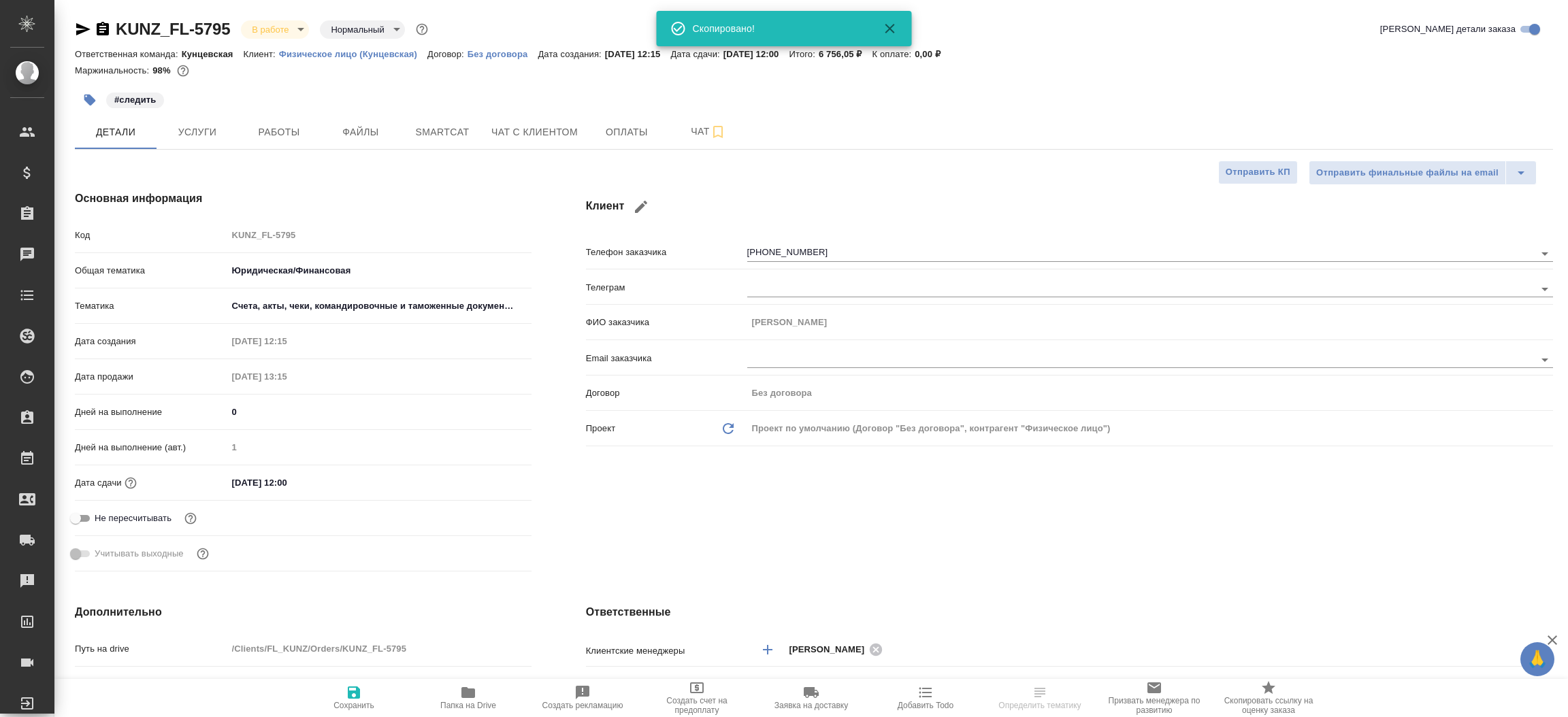
type textarea "x"
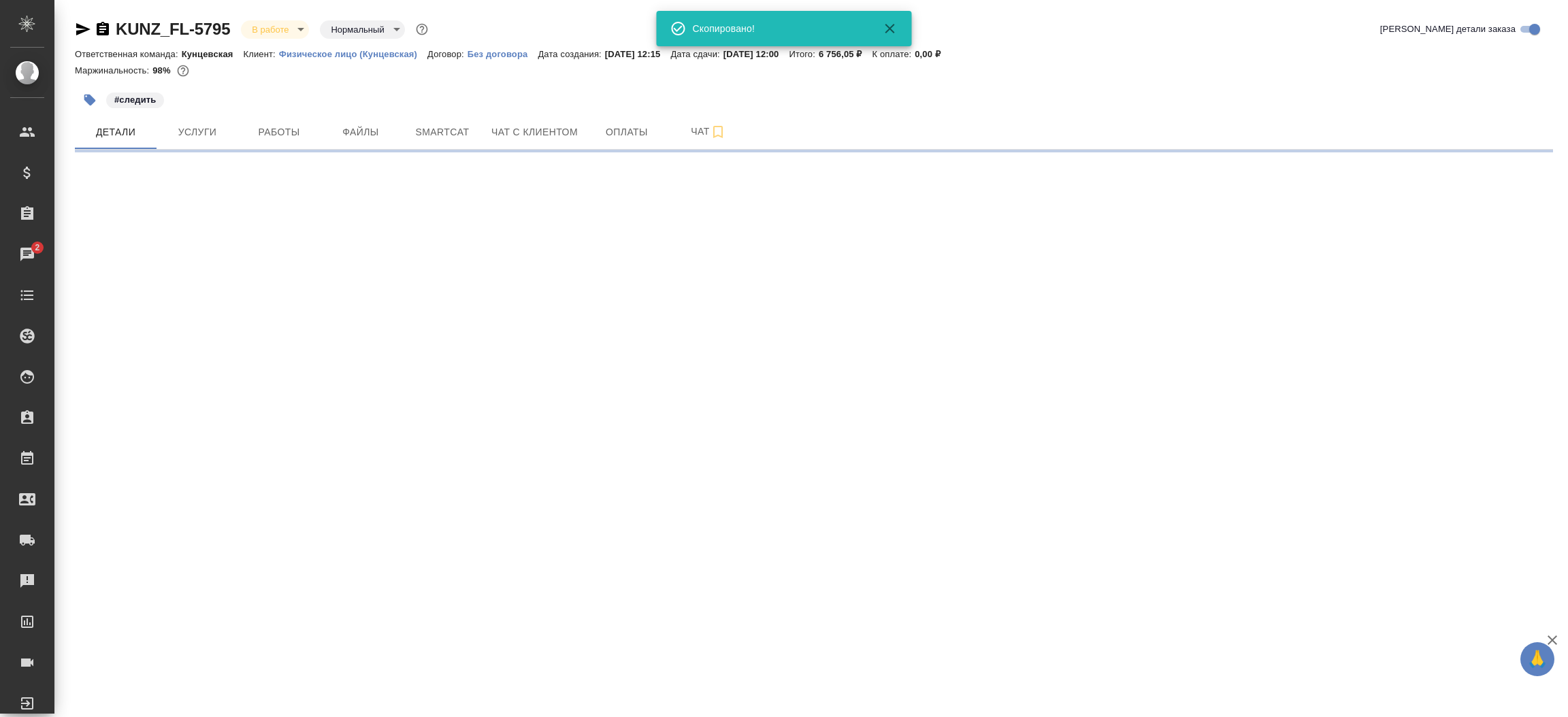
select select "RU"
